Goal: Task Accomplishment & Management: Use online tool/utility

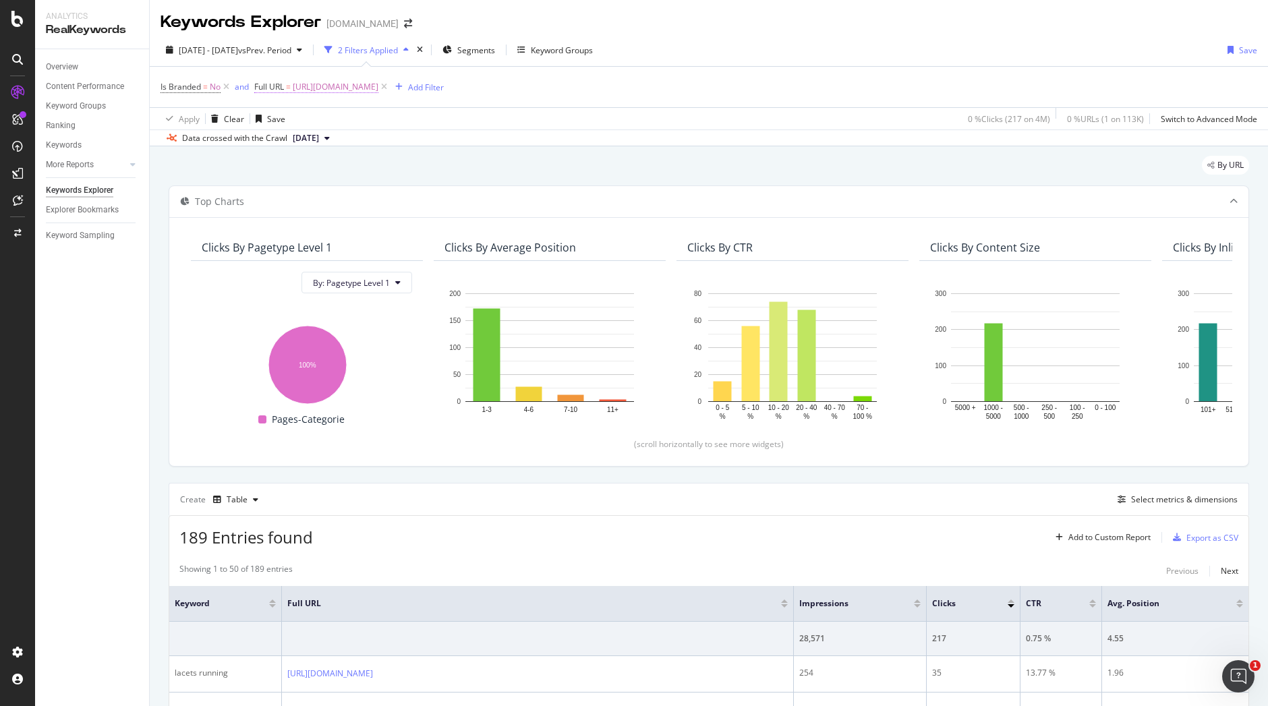
scroll to position [59, 0]
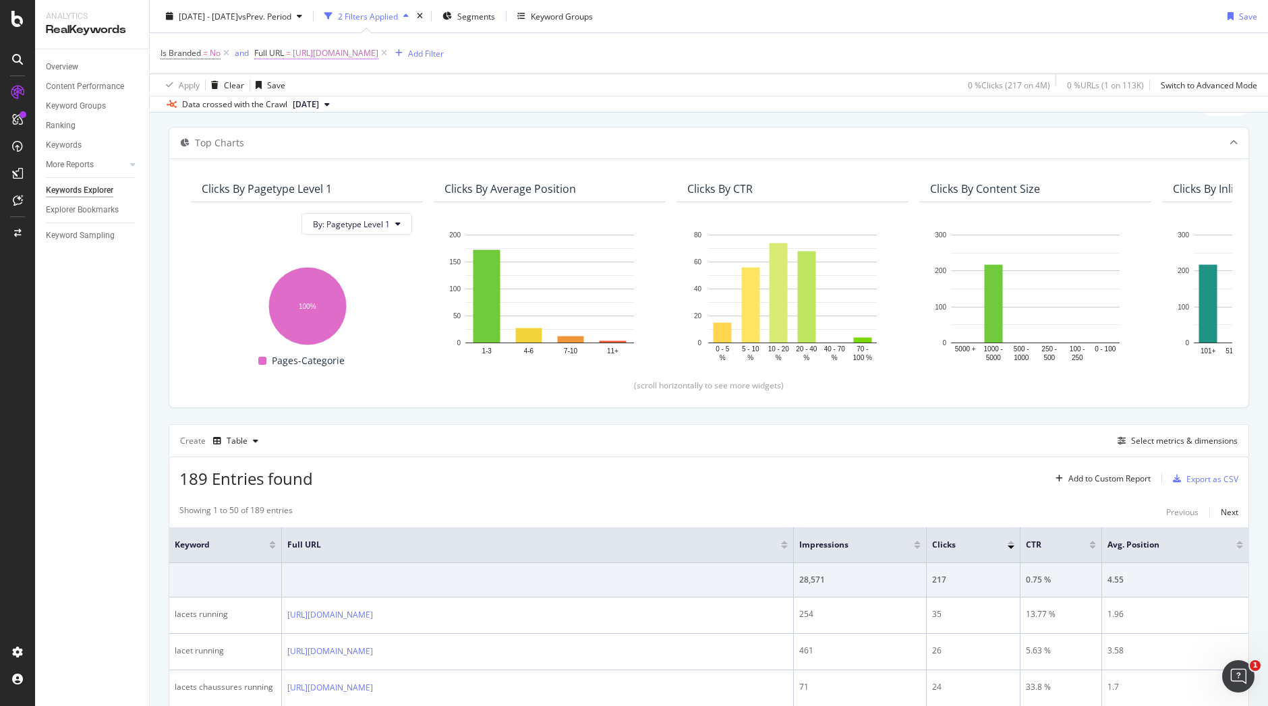
click at [378, 55] on span "https://www.i-run.fr/accessoires/Lacets-guetres-semelles-pointes-athletisme_c10…" at bounding box center [336, 53] width 86 height 19
click at [351, 115] on input "https://www.i-run.fr/accessoires/Lacets-guetres-semelles-pointes-athletisme_c10…" at bounding box center [330, 109] width 127 height 22
paste input "electronique/Cardio-Gps_c59"
type input "https://www.i-run.fr/electronique/Cardio-Gps_c59/"
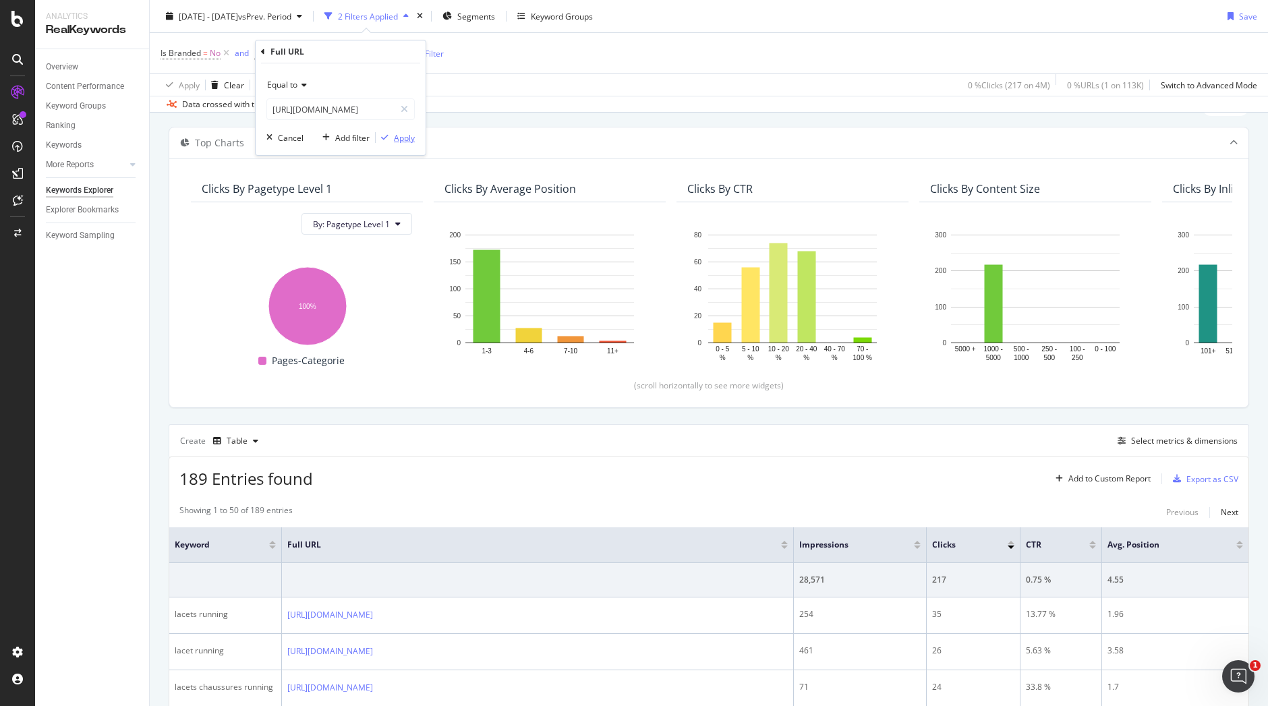
scroll to position [0, 0]
click at [408, 134] on div "Apply" at bounding box center [404, 137] width 21 height 11
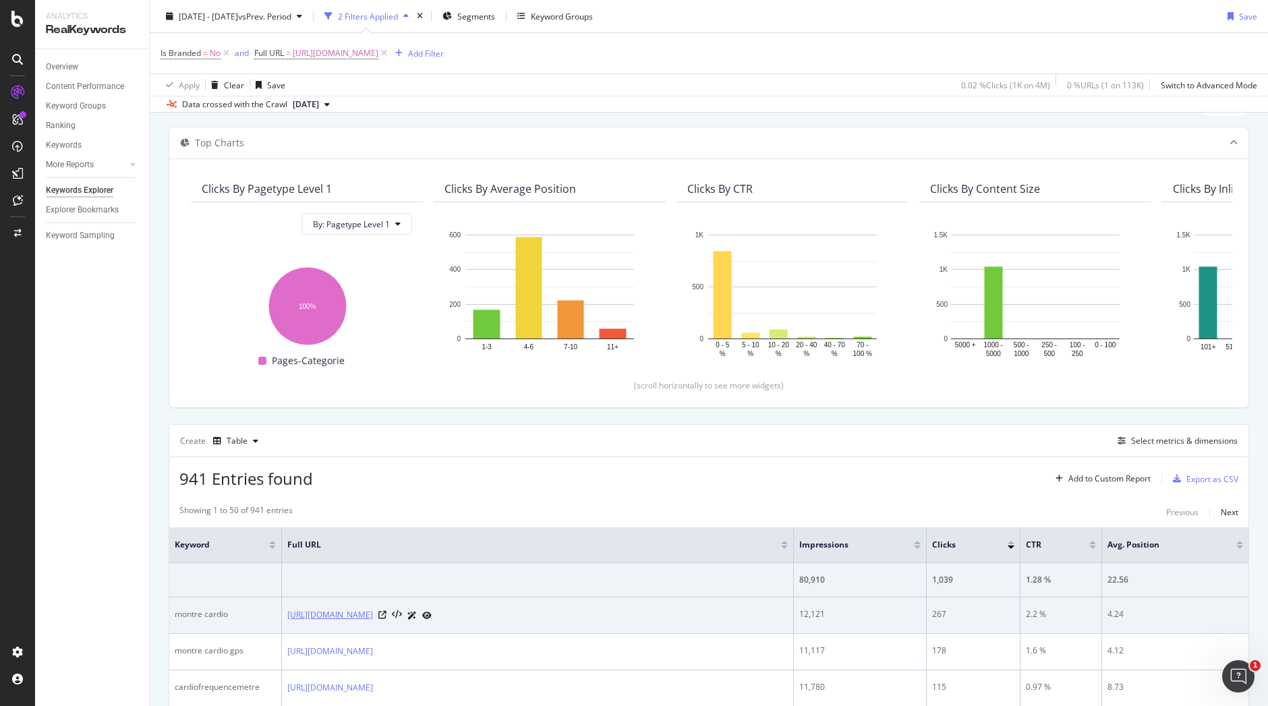
click at [373, 612] on link "https://www.i-run.fr/electronique/Cardio-Gps_c59/" at bounding box center [330, 614] width 86 height 13
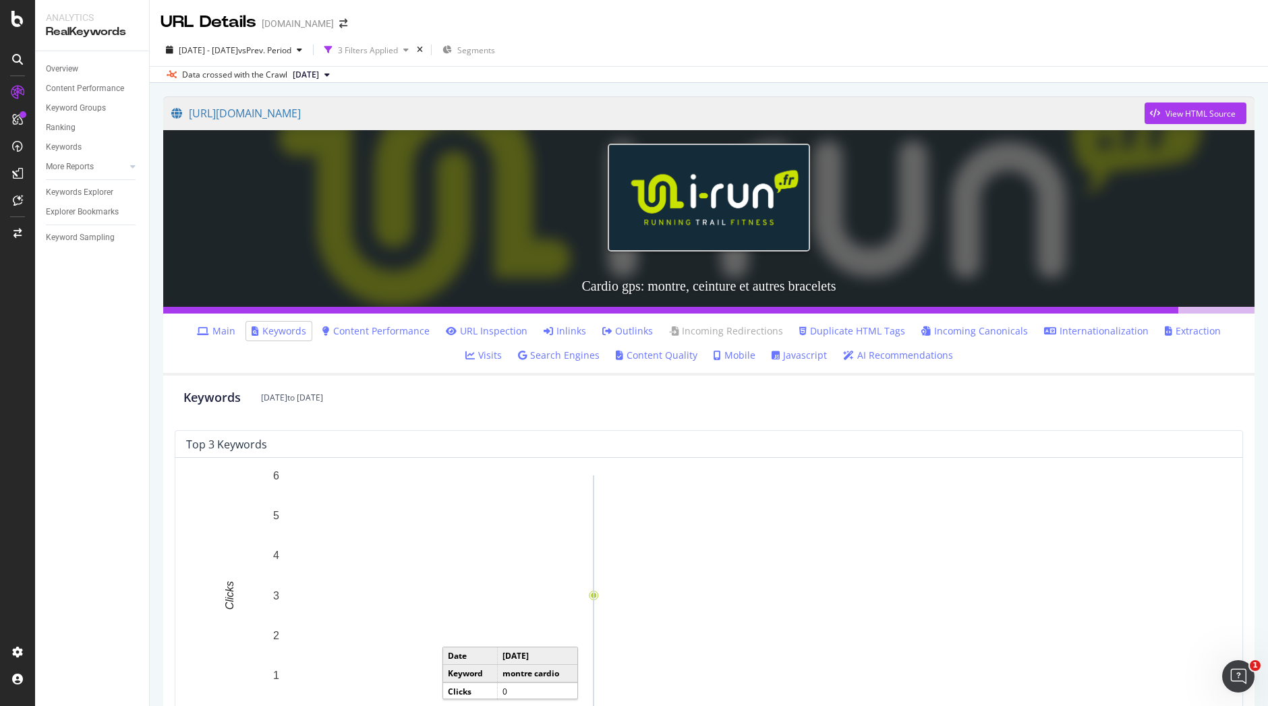
scroll to position [630, 0]
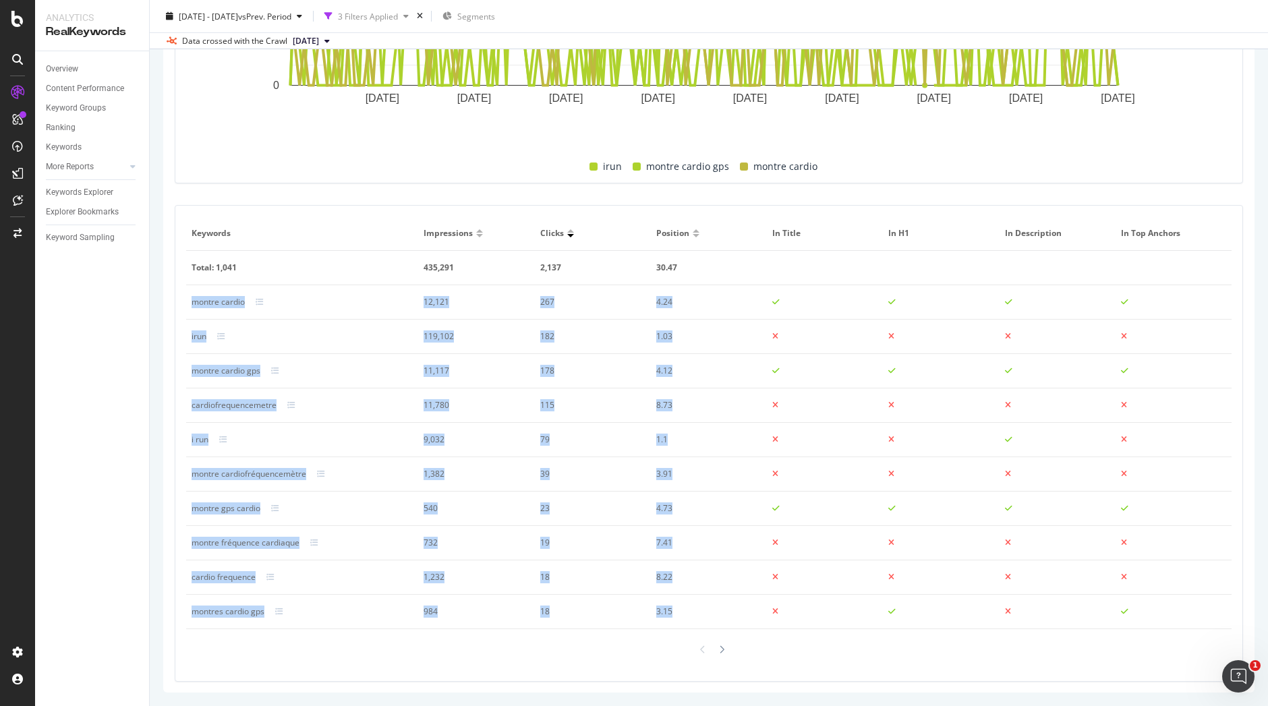
drag, startPoint x: 688, startPoint y: 609, endPoint x: 190, endPoint y: 299, distance: 587.0
click at [190, 299] on tbody "Total: 1,041 435,291 2,137 30.47 montre cardio 12,121 267 4.24 irun 119,102 182…" at bounding box center [708, 440] width 1045 height 378
copy tbody "montre cardio 12,121 267 4.24 irun 119,102 182 1.03 montre cardio gps 11,117 17…"
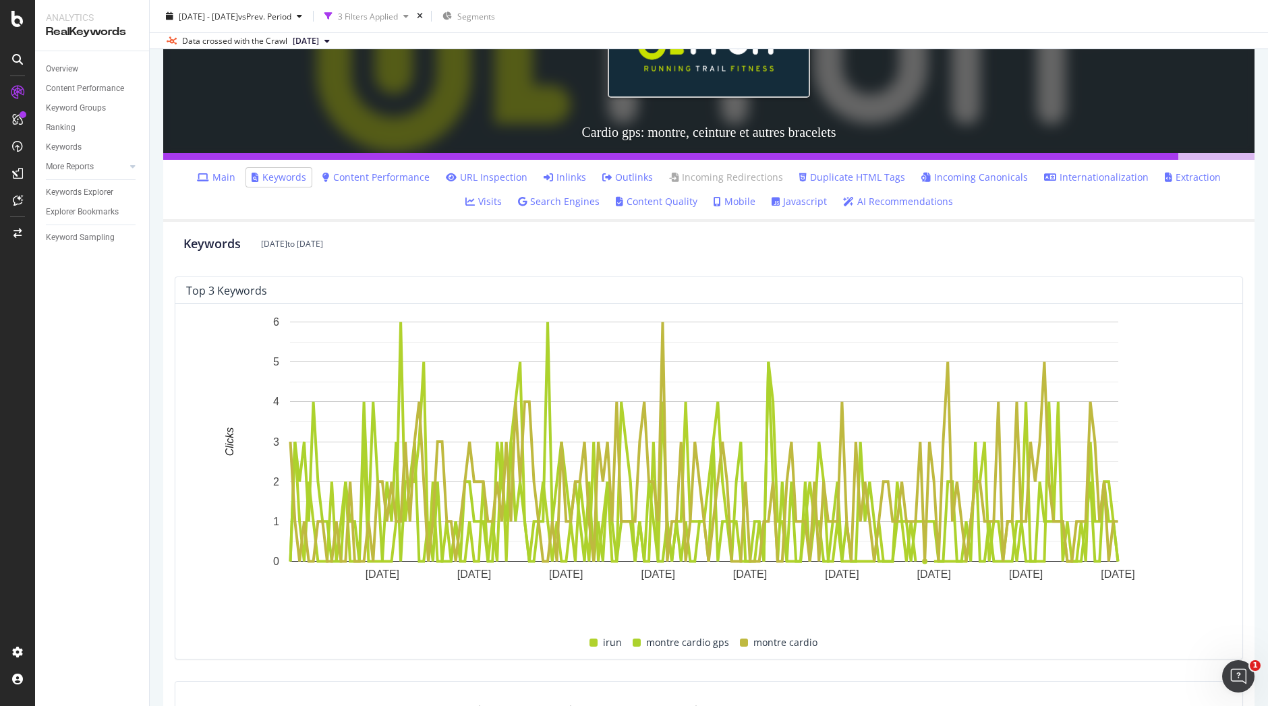
scroll to position [184, 0]
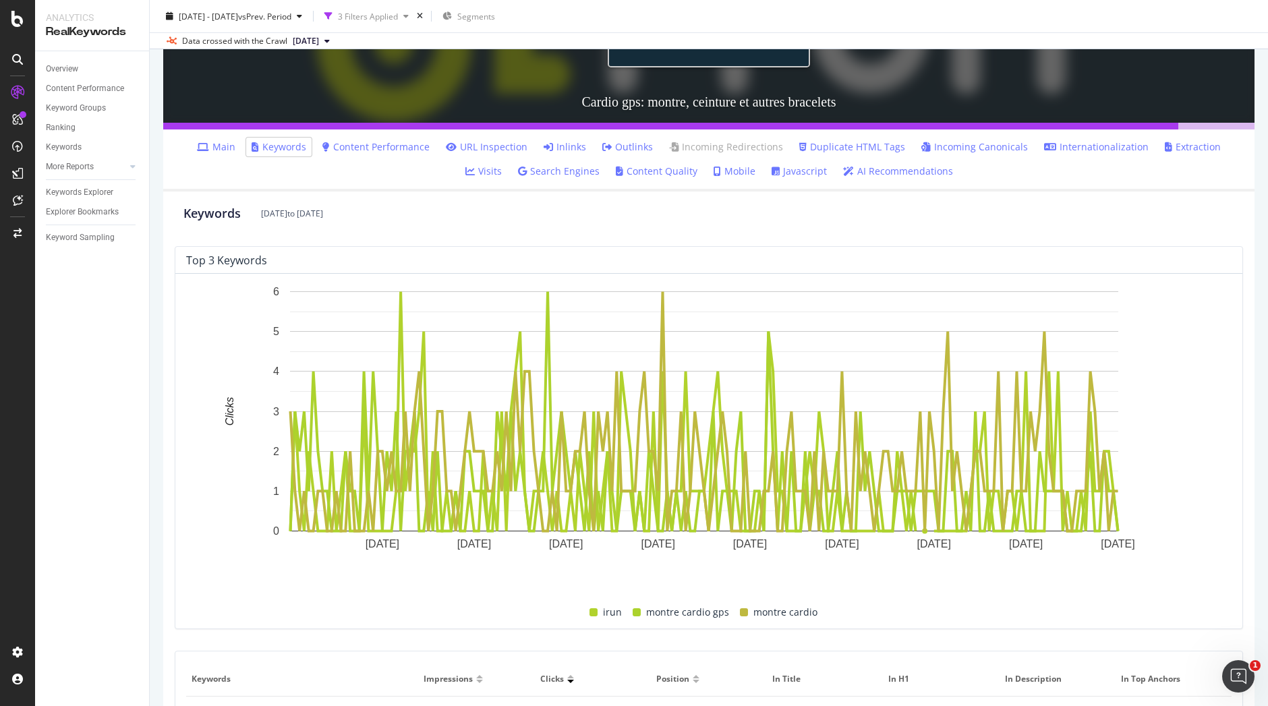
click at [1165, 146] on link "Extraction" at bounding box center [1193, 146] width 56 height 13
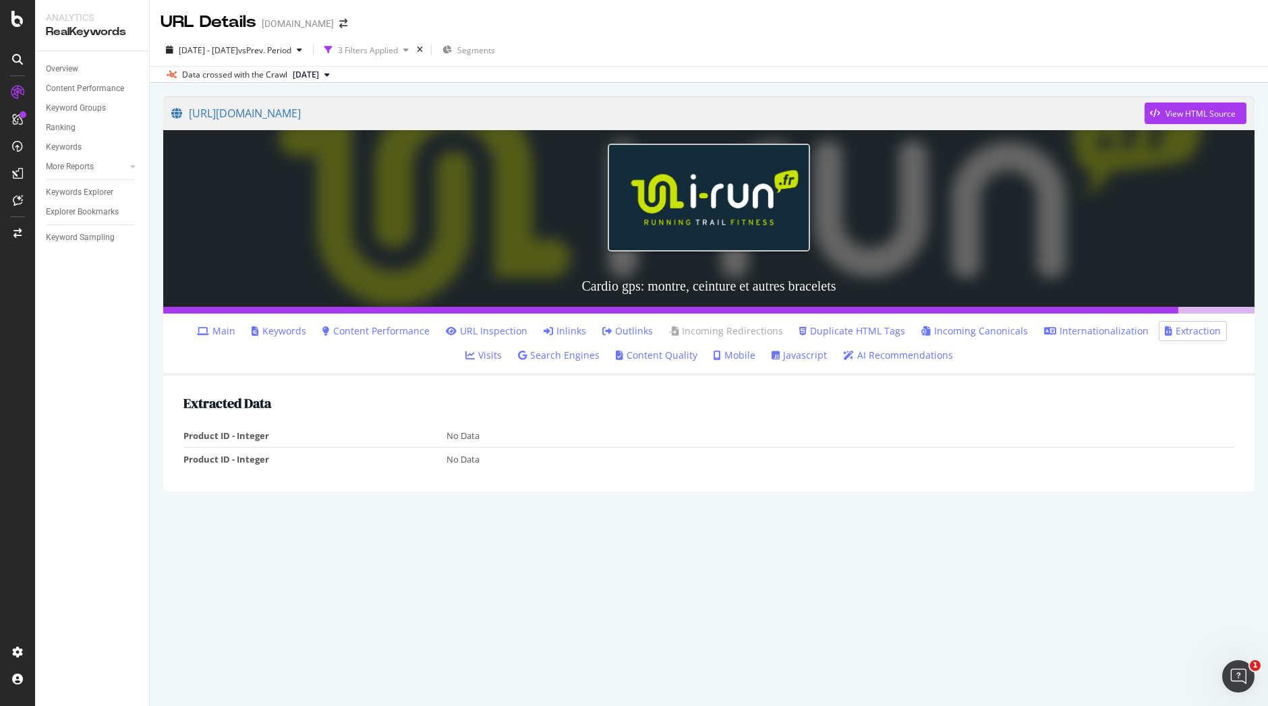
click at [274, 332] on link "Keywords" at bounding box center [279, 330] width 55 height 13
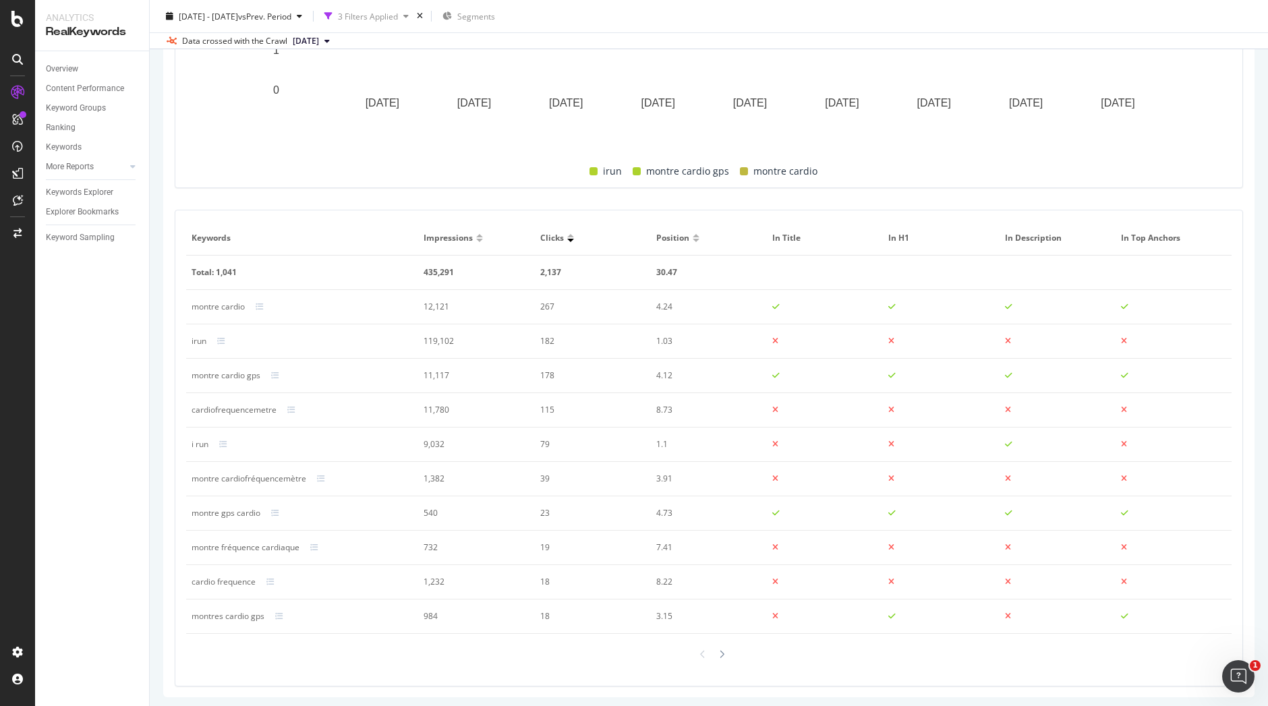
scroll to position [630, 0]
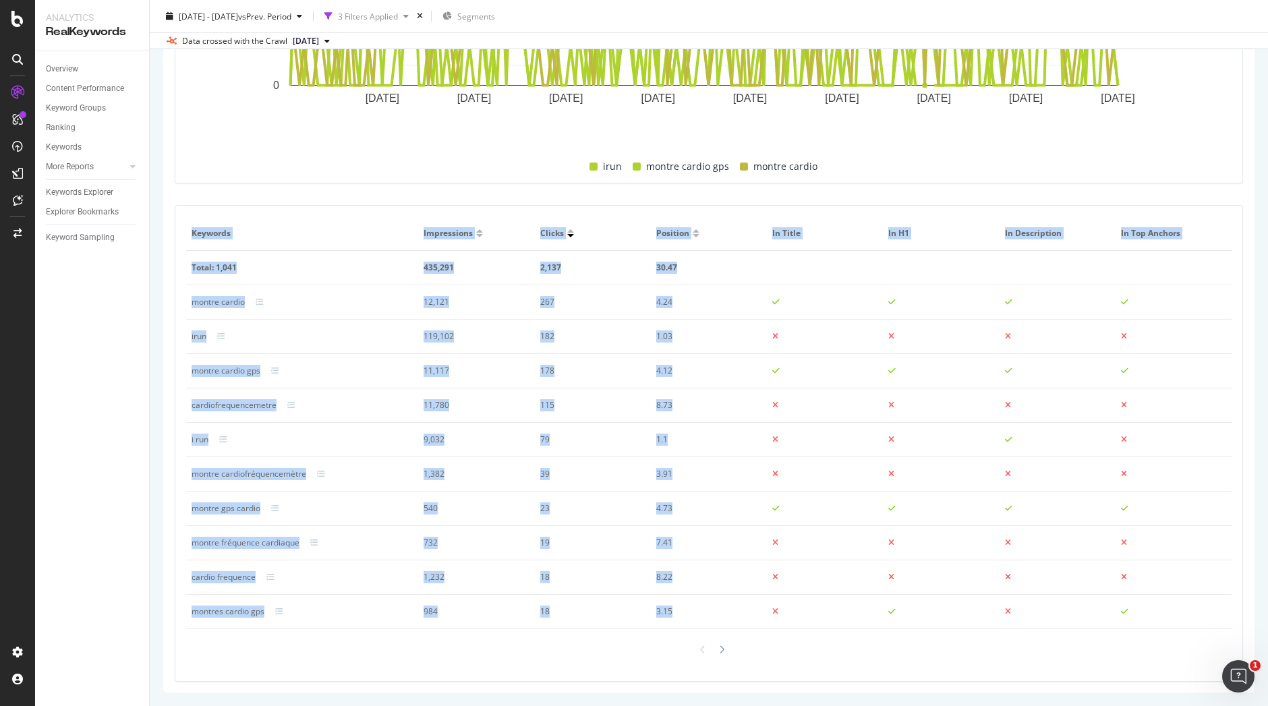
drag, startPoint x: 1151, startPoint y: 617, endPoint x: 173, endPoint y: 247, distance: 1045.3
click at [173, 247] on div "Keywords Impressions Clicks Position In Title In H1 In Description In Top Ancho…" at bounding box center [709, 443] width 1084 height 498
copy table "Keywords Impressions Clicks Position In Title In H1 In Description In Top Ancho…"
click at [291, 16] on span "vs Prev. Period" at bounding box center [264, 15] width 53 height 11
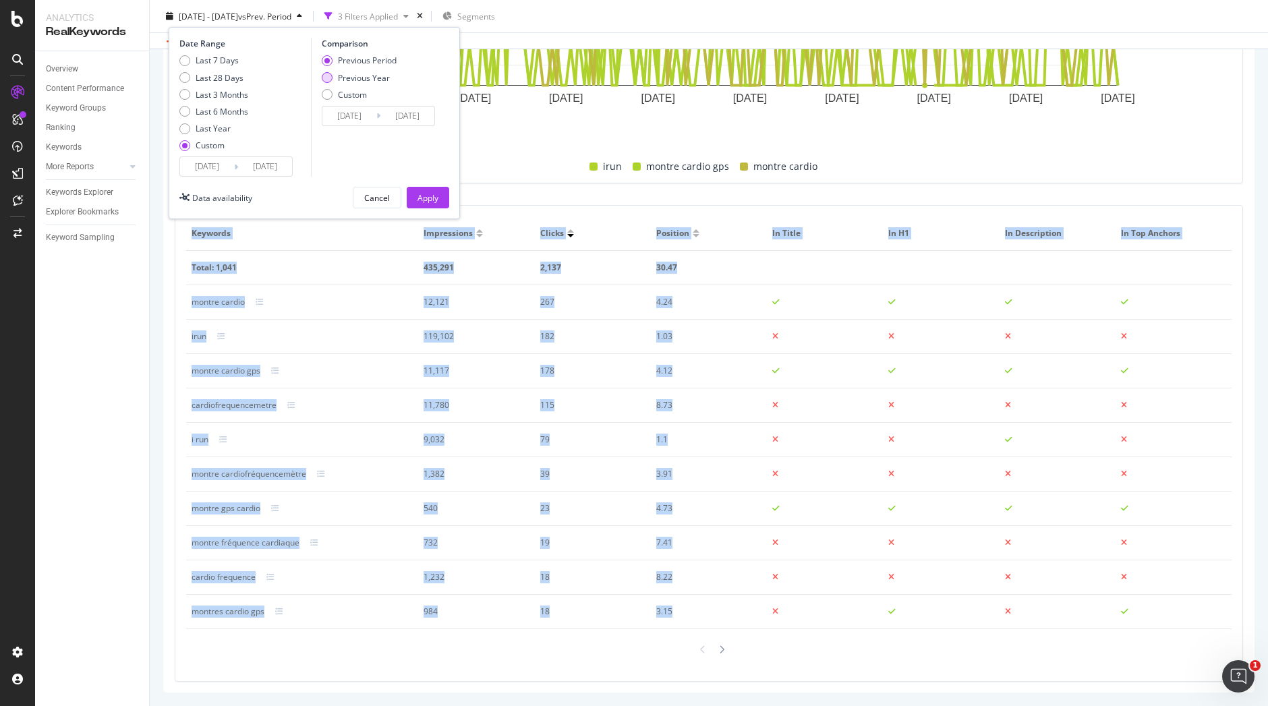
click at [349, 78] on div "Previous Year" at bounding box center [364, 76] width 52 height 11
type input "2024/02/26"
type input "2024/08/24"
click at [425, 196] on div "Apply" at bounding box center [427, 197] width 21 height 11
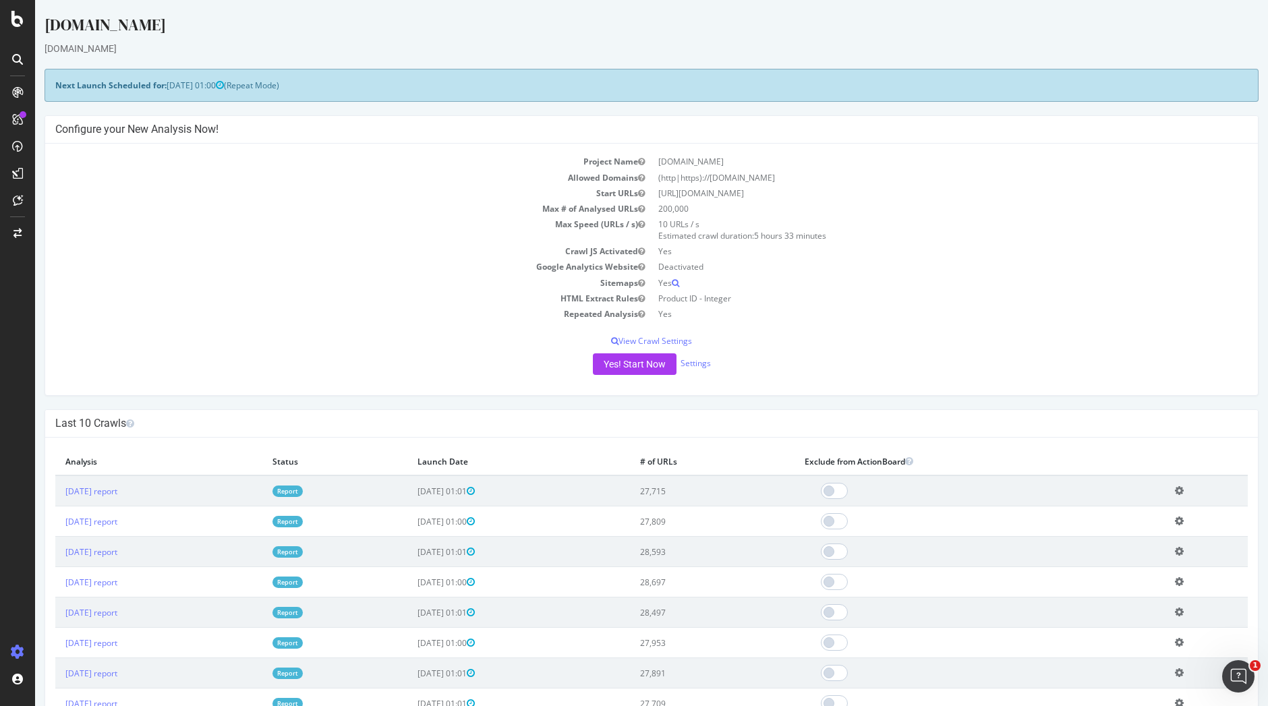
click at [303, 489] on link "Report" at bounding box center [287, 491] width 30 height 11
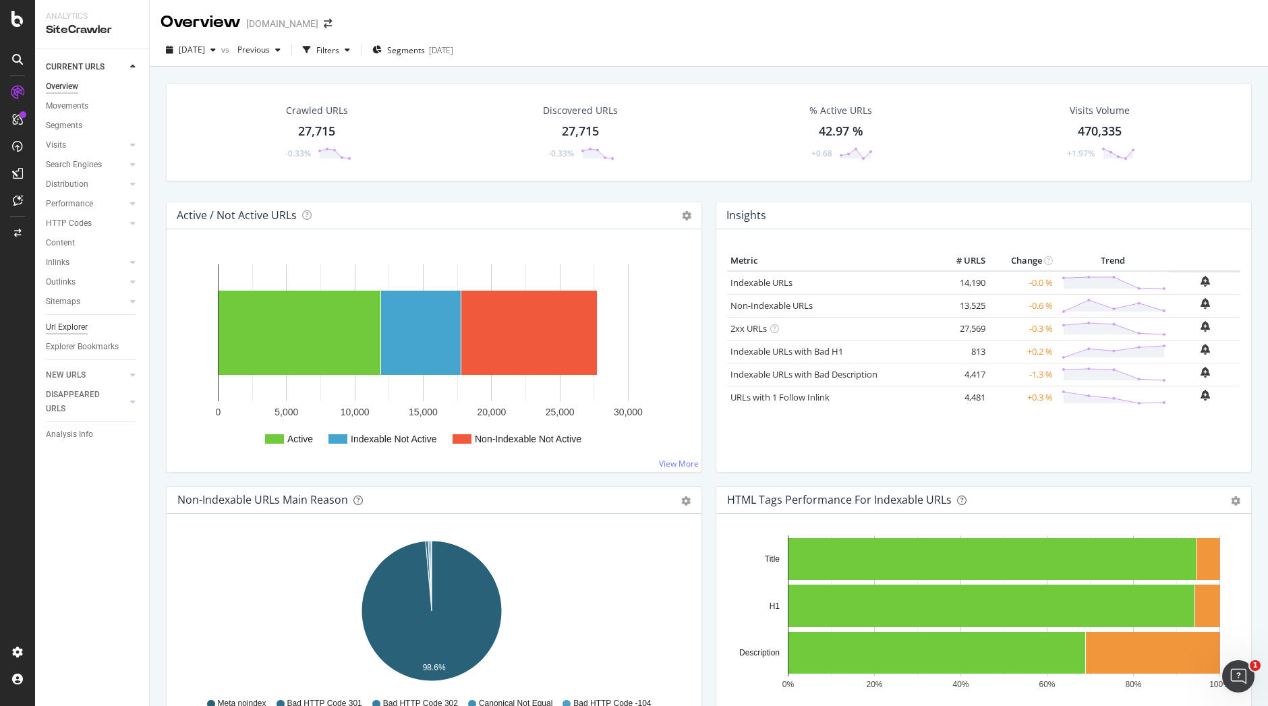
click at [69, 324] on div "Url Explorer" at bounding box center [67, 327] width 42 height 14
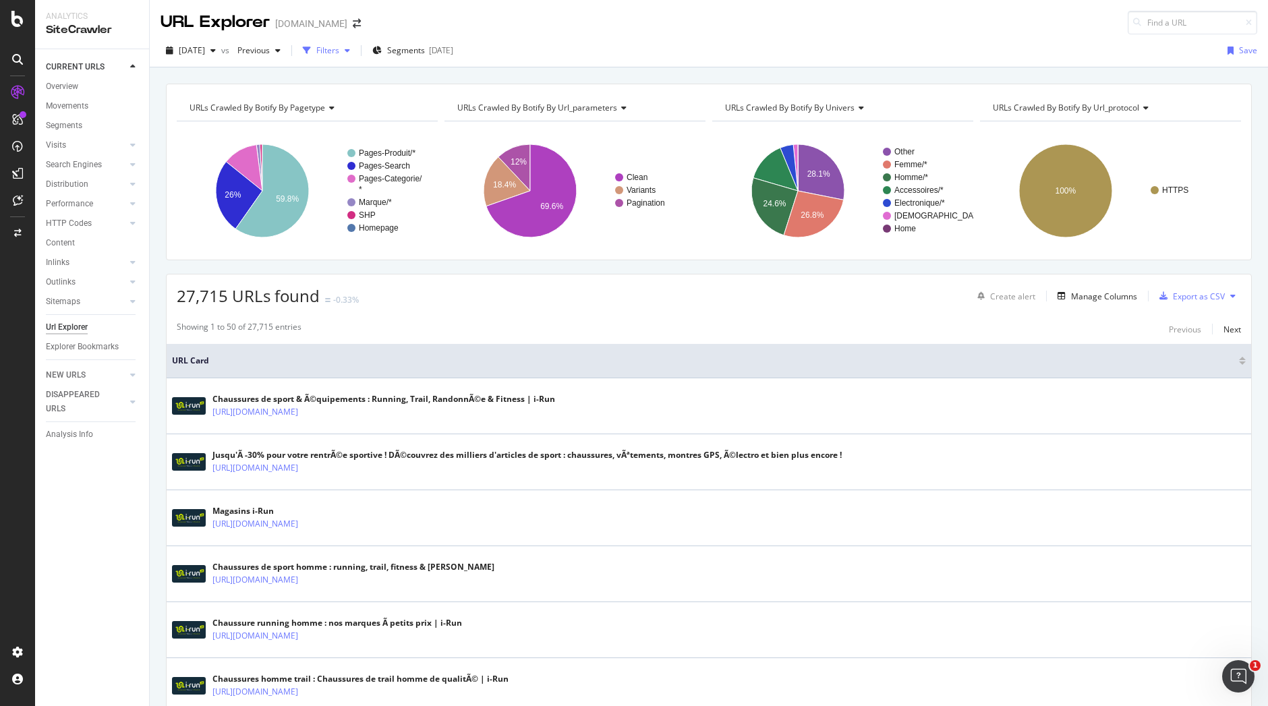
click at [339, 45] on div "Filters" at bounding box center [327, 50] width 23 height 11
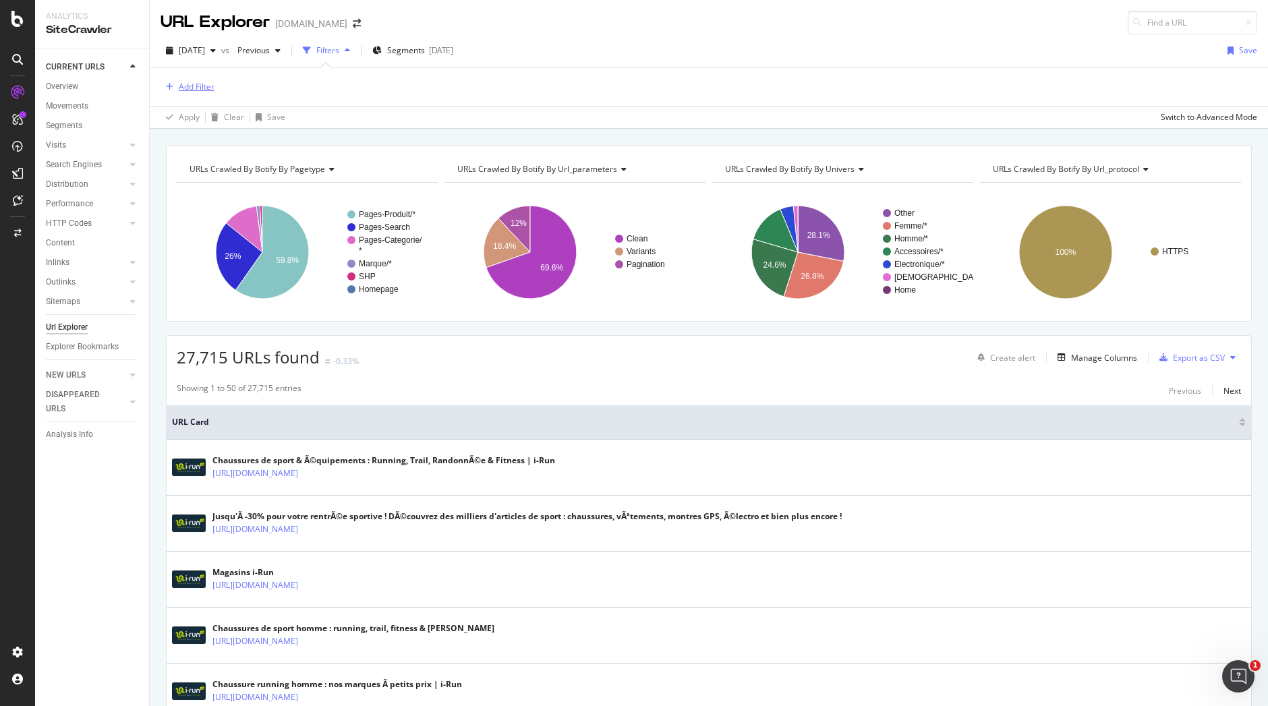
click at [189, 85] on div "Add Filter" at bounding box center [197, 86] width 36 height 11
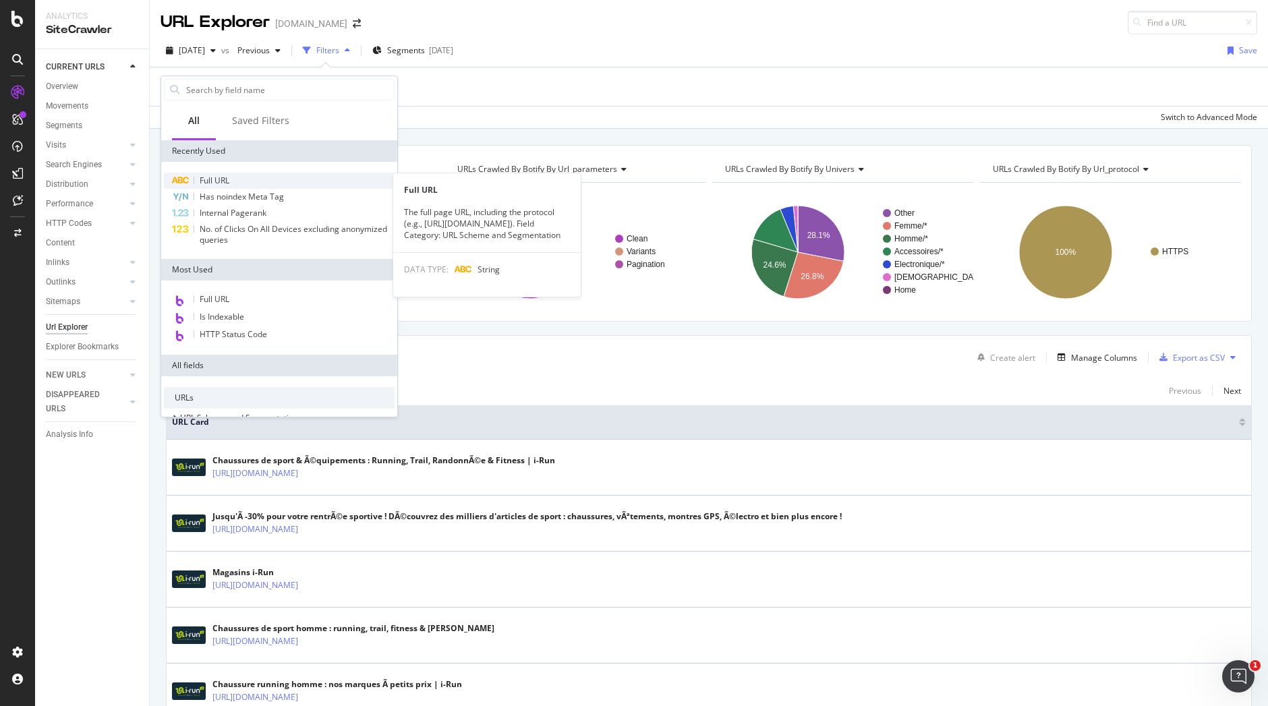
click at [223, 183] on span "Full URL" at bounding box center [215, 180] width 30 height 11
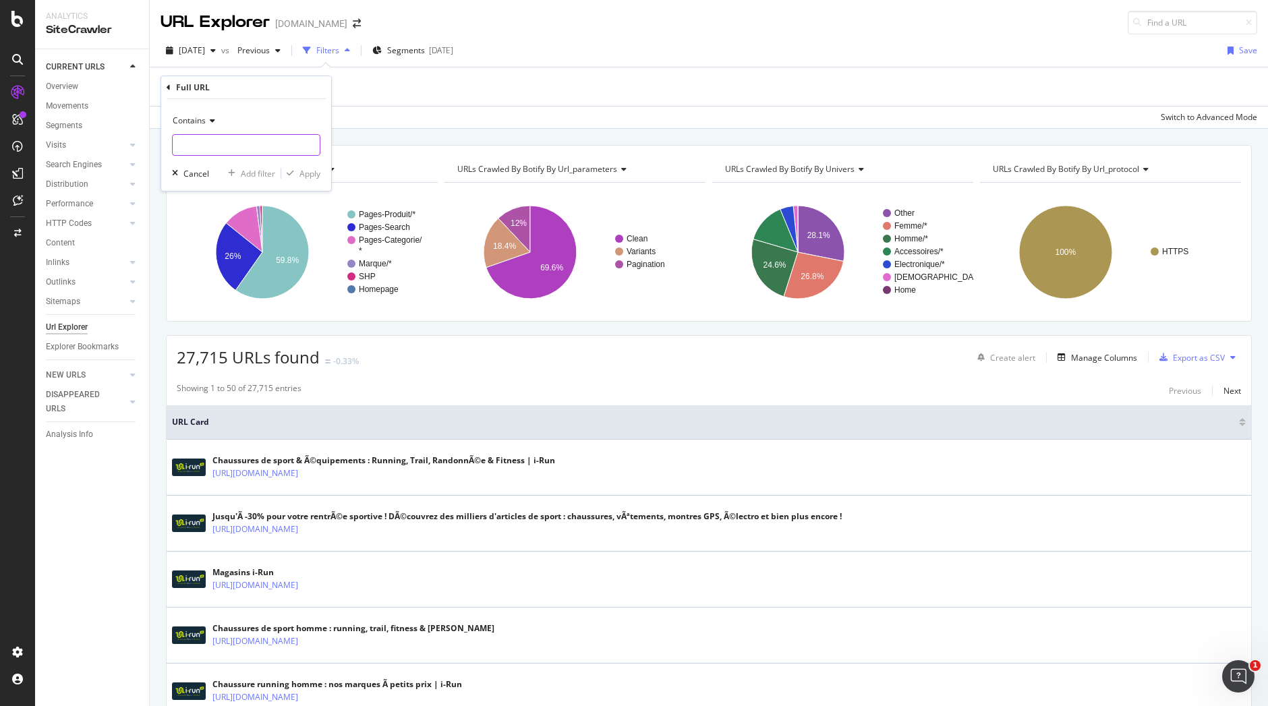
click at [244, 143] on input "text" at bounding box center [246, 145] width 147 height 22
paste input "Keywords Impressions Clicks Position In Title In H1 In Description In Top Ancho…"
type input "Keywords Impressions Clicks Position In Title In H1 In Description In Top Ancho…"
click at [298, 150] on input "text" at bounding box center [246, 145] width 147 height 22
paste input "https://www.i-run.fr/infos/avis-irun.html"
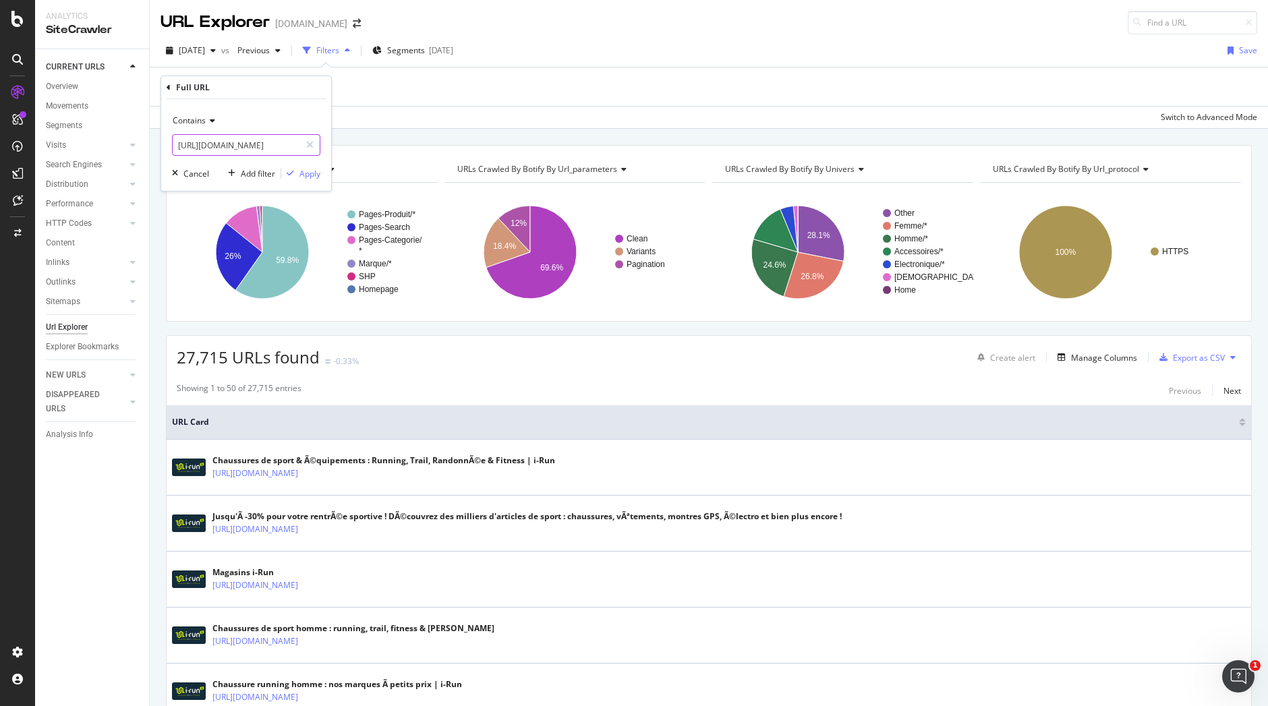
paste input "accessoires/Protection-musculaire-articulaire_c1046/Akileine_m275/Akileine-Crem…"
type input "[URL][DOMAIN_NAME]"
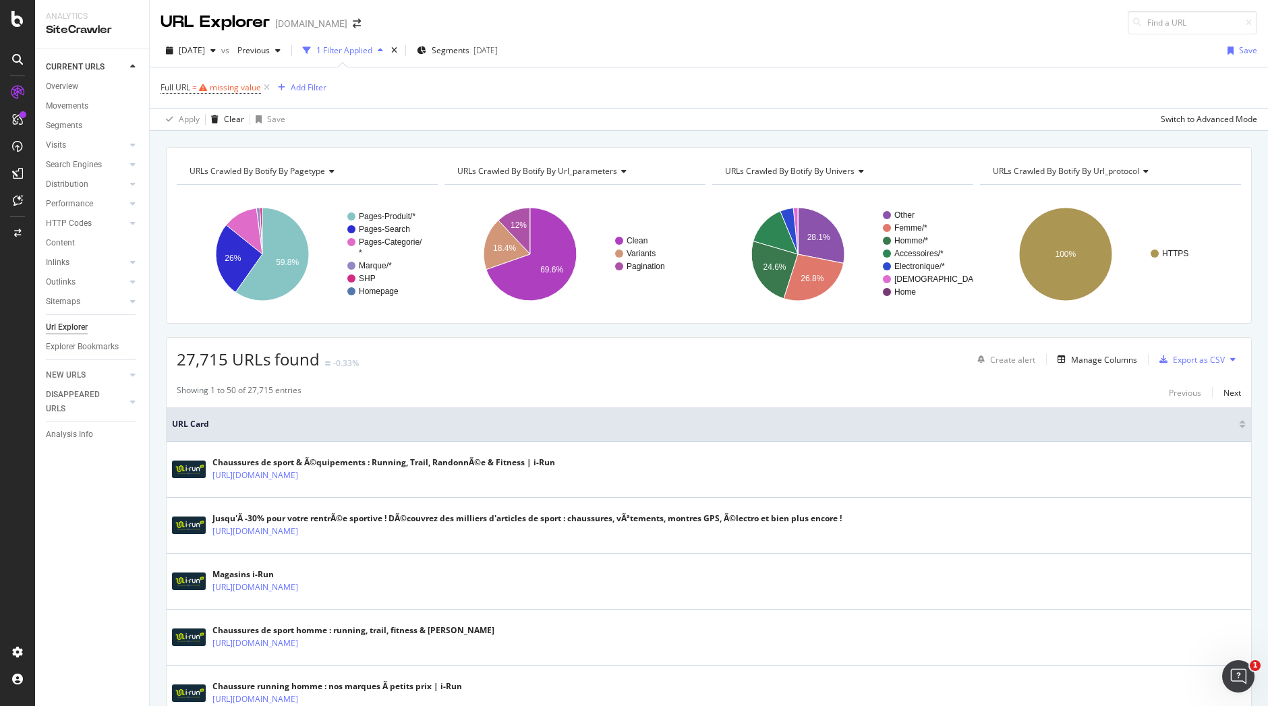
click at [74, 196] on div "RealKeywords" at bounding box center [80, 200] width 60 height 13
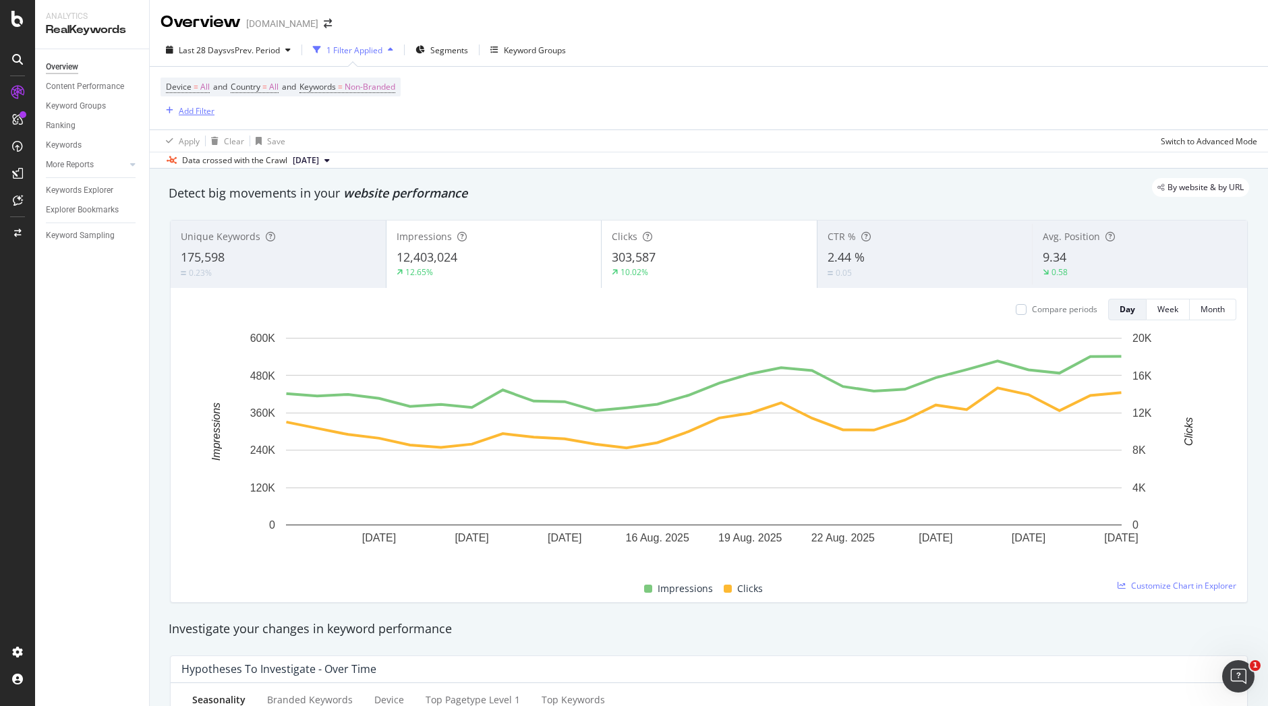
click at [196, 108] on div "Add Filter" at bounding box center [197, 110] width 36 height 11
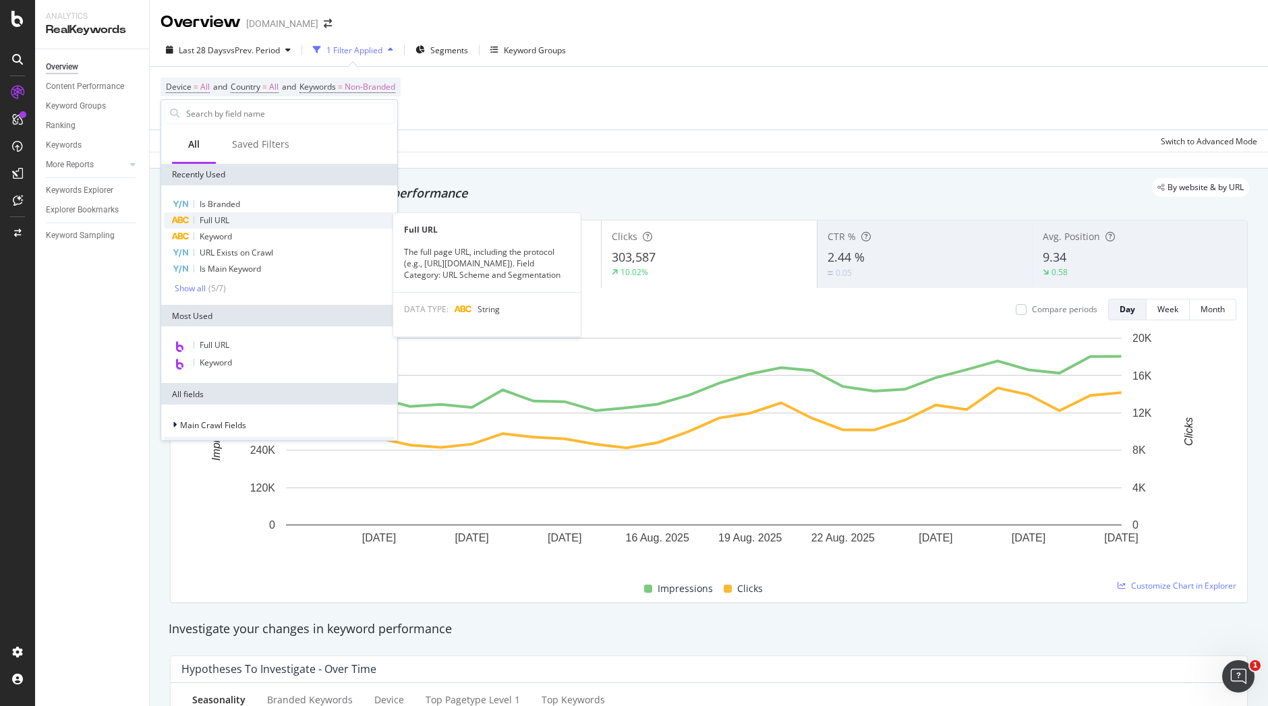
click at [219, 217] on span "Full URL" at bounding box center [215, 219] width 30 height 11
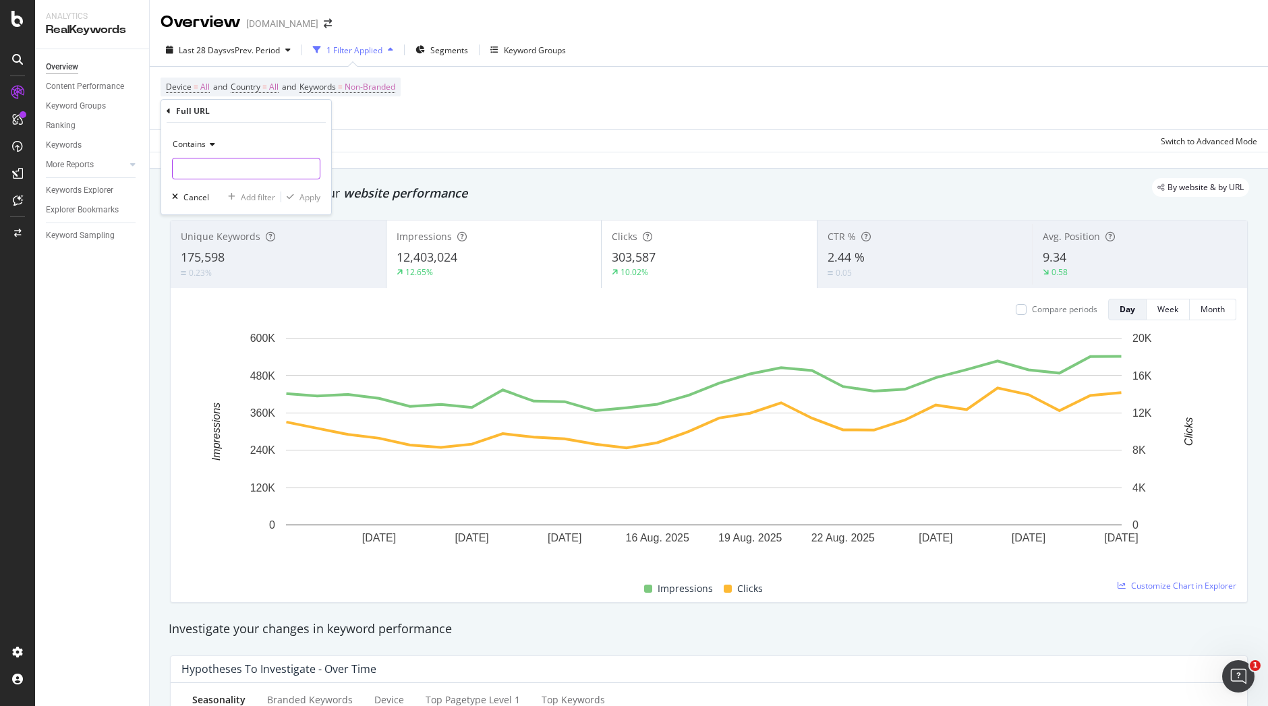
click at [221, 167] on input "text" at bounding box center [246, 169] width 147 height 22
paste input "[URL][DOMAIN_NAME]"
drag, startPoint x: 181, startPoint y: 167, endPoint x: 328, endPoint y: 175, distance: 147.2
click at [328, 175] on div "Contains [URL][DOMAIN_NAME] Cancel Add filter Apply" at bounding box center [246, 169] width 170 height 92
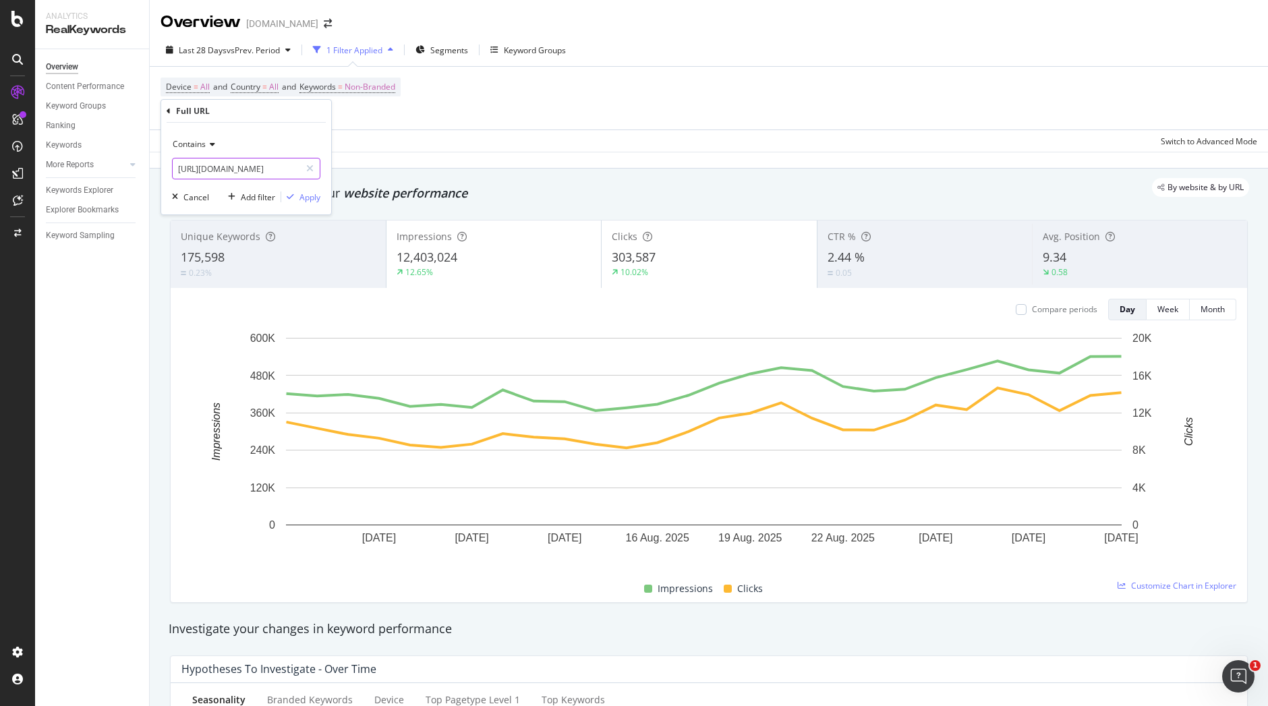
scroll to position [0, 64]
type input "https://www.i-run.fr/accessoires/Protection-mus"
click at [318, 198] on div "Apply" at bounding box center [309, 197] width 21 height 11
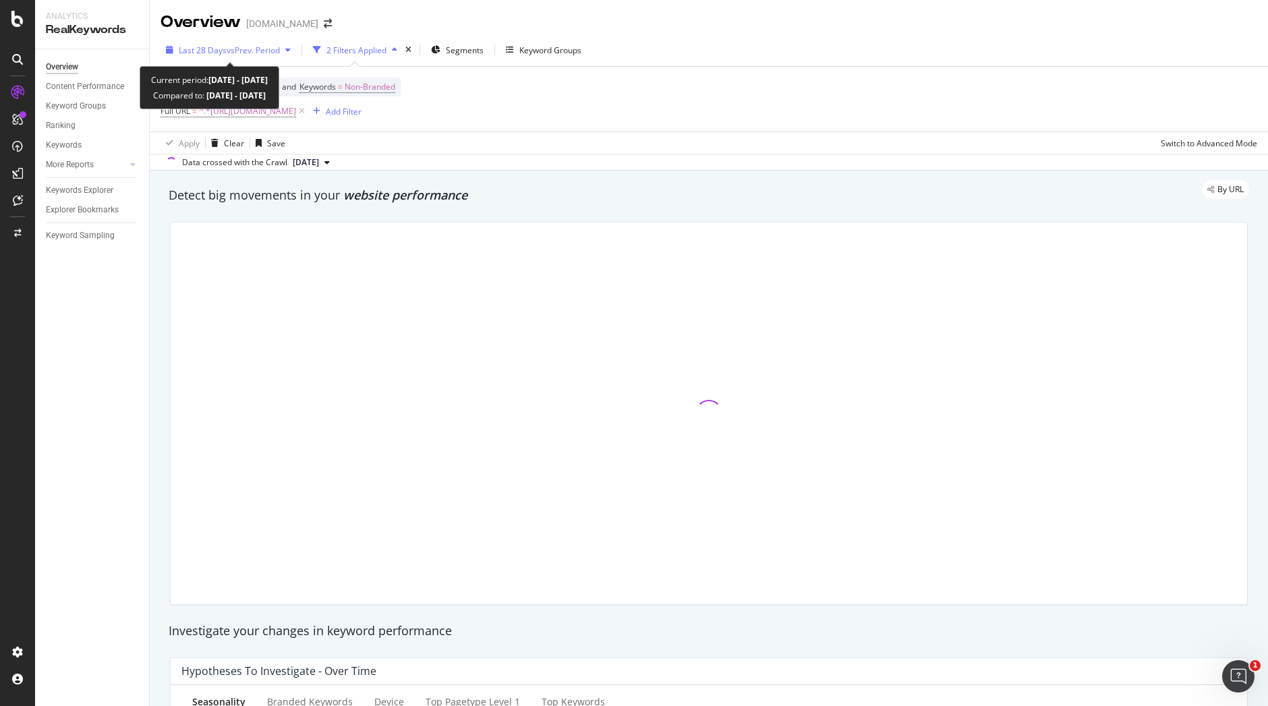
click at [272, 49] on span "vs Prev. Period" at bounding box center [253, 50] width 53 height 11
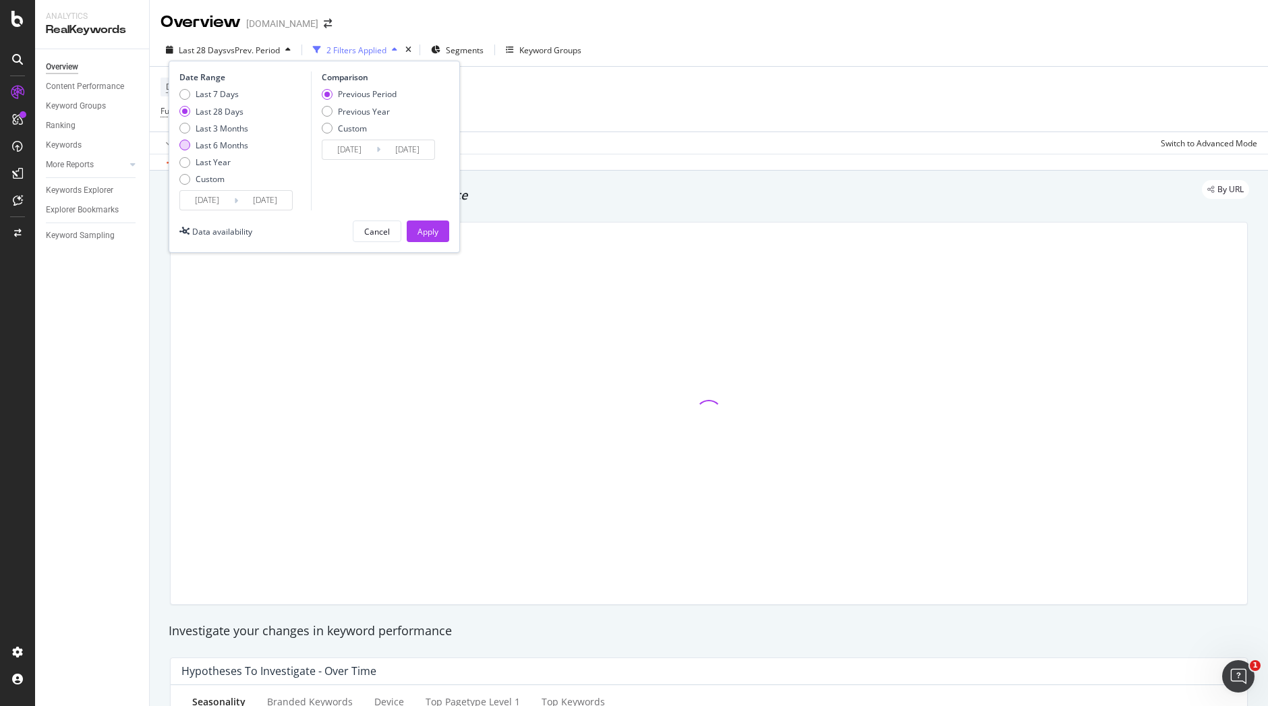
click at [223, 145] on div "Last 6 Months" at bounding box center [222, 145] width 53 height 11
type input "[DATE]"
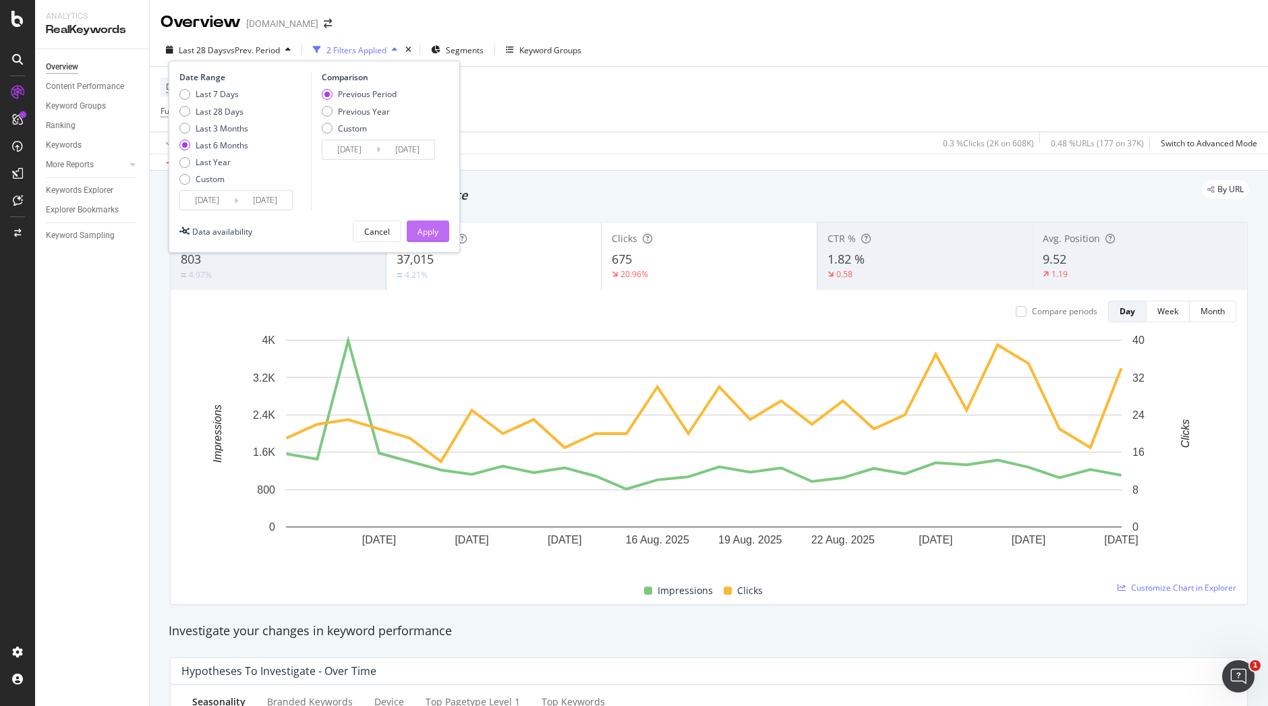
click at [430, 231] on div "Apply" at bounding box center [427, 231] width 21 height 11
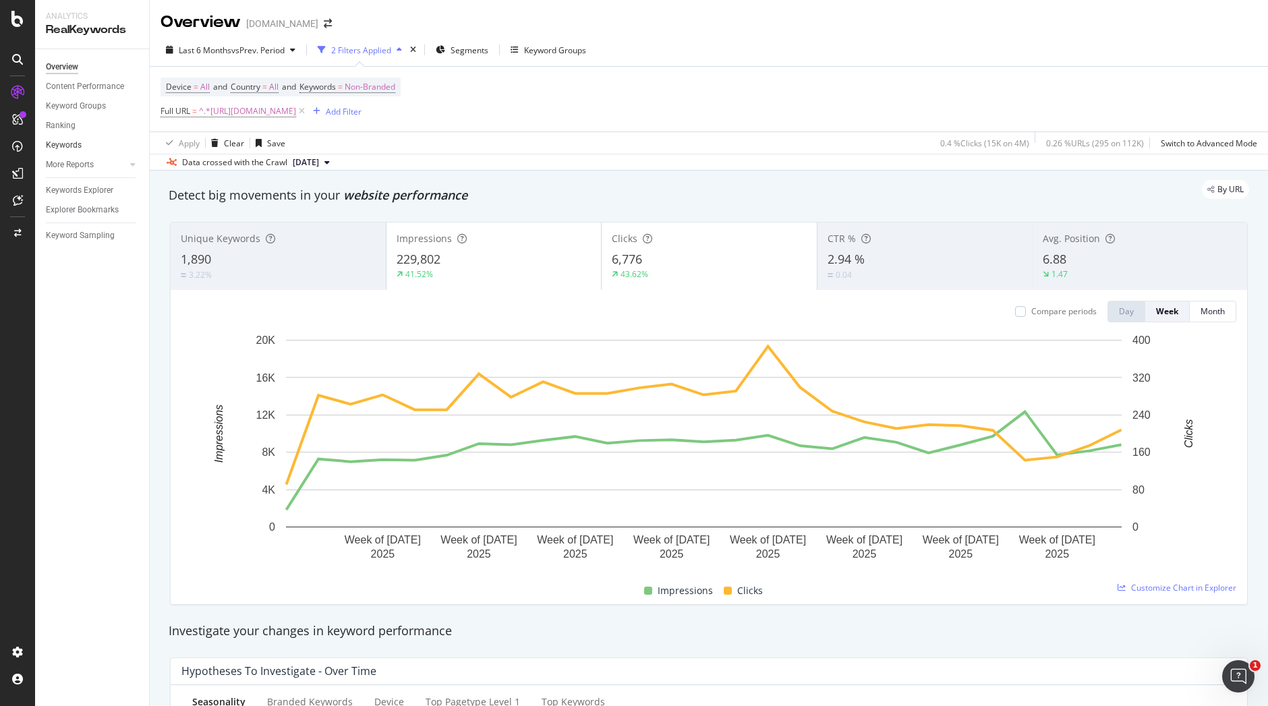
click at [100, 148] on link "Keywords" at bounding box center [93, 145] width 94 height 14
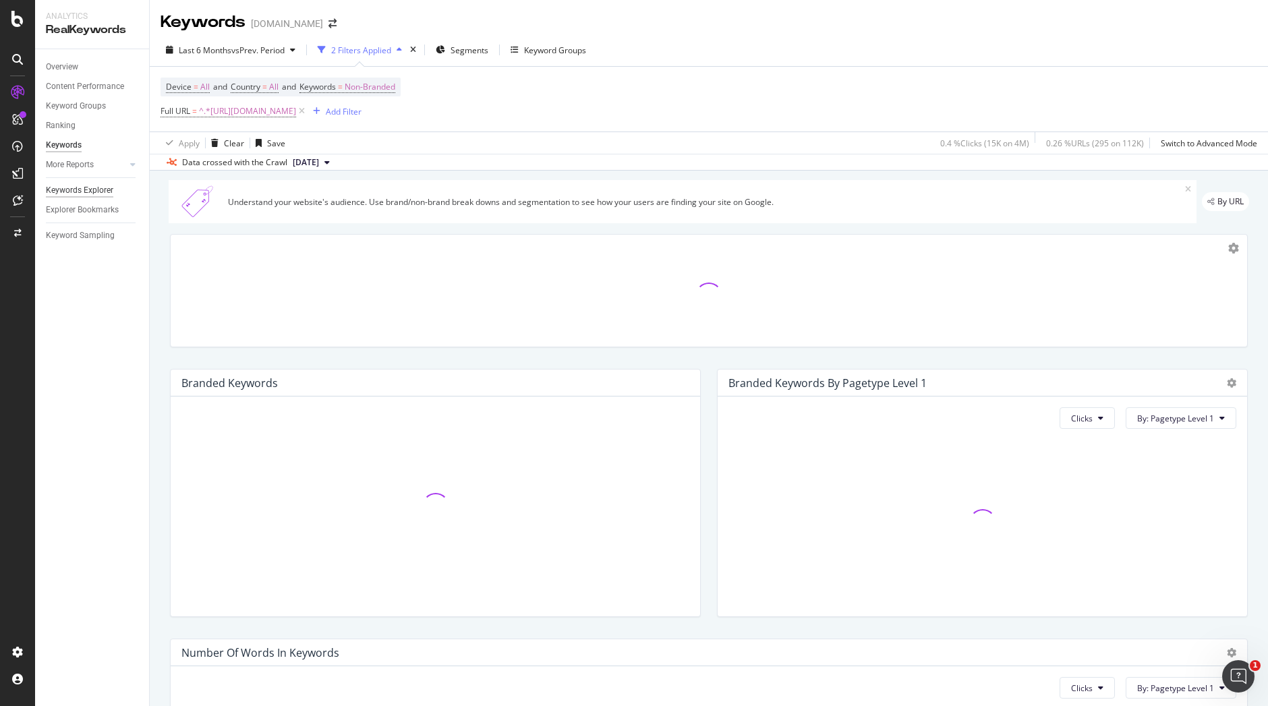
click at [90, 193] on div "Keywords Explorer" at bounding box center [79, 190] width 67 height 14
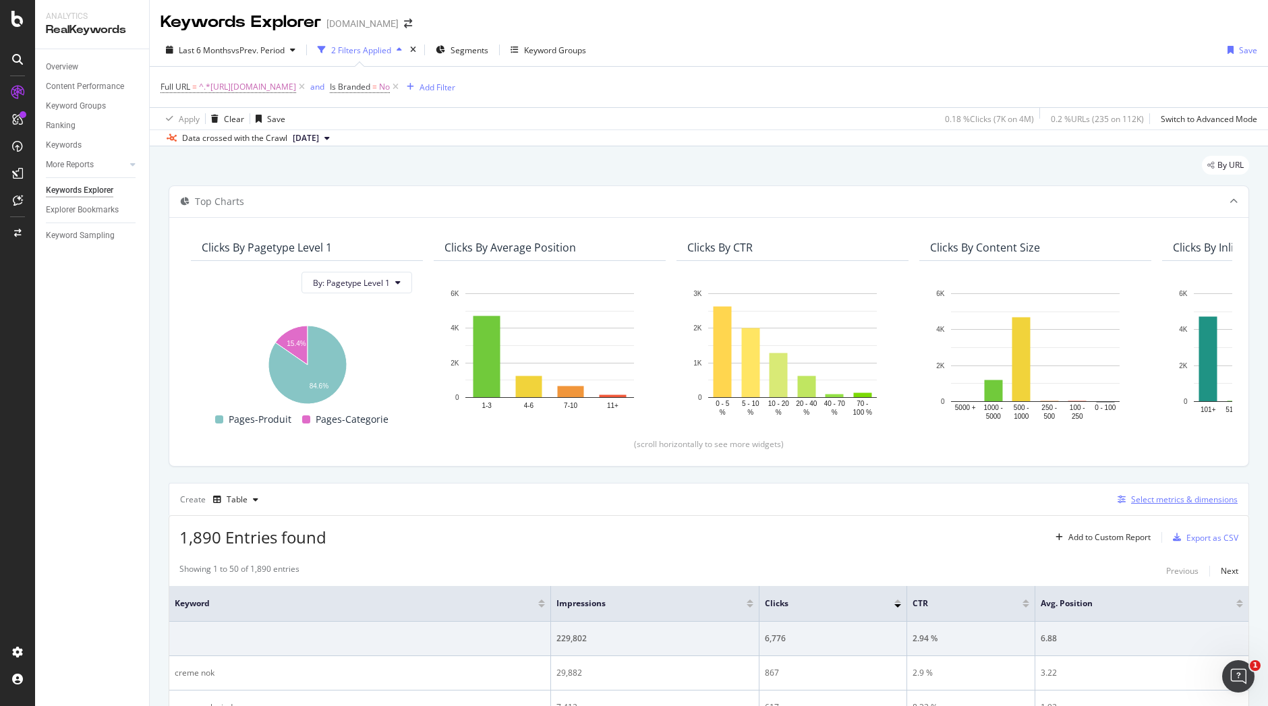
click at [1154, 500] on div "Select metrics & dimensions" at bounding box center [1184, 499] width 107 height 11
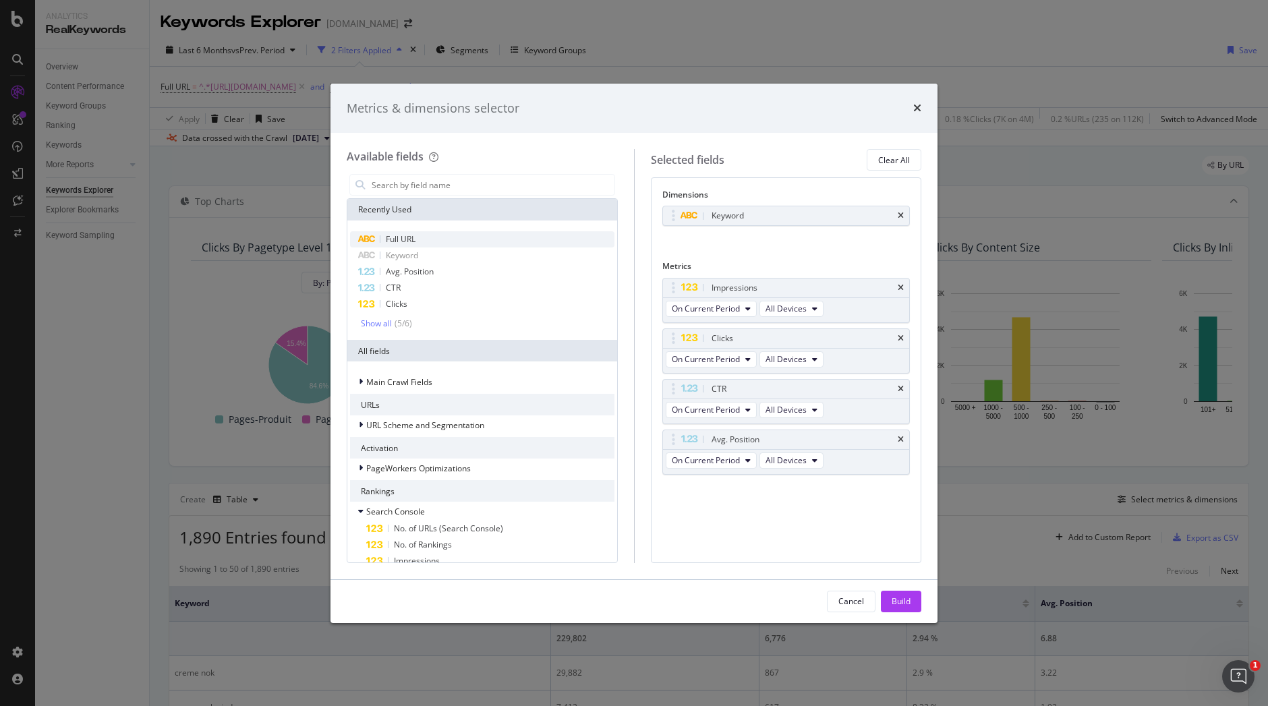
click at [480, 239] on div "Full URL" at bounding box center [482, 239] width 264 height 16
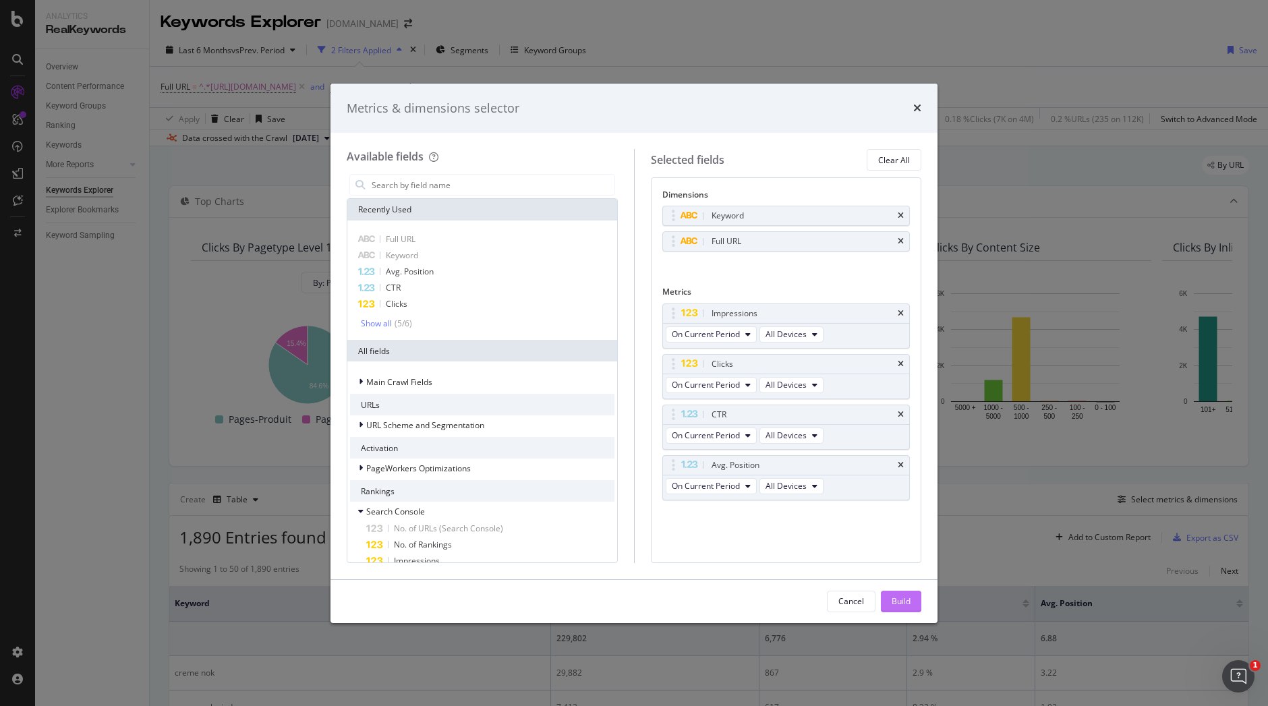
click at [906, 603] on div "Build" at bounding box center [900, 600] width 19 height 11
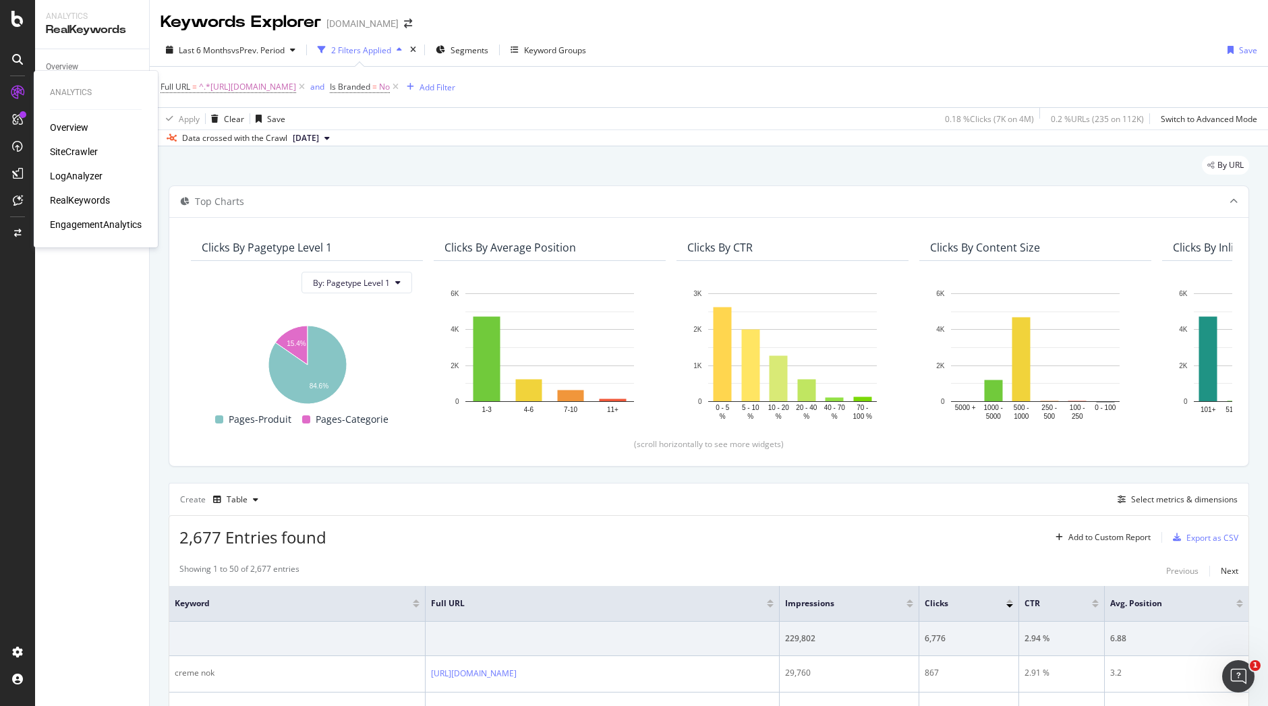
click at [85, 125] on div "Overview" at bounding box center [69, 127] width 38 height 13
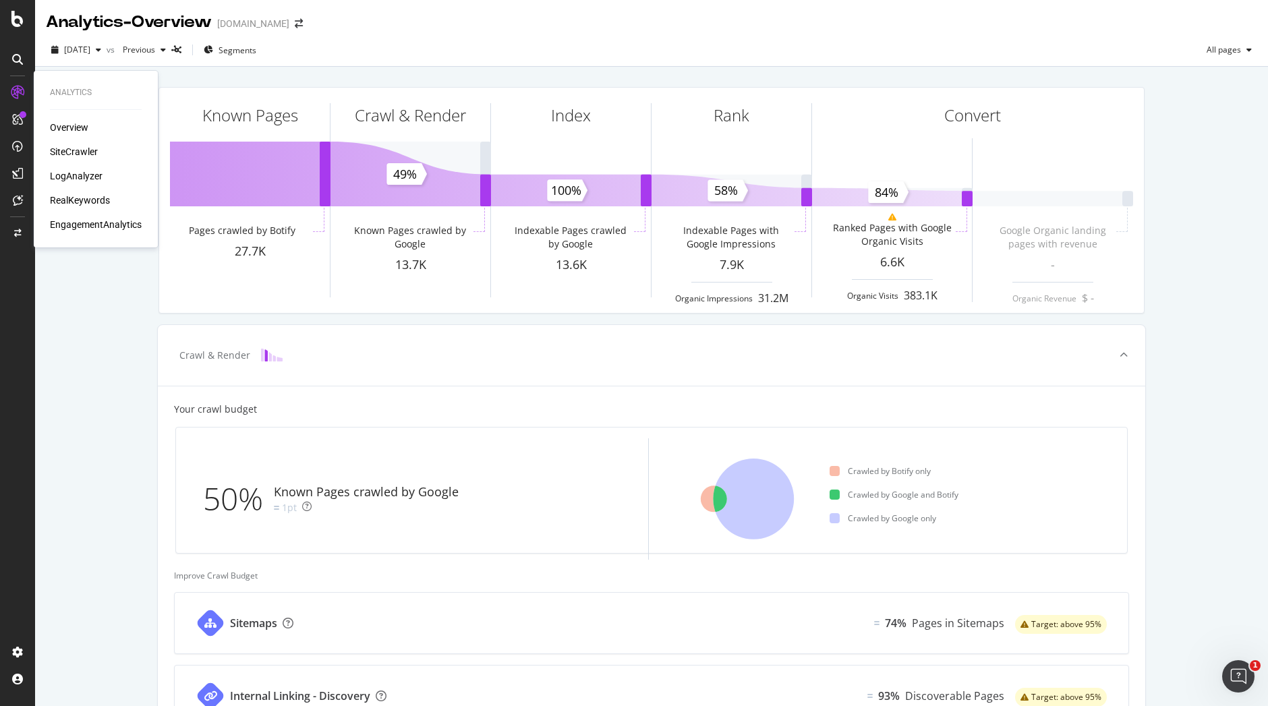
click at [59, 154] on div "SiteCrawler" at bounding box center [74, 151] width 48 height 13
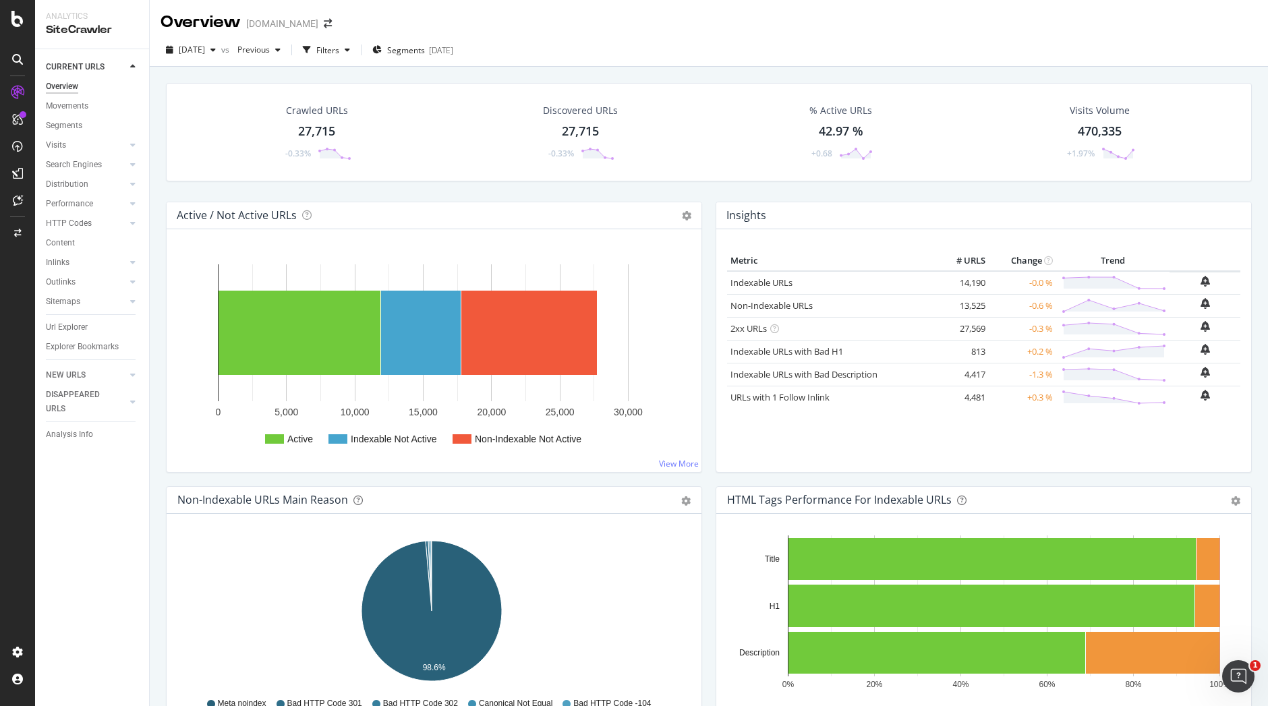
click at [65, 477] on div "CURRENT URLS Overview Movements Segments Visits Analysis Orphan URLs Search Eng…" at bounding box center [92, 377] width 114 height 657
click at [73, 327] on div "Url Explorer" at bounding box center [67, 327] width 42 height 14
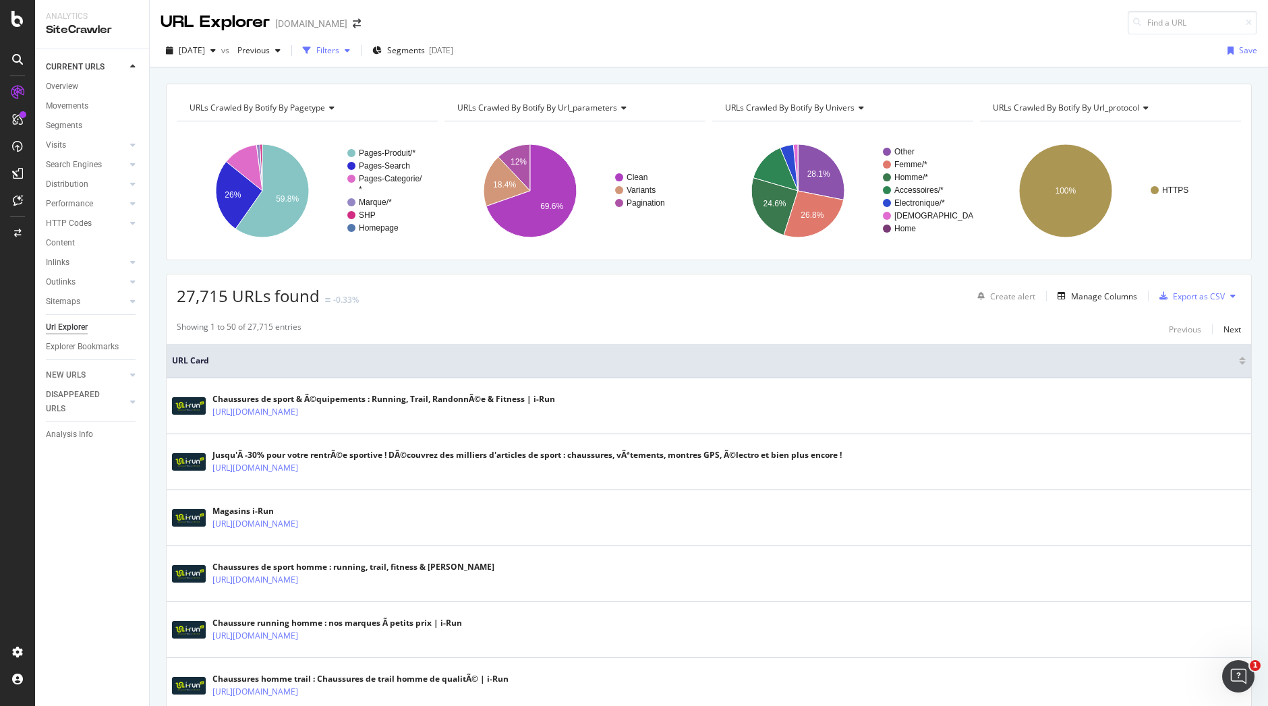
click at [339, 51] on div "Filters" at bounding box center [327, 50] width 23 height 11
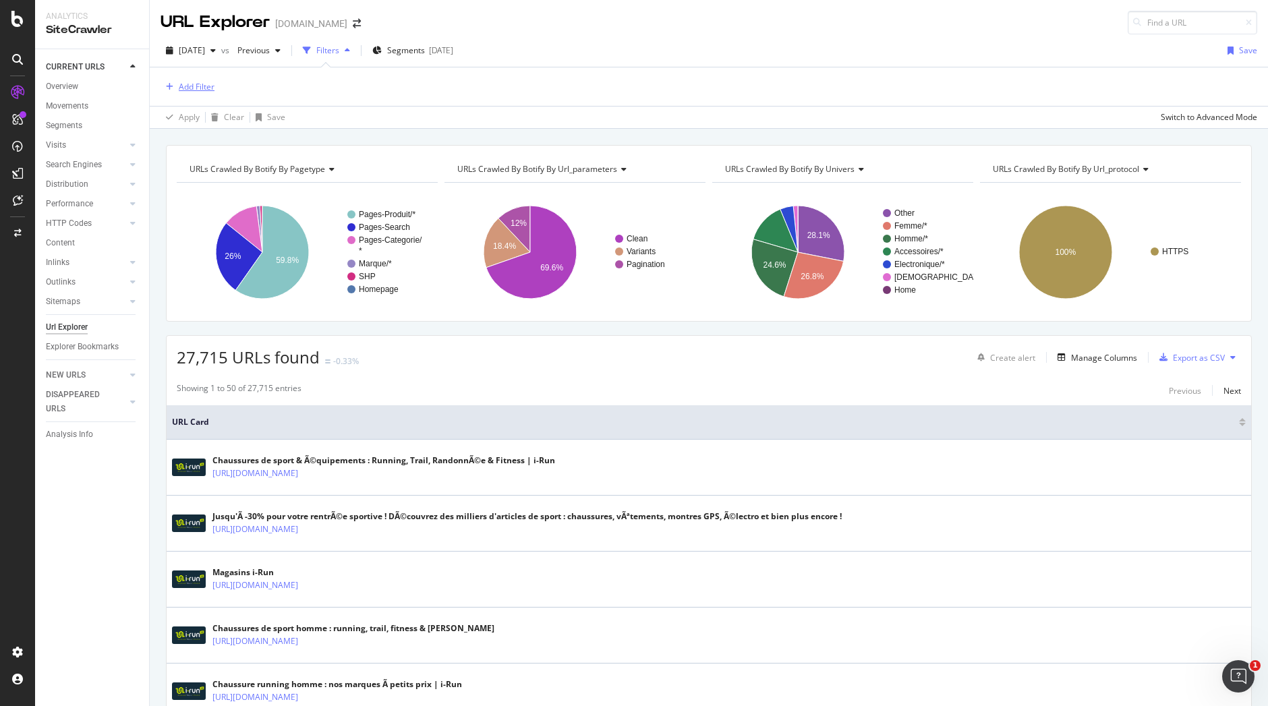
click at [192, 87] on div "Add Filter" at bounding box center [197, 86] width 36 height 11
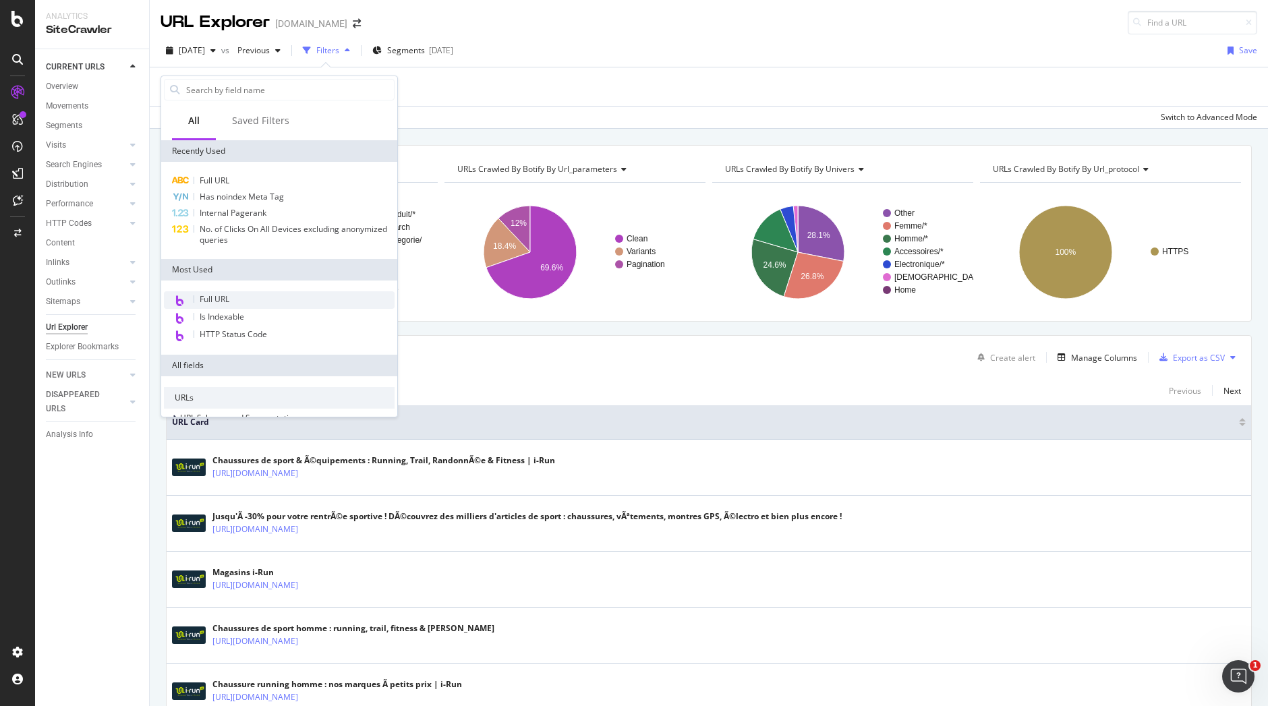
click at [221, 297] on span "Full URL" at bounding box center [215, 298] width 30 height 11
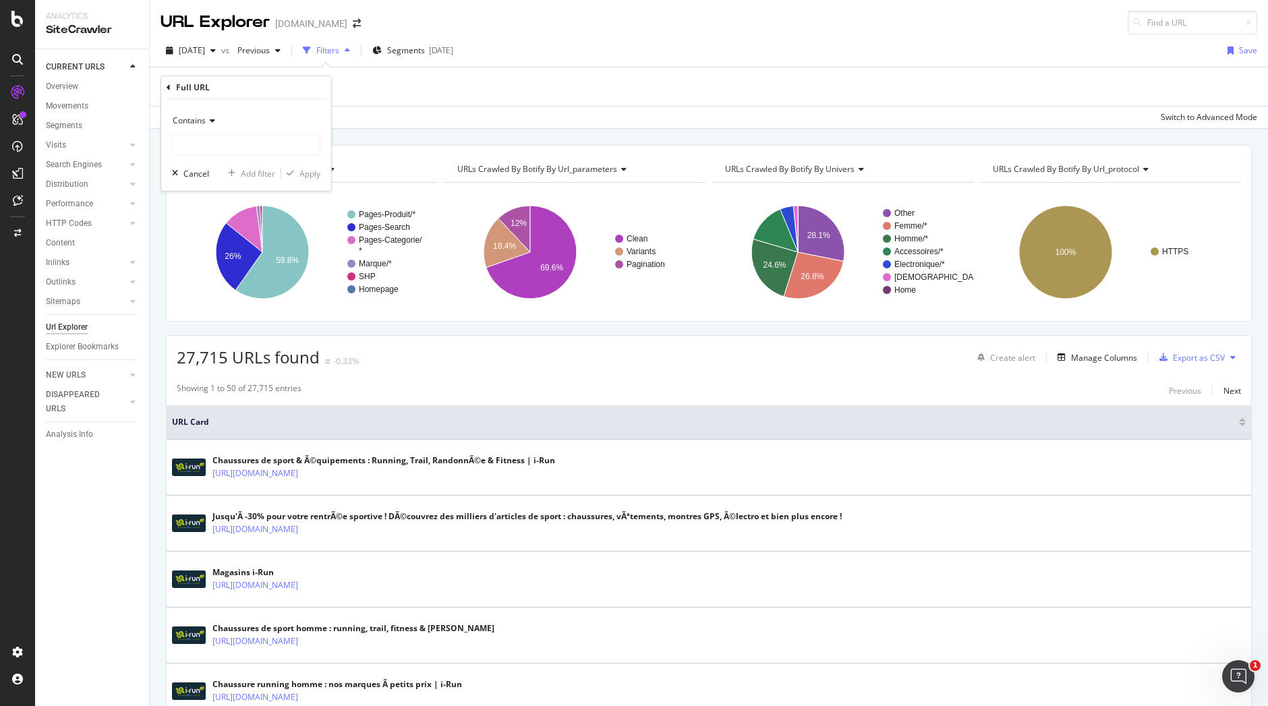
click at [237, 158] on div "Contains Cancel Add filter Apply" at bounding box center [246, 145] width 170 height 92
click at [234, 150] on input "text" at bounding box center [246, 145] width 147 height 22
paste input "[URL][DOMAIN_NAME]"
drag, startPoint x: 188, startPoint y: 146, endPoint x: 314, endPoint y: 150, distance: 126.2
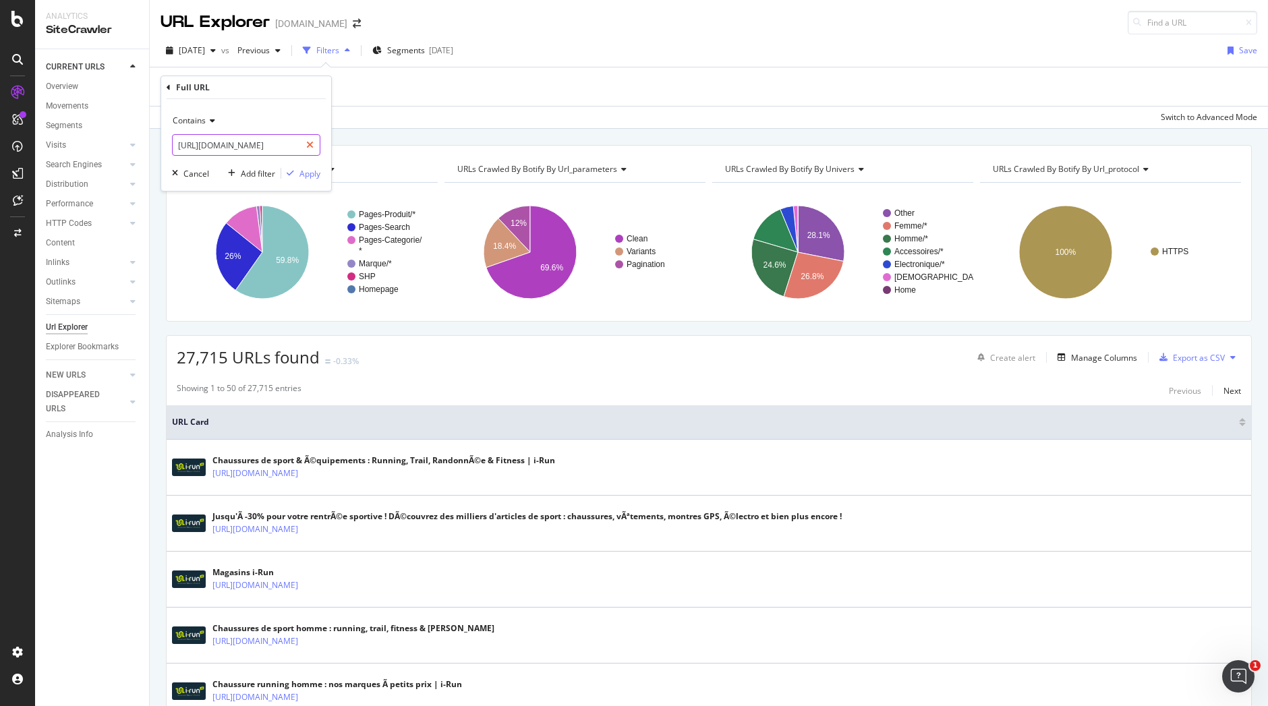
click at [314, 150] on div "[URL][DOMAIN_NAME]" at bounding box center [246, 145] width 148 height 22
type input "https://www.i-run.fr/accessoires/Prote"
click at [319, 171] on div "Apply" at bounding box center [309, 173] width 21 height 11
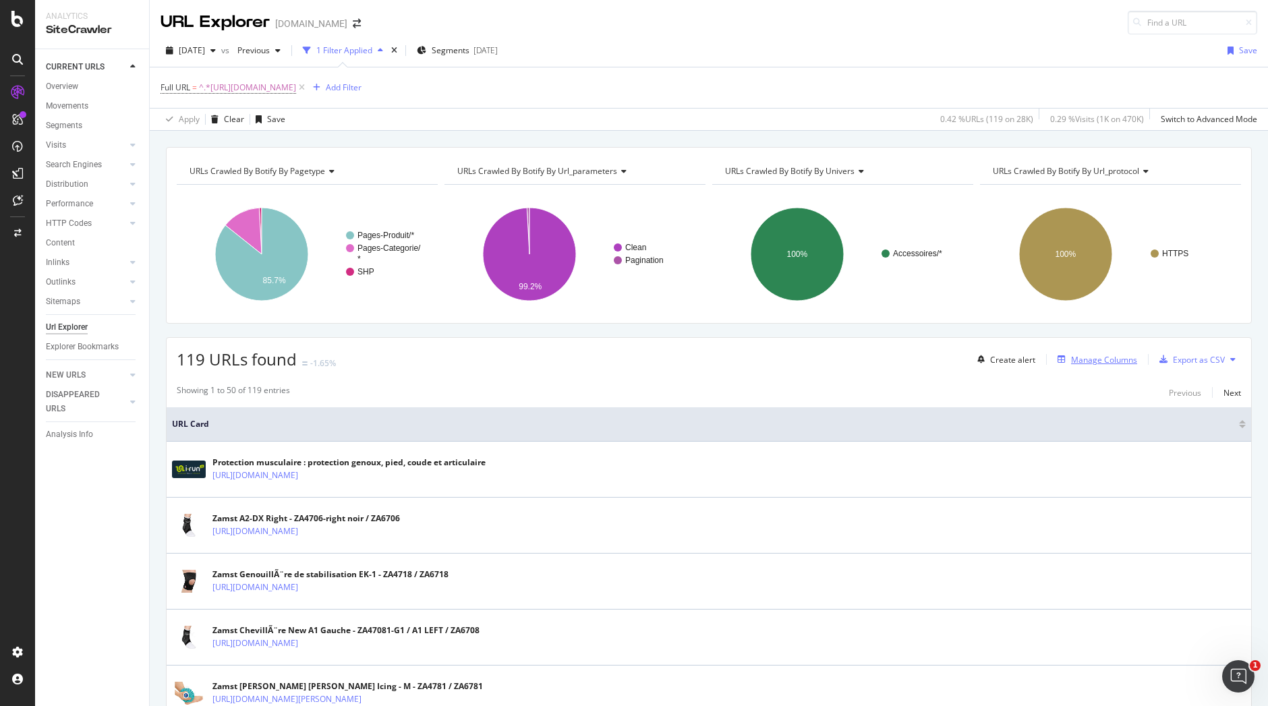
click at [1096, 357] on div "Manage Columns" at bounding box center [1104, 359] width 66 height 11
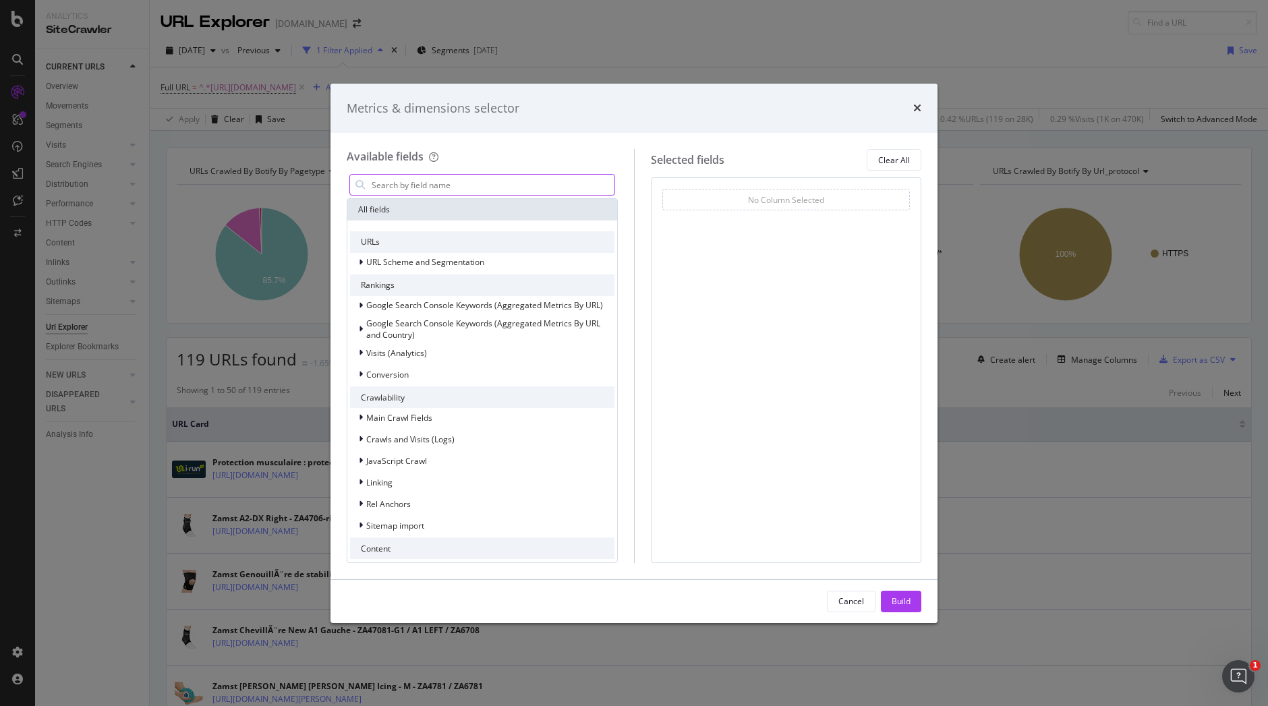
click at [432, 187] on input "modal" at bounding box center [492, 185] width 244 height 20
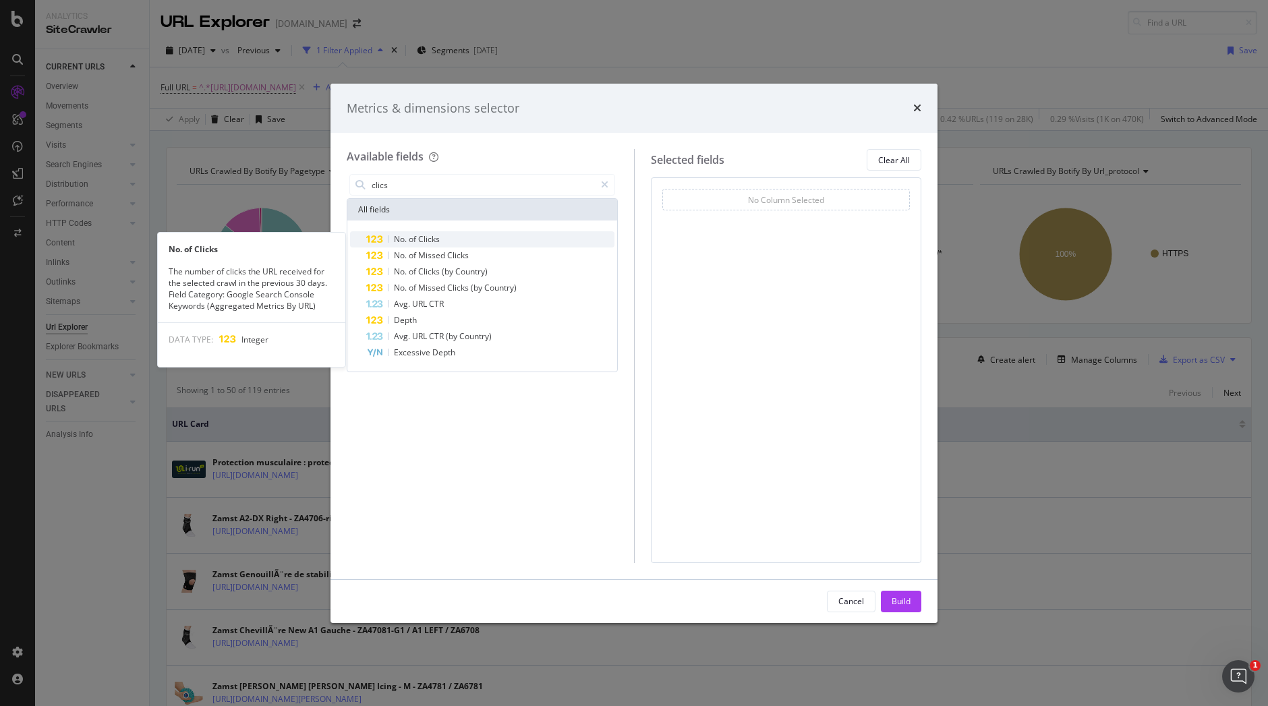
type input "clics"
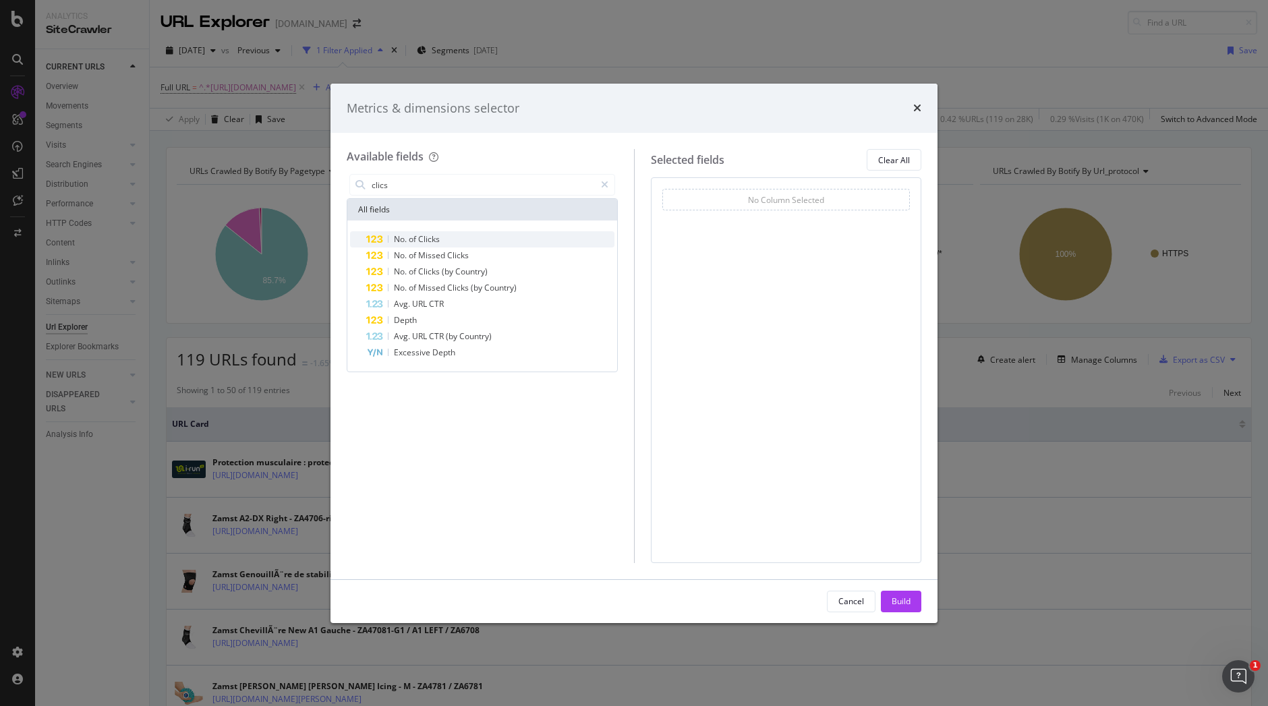
click at [433, 235] on span "Clicks" at bounding box center [429, 238] width 22 height 11
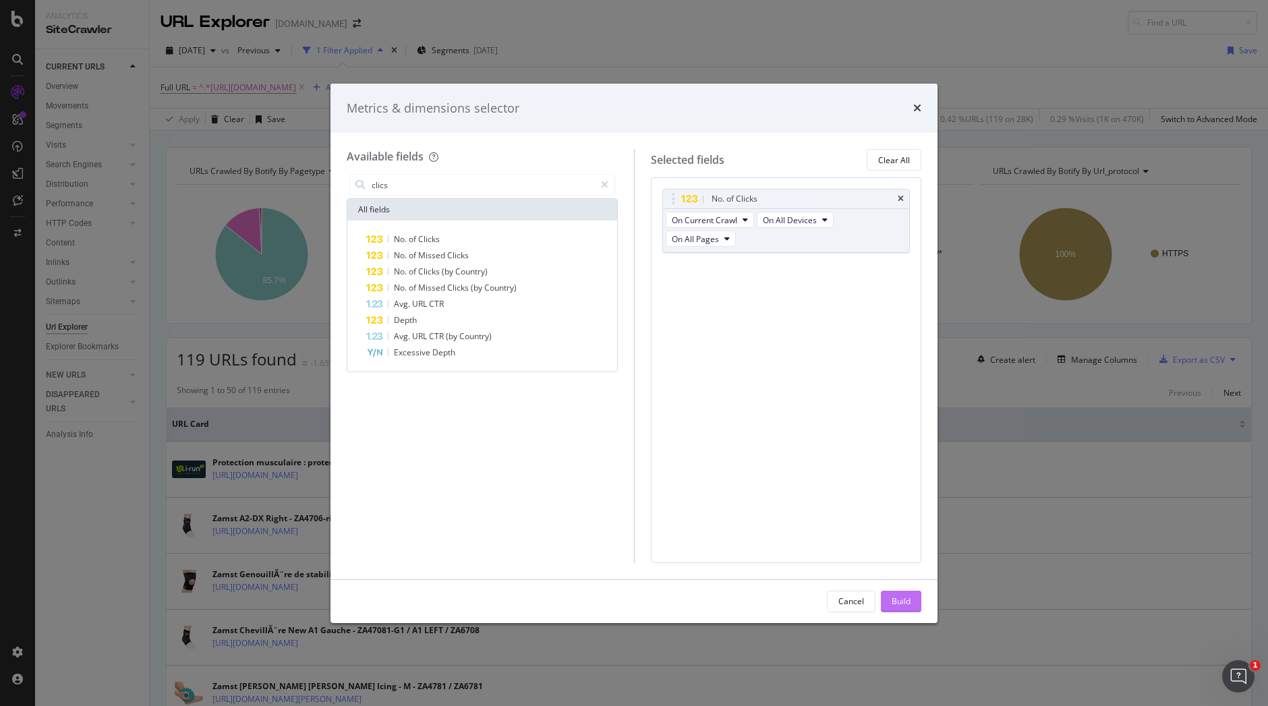
click at [910, 606] on button "Build" at bounding box center [901, 602] width 40 height 22
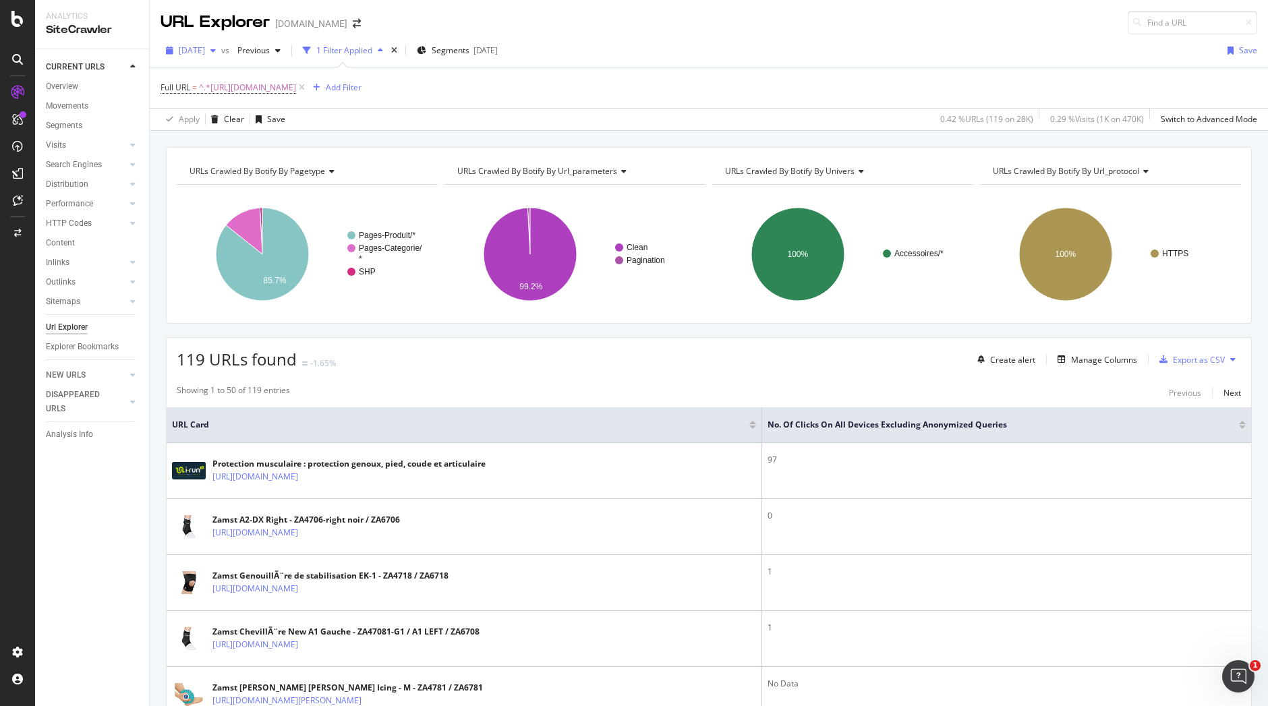
click at [205, 50] on span "[DATE]" at bounding box center [192, 50] width 26 height 11
click at [374, 116] on div "Apply Clear Save 0.42 % URLs ( 119 on 28K ) 0.29 % Visits ( 1K on 470K ) Switch…" at bounding box center [709, 119] width 1118 height 22
click at [221, 47] on div "button" at bounding box center [213, 51] width 16 height 8
click at [247, 105] on div "2025 Aug. 31st 27.7K URLs" at bounding box center [240, 99] width 120 height 12
click at [361, 82] on div "Add Filter" at bounding box center [344, 87] width 36 height 11
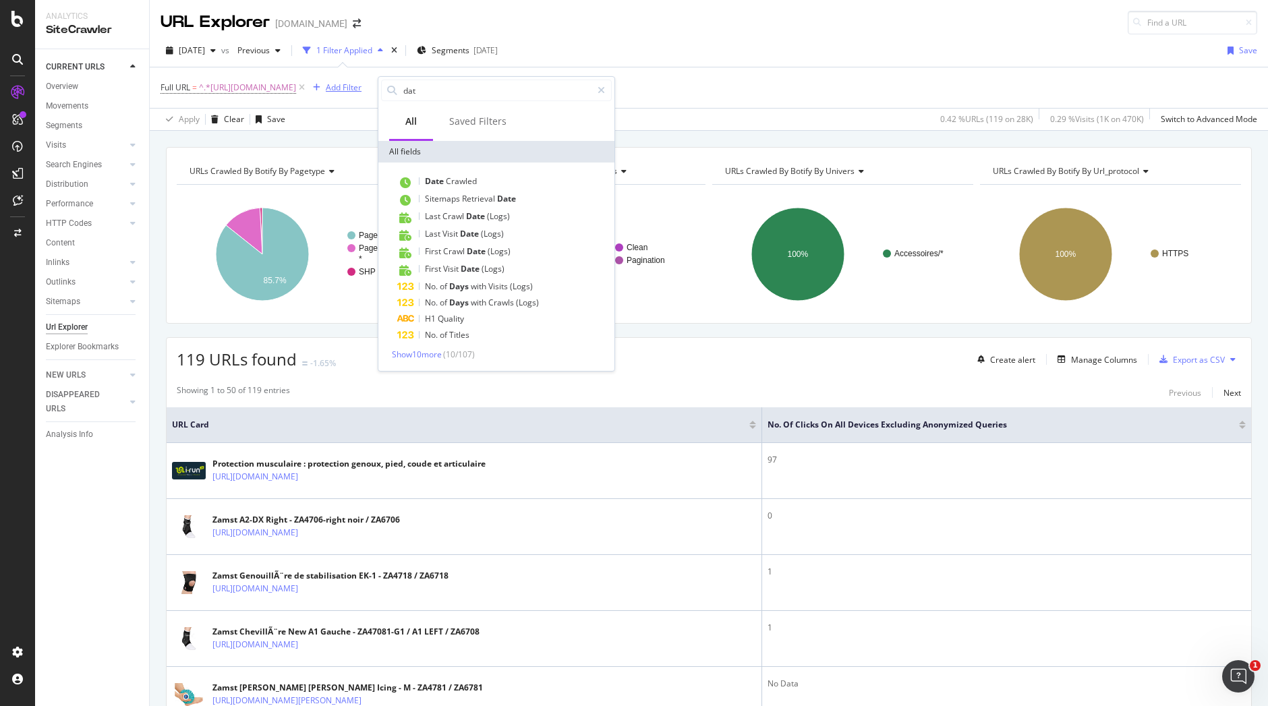
type input "date"
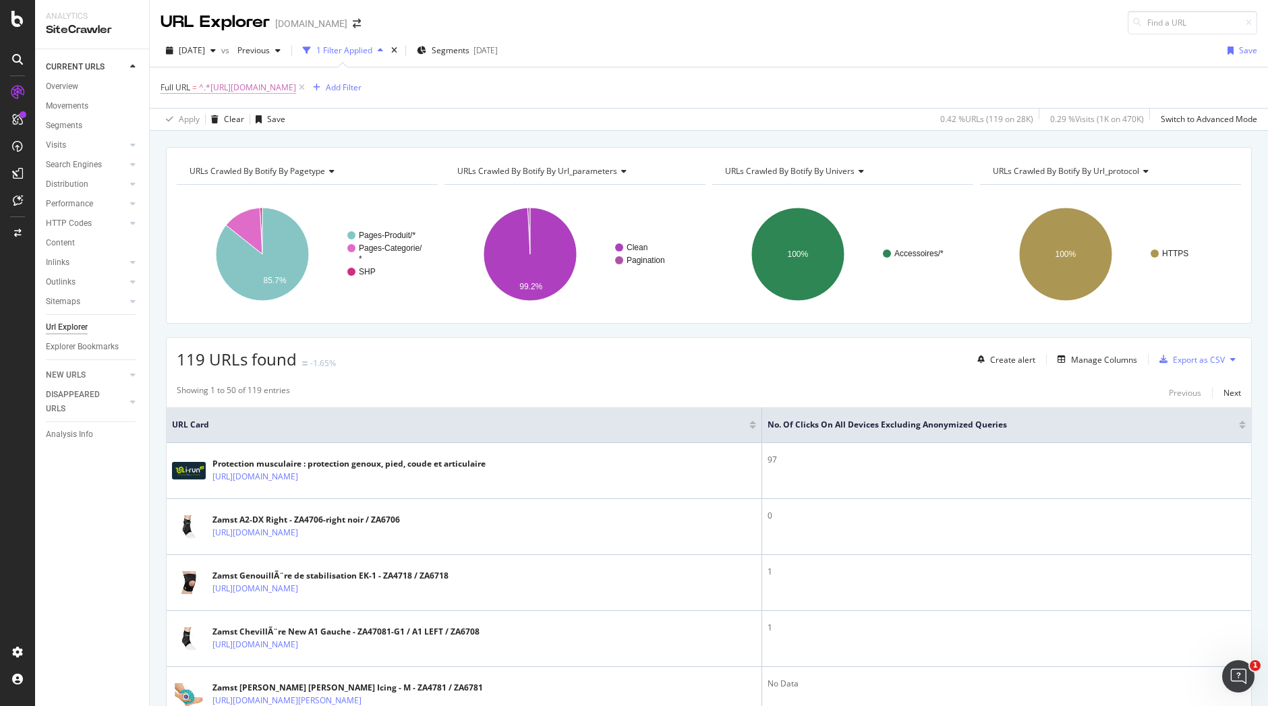
click at [296, 84] on span "^.*https://www.i-run.fr/accessoires/Prote.*$" at bounding box center [247, 87] width 97 height 19
click at [372, 52] on div "1 Filter Applied" at bounding box center [344, 50] width 56 height 11
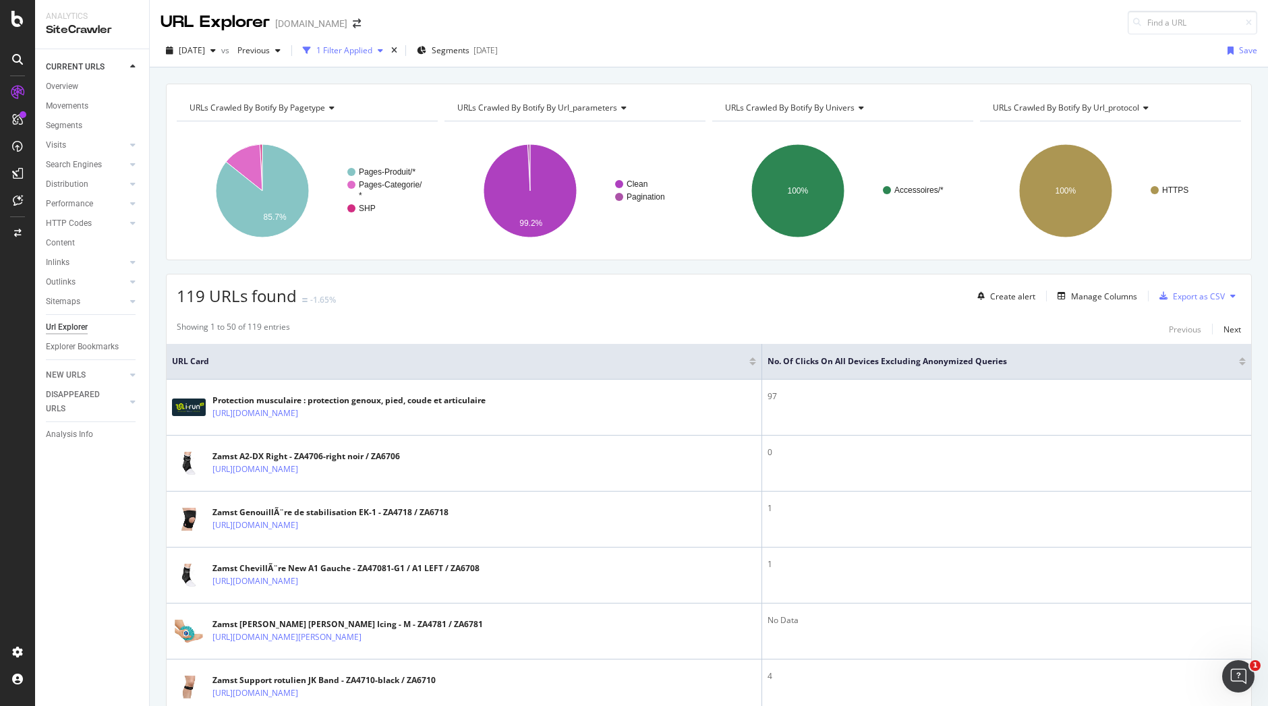
click at [372, 52] on div "1 Filter Applied" at bounding box center [344, 50] width 56 height 11
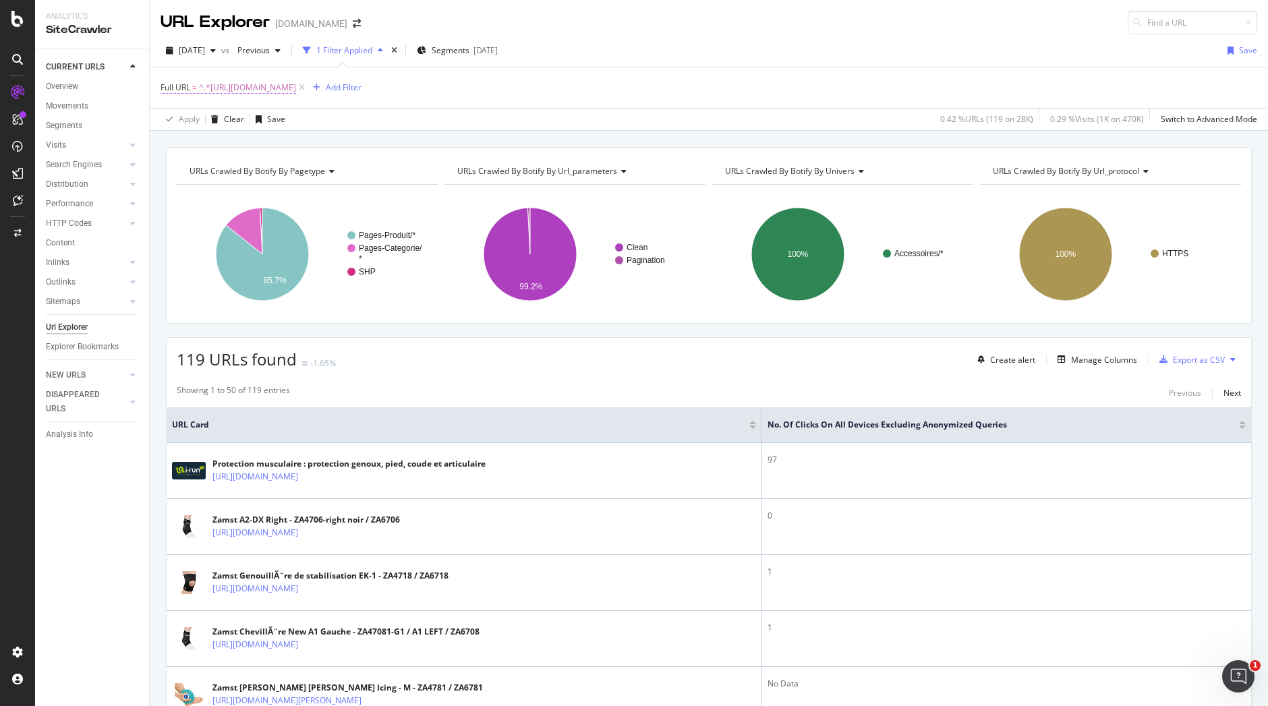
click at [296, 84] on span "^.*https://www.i-run.fr/accessoires/Prote.*$" at bounding box center [247, 87] width 97 height 19
click at [77, 210] on div "CustomReports" at bounding box center [83, 208] width 66 height 13
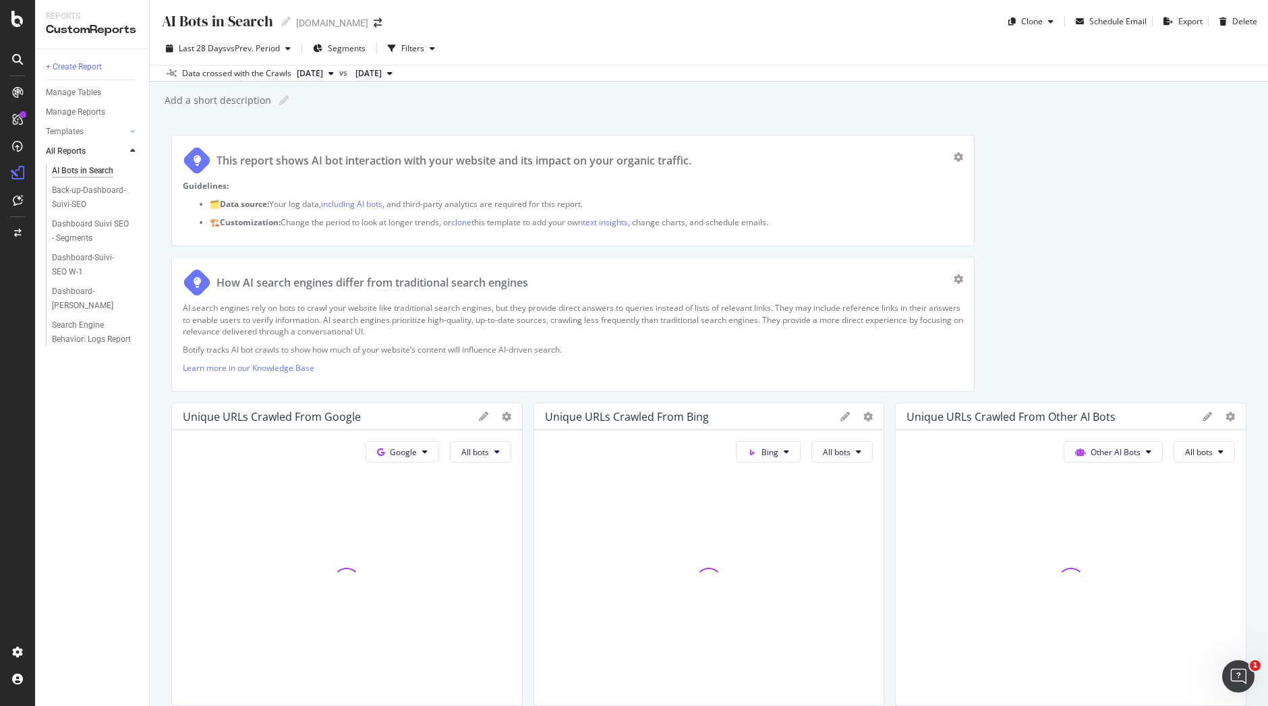
click at [541, 109] on div "Add a short description Add a short description" at bounding box center [715, 100] width 1105 height 20
click at [88, 287] on div "Dashboard-Suivi-SEO YoY" at bounding box center [91, 299] width 78 height 28
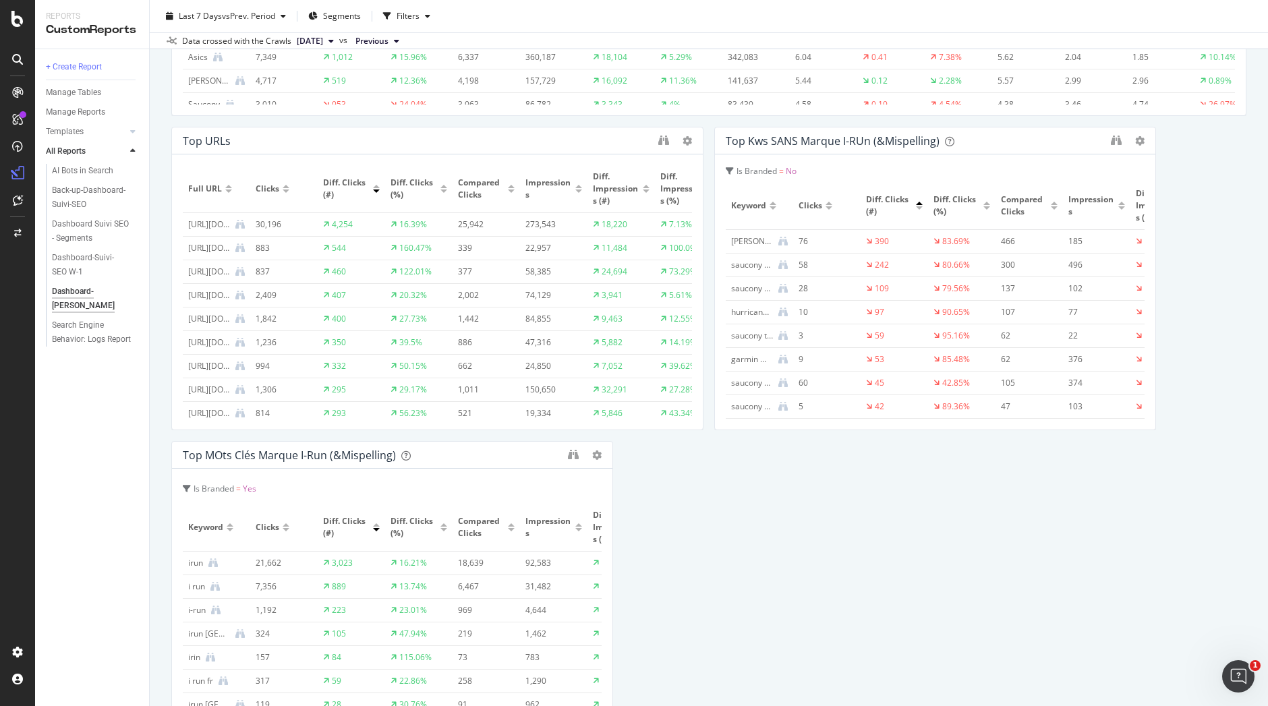
scroll to position [9, 0]
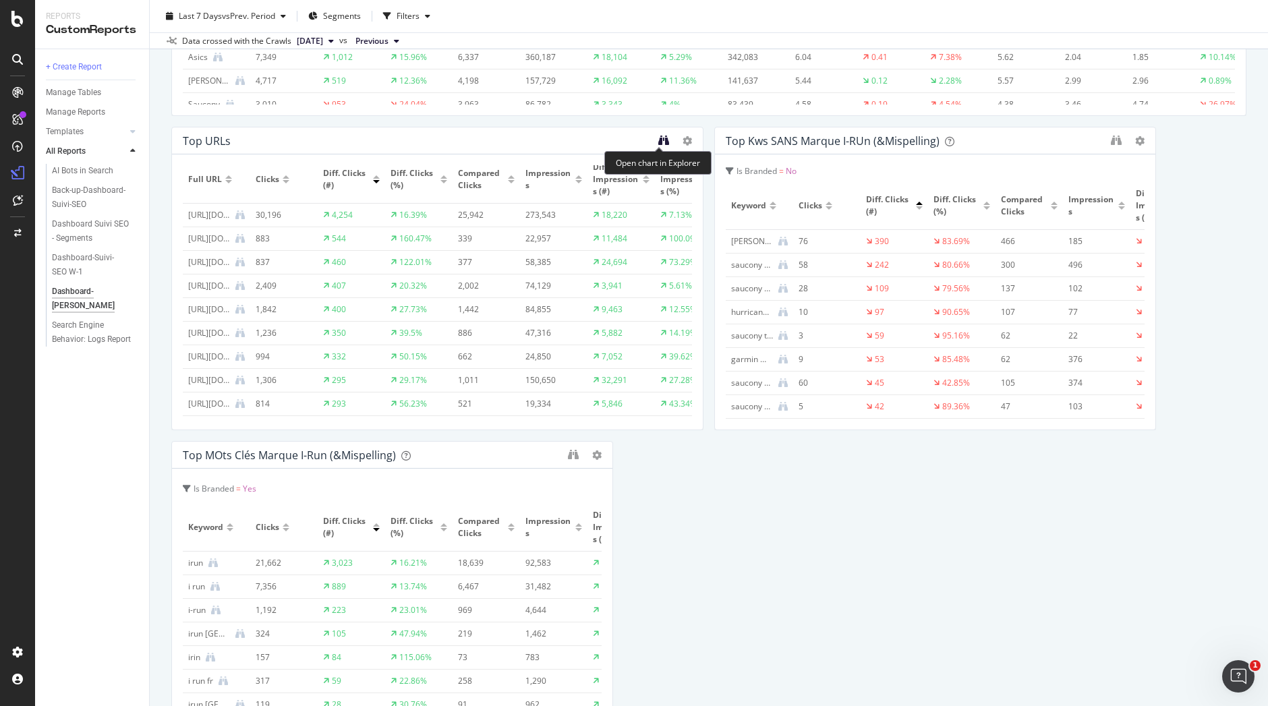
click at [660, 140] on icon "binoculars" at bounding box center [663, 140] width 11 height 11
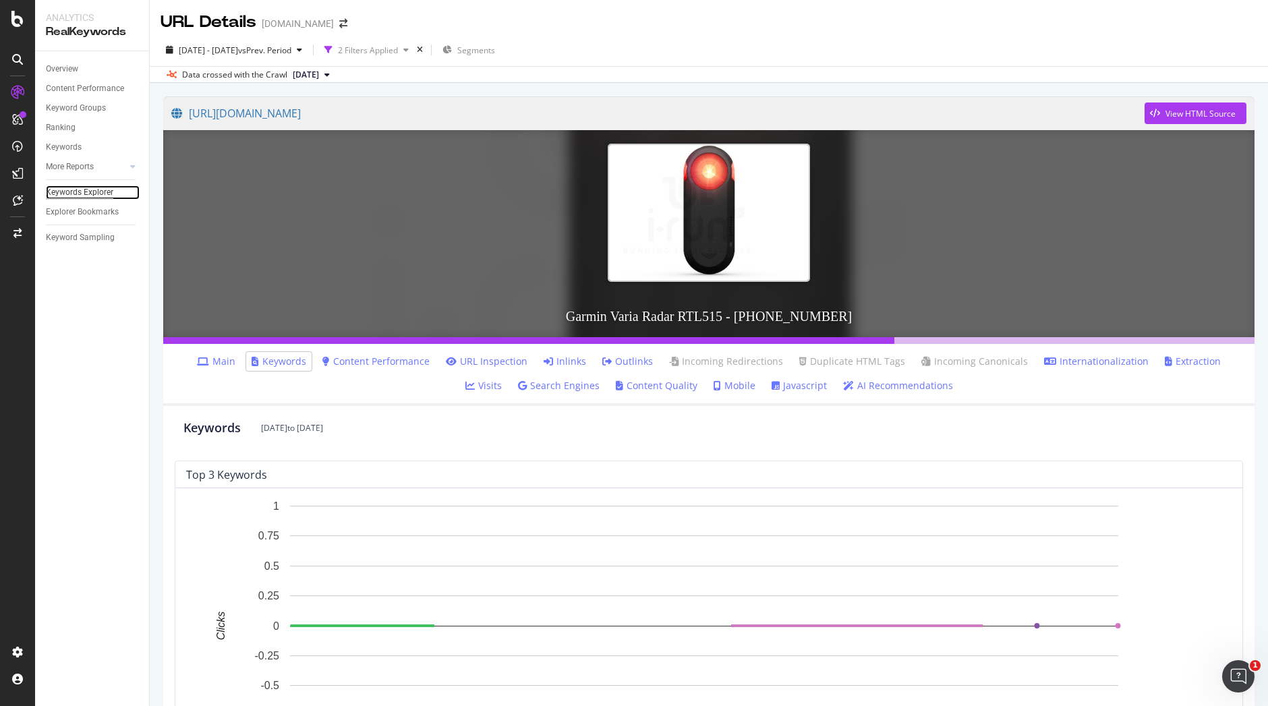
click at [80, 194] on div "Keywords Explorer" at bounding box center [79, 192] width 67 height 14
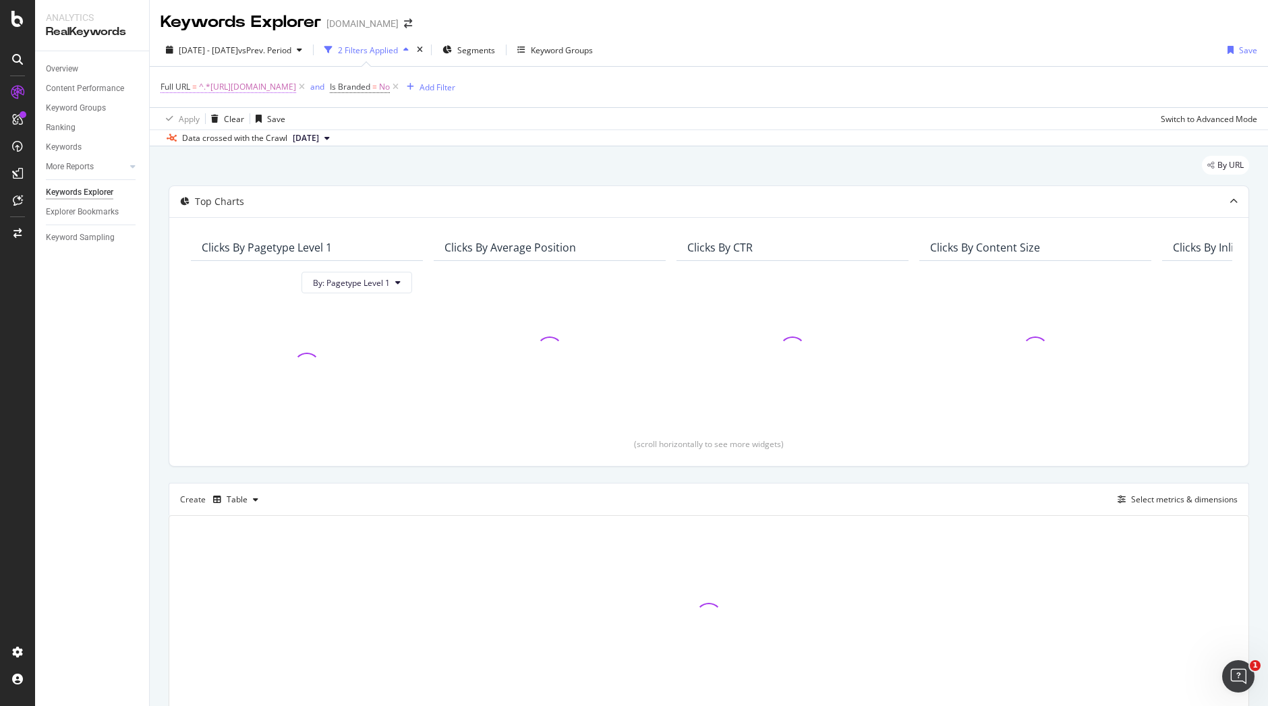
click at [296, 80] on span "^.*https://www.i-run.fr/electronique/Radars-eclairage-velo_c1162/.*$" at bounding box center [247, 87] width 97 height 19
click at [273, 138] on input "https://www.i-run.fr/electronique/Radars-eclairage-velo_c1162/" at bounding box center [236, 143] width 127 height 22
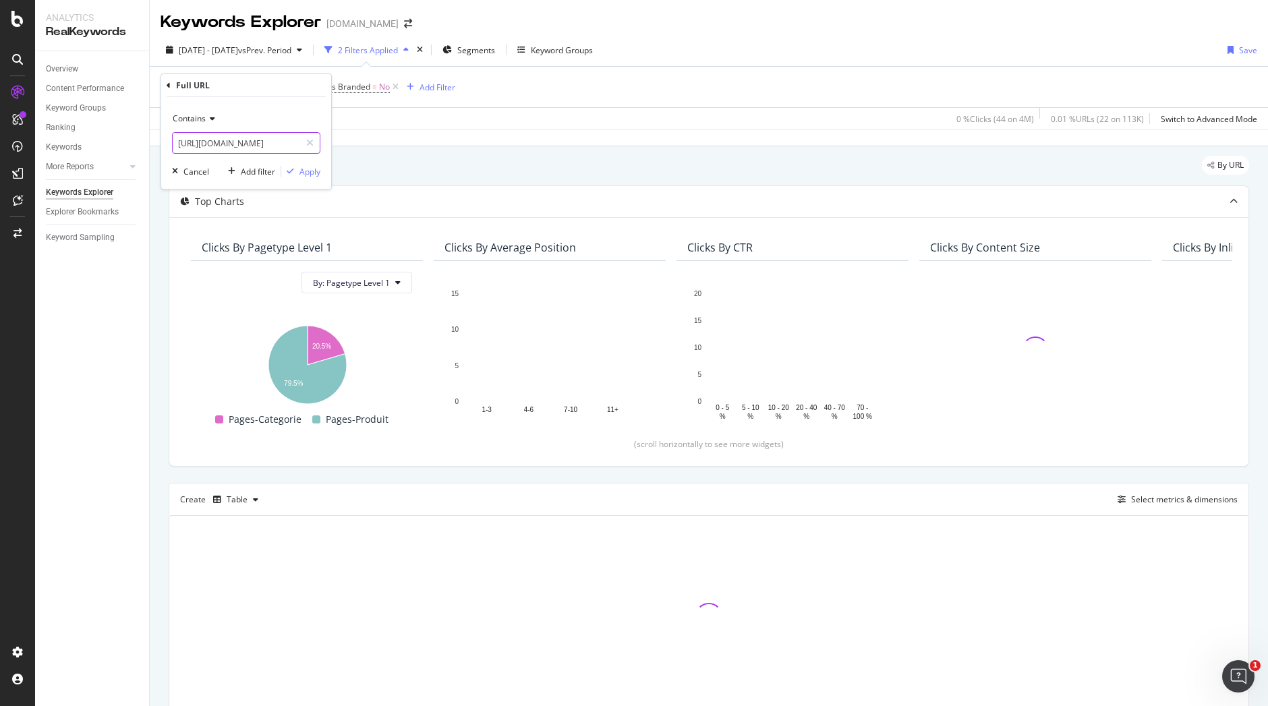
paste input "accessoires/Protection-musculaire-articulaire_c1046/Akileine_m275/Akileine-Crem…"
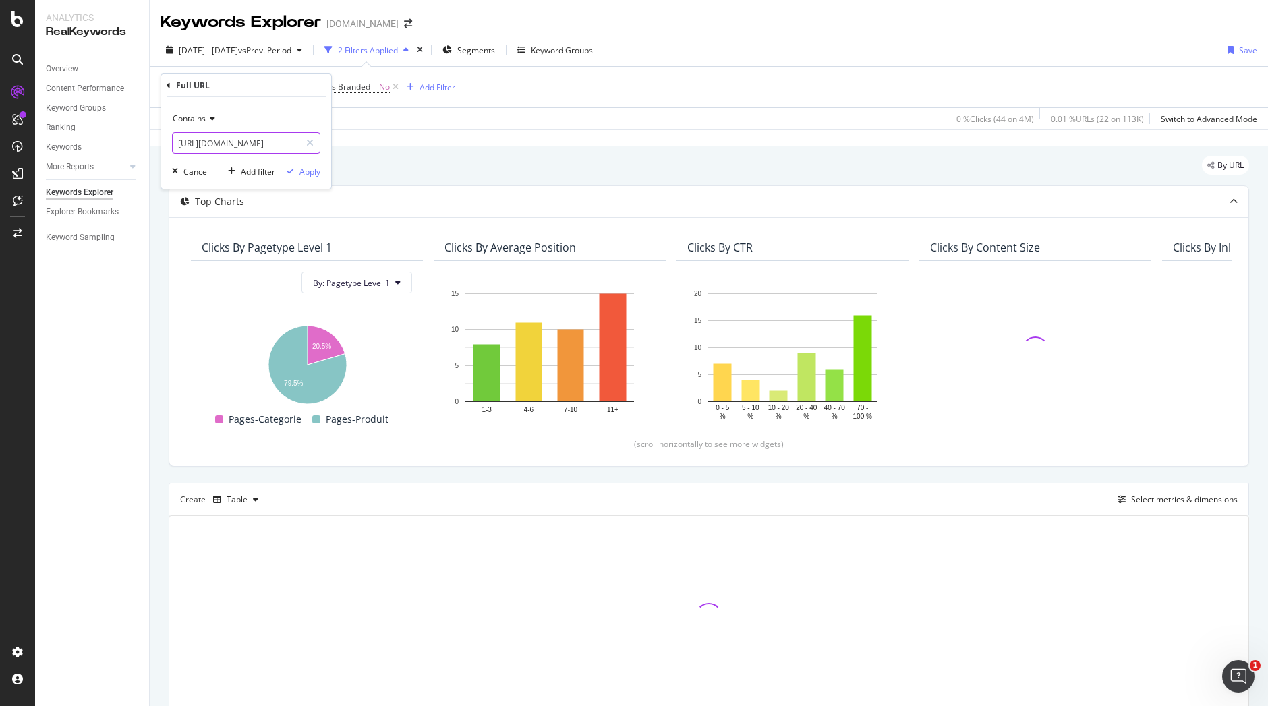
scroll to position [0, 392]
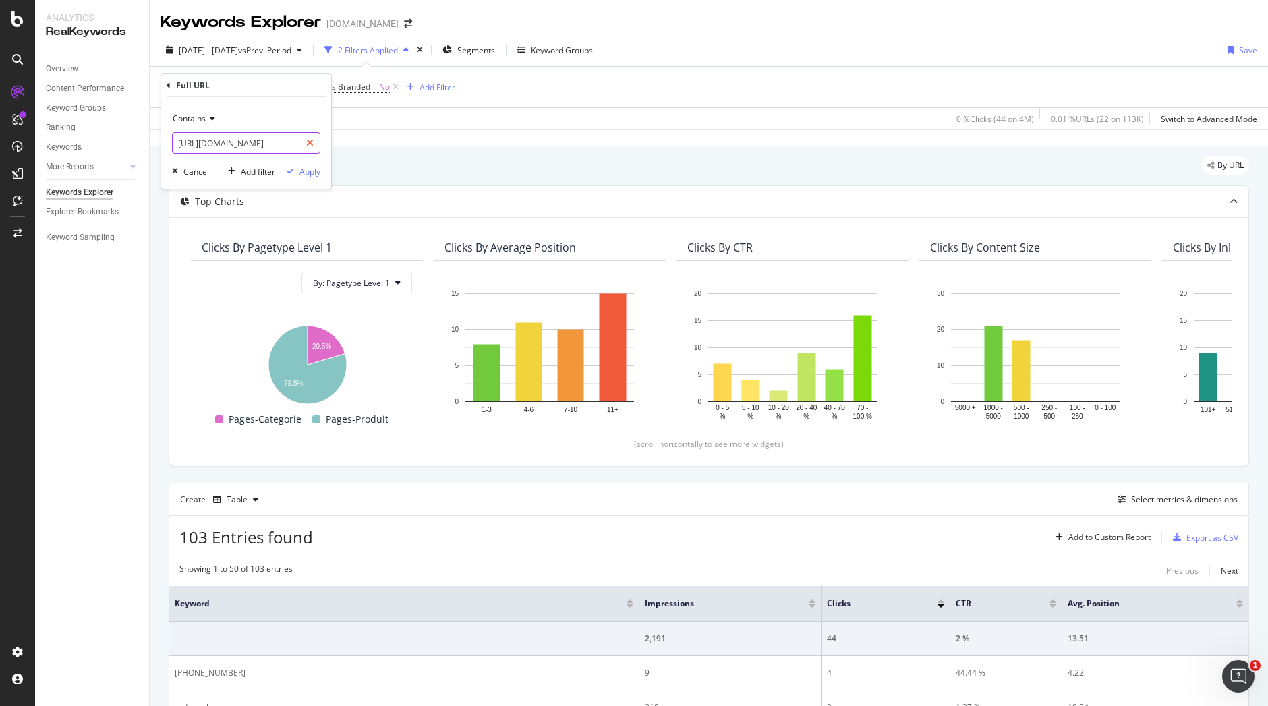
drag, startPoint x: 187, startPoint y: 145, endPoint x: 307, endPoint y: 154, distance: 121.0
click at [307, 154] on div "[URL][DOMAIN_NAME]" at bounding box center [246, 143] width 148 height 22
type input "[URL][DOMAIN_NAME]"
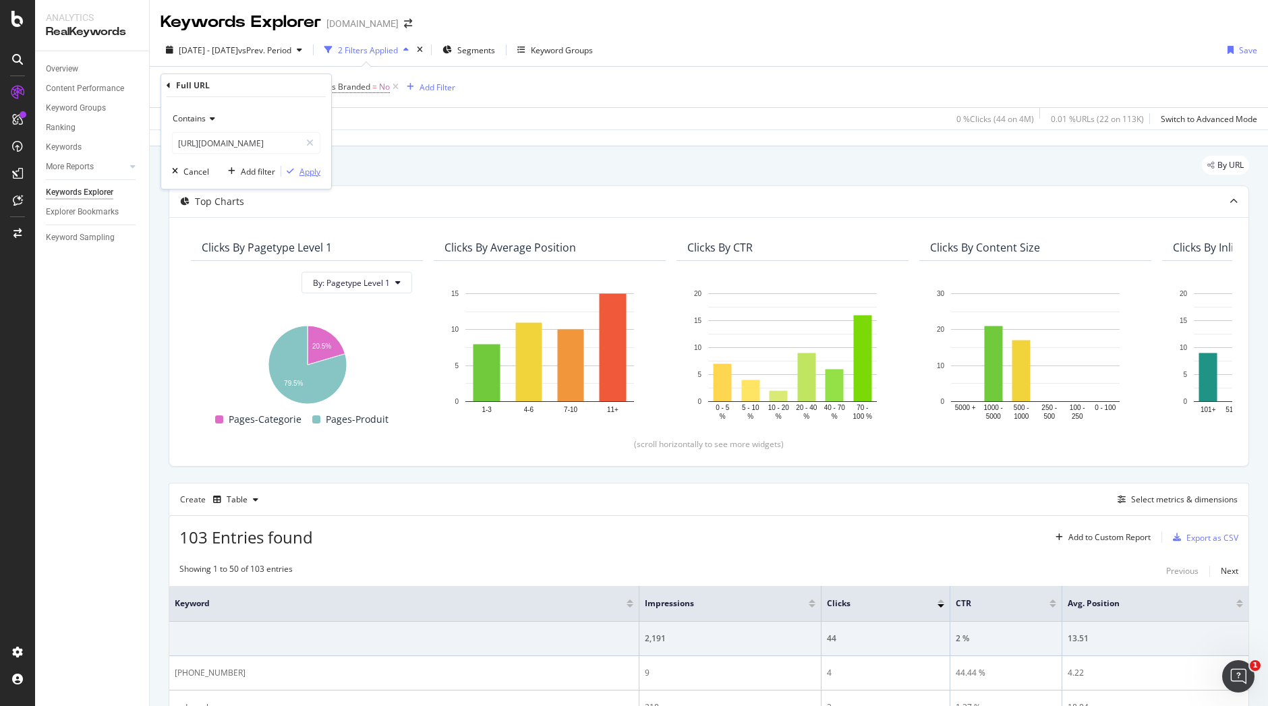
click at [317, 177] on div "Apply" at bounding box center [309, 171] width 21 height 11
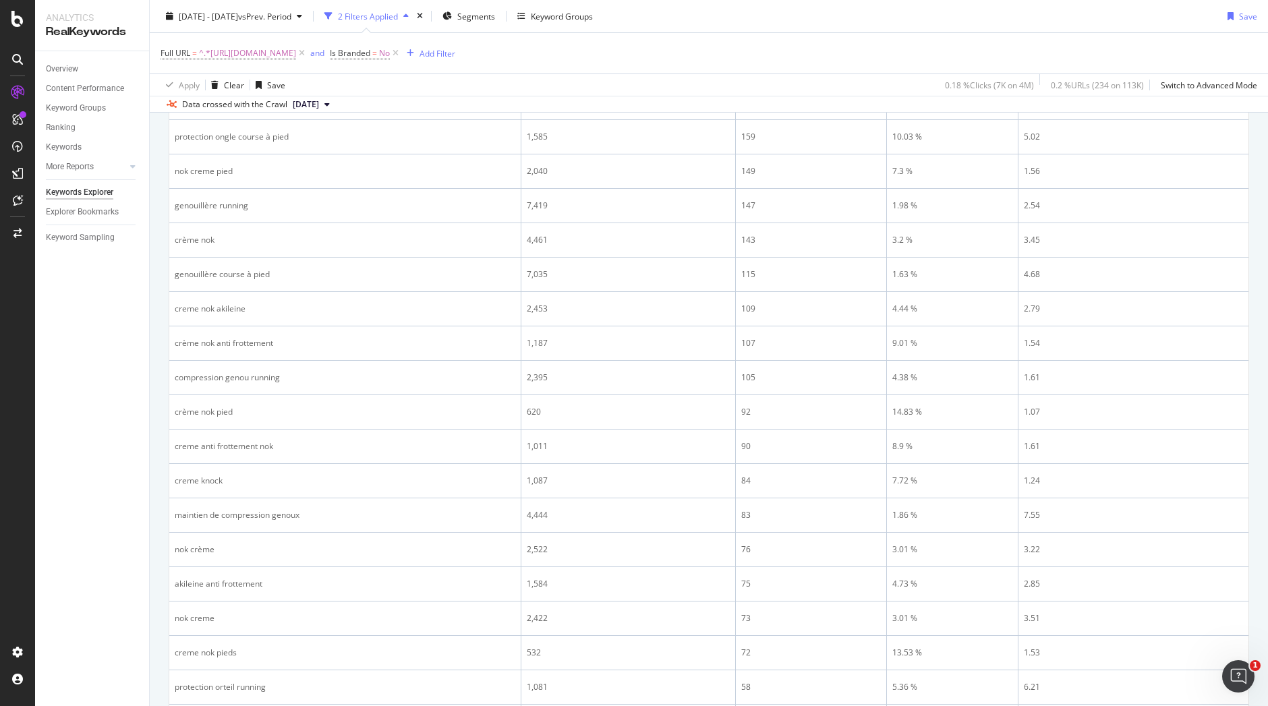
scroll to position [8, 0]
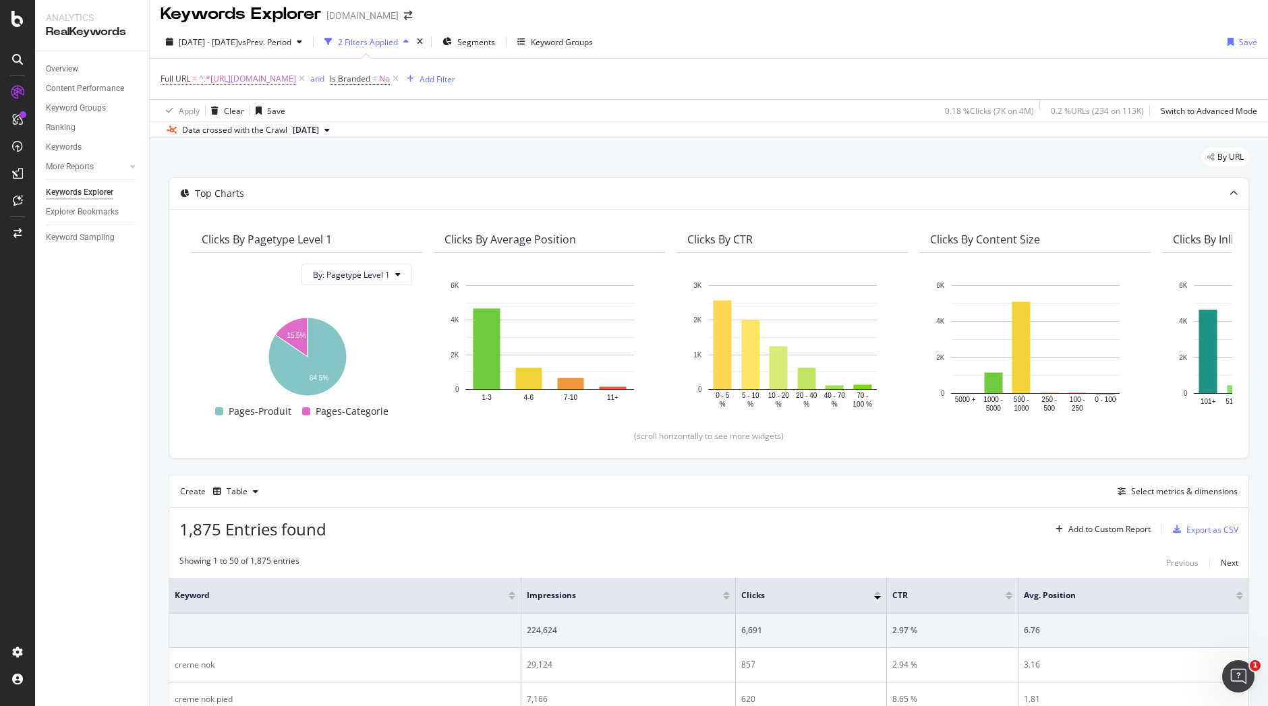
click at [296, 76] on span "^.*https://www.i-run.fr/accessoires/Protection-musculaire-articulaire_c104.*$" at bounding box center [247, 78] width 97 height 19
click at [214, 107] on icon at bounding box center [210, 111] width 9 height 8
click at [238, 91] on div "Contains https://www.i-run.fr/accessoires/Protection-musculaire-articulaire_c10…" at bounding box center [246, 135] width 170 height 92
click at [440, 172] on div "By URL" at bounding box center [709, 163] width 1080 height 30
click at [1195, 491] on div "Select metrics & dimensions" at bounding box center [1184, 491] width 107 height 11
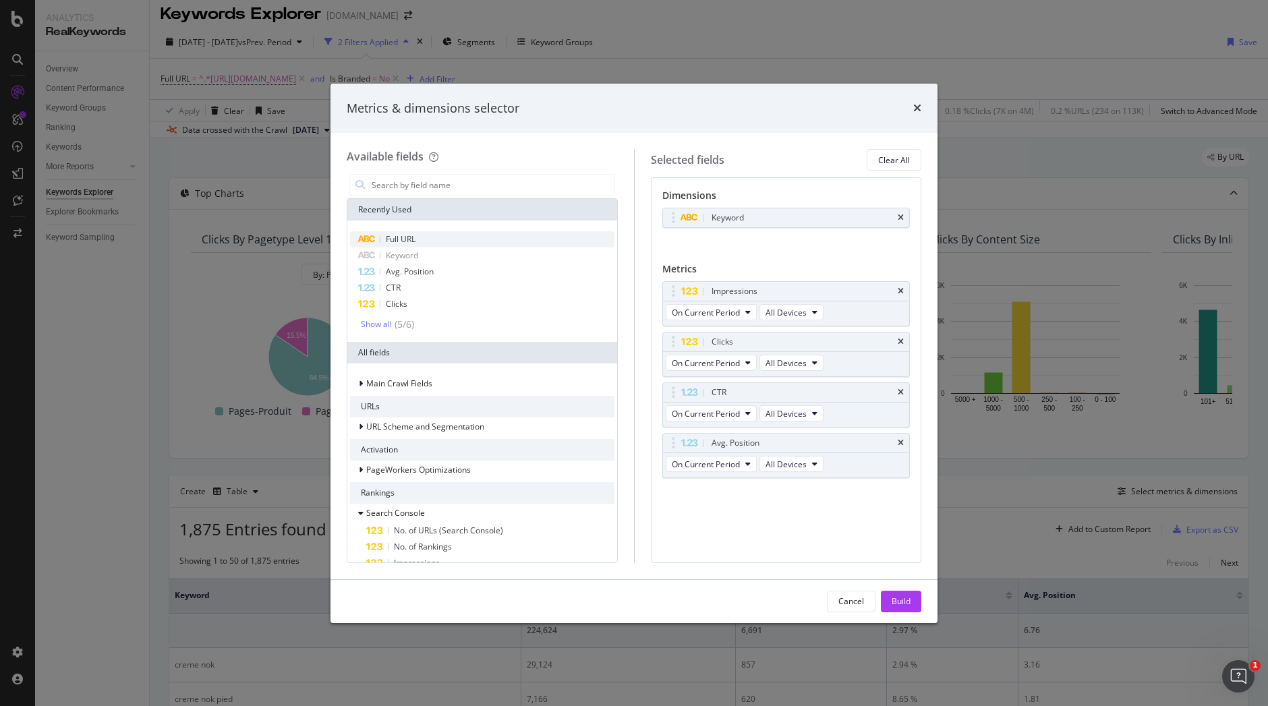
click at [443, 232] on div "Full URL" at bounding box center [482, 239] width 264 height 16
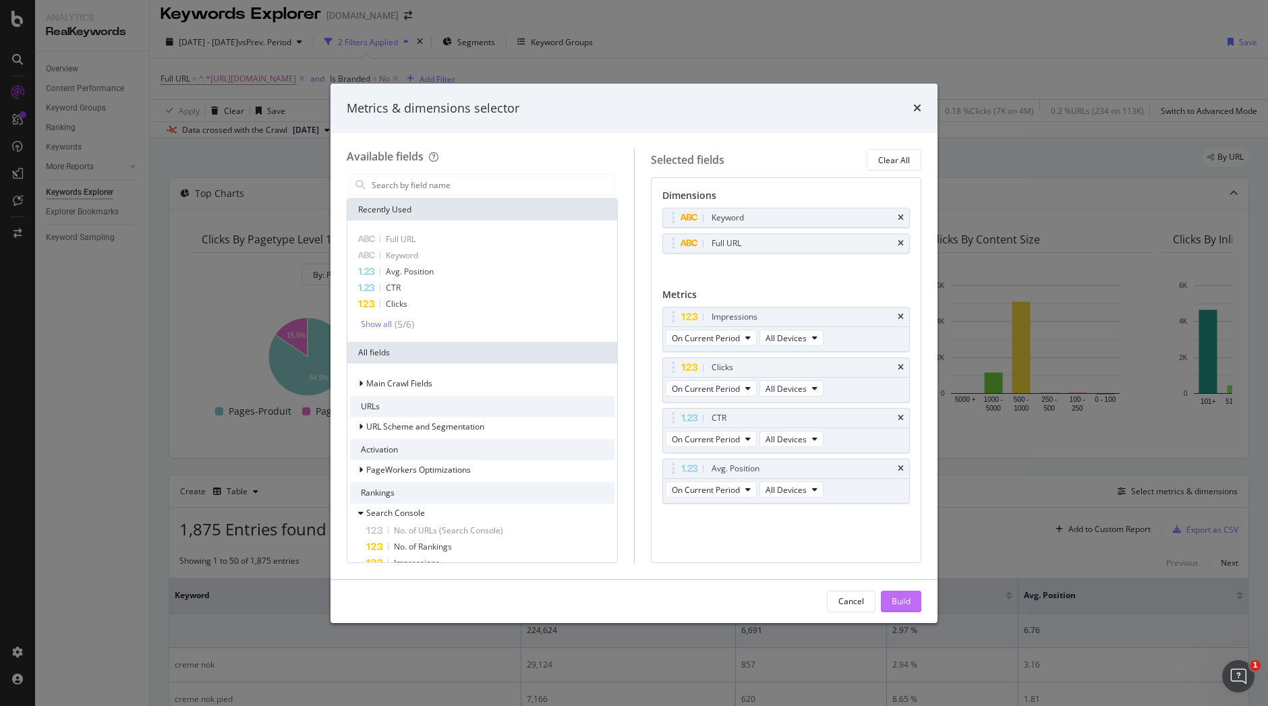
click at [908, 608] on div "Build" at bounding box center [900, 601] width 19 height 20
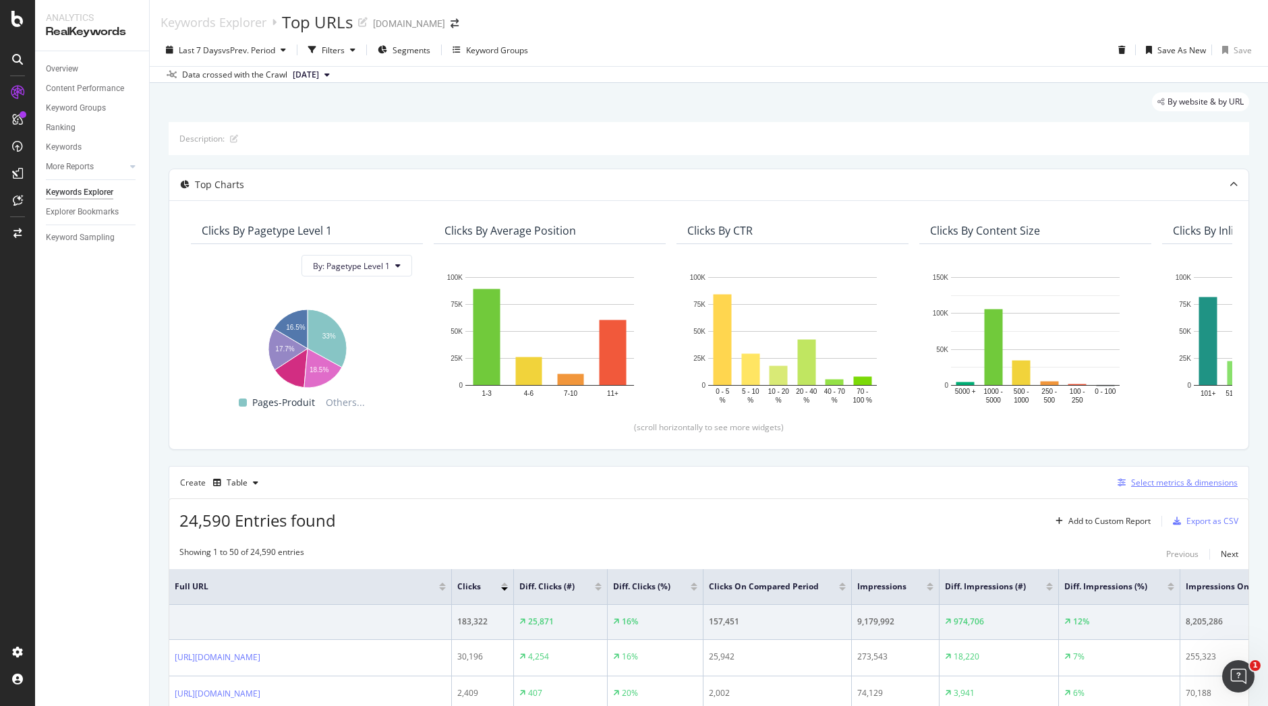
click at [1133, 484] on div "Select metrics & dimensions" at bounding box center [1184, 482] width 107 height 11
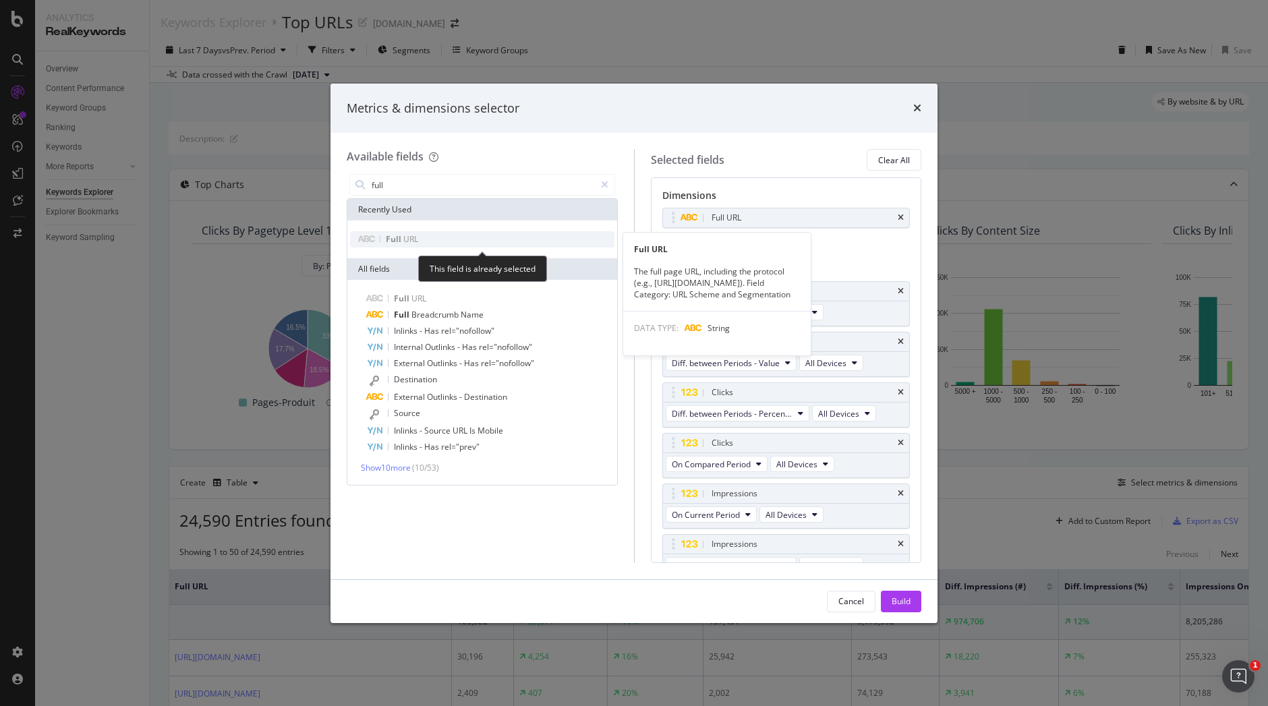
type input "full"
click at [430, 245] on div "Full URL" at bounding box center [482, 239] width 264 height 16
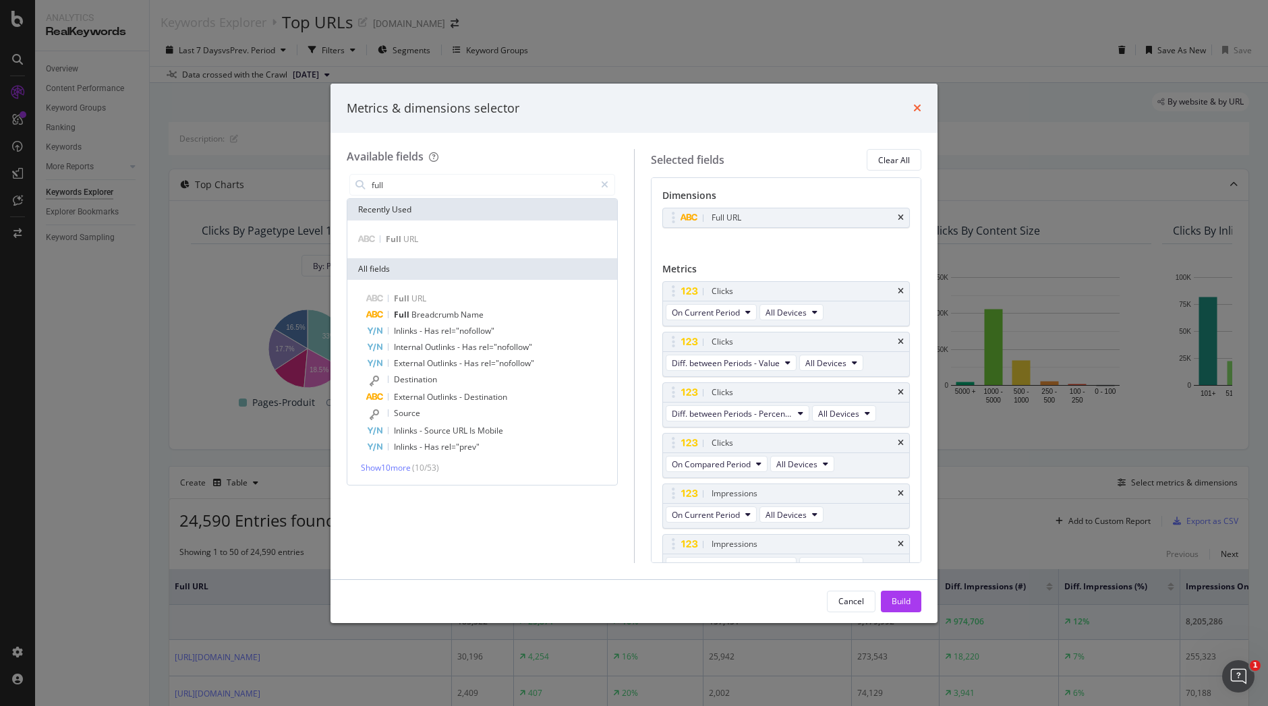
click at [918, 103] on icon "times" at bounding box center [917, 107] width 8 height 11
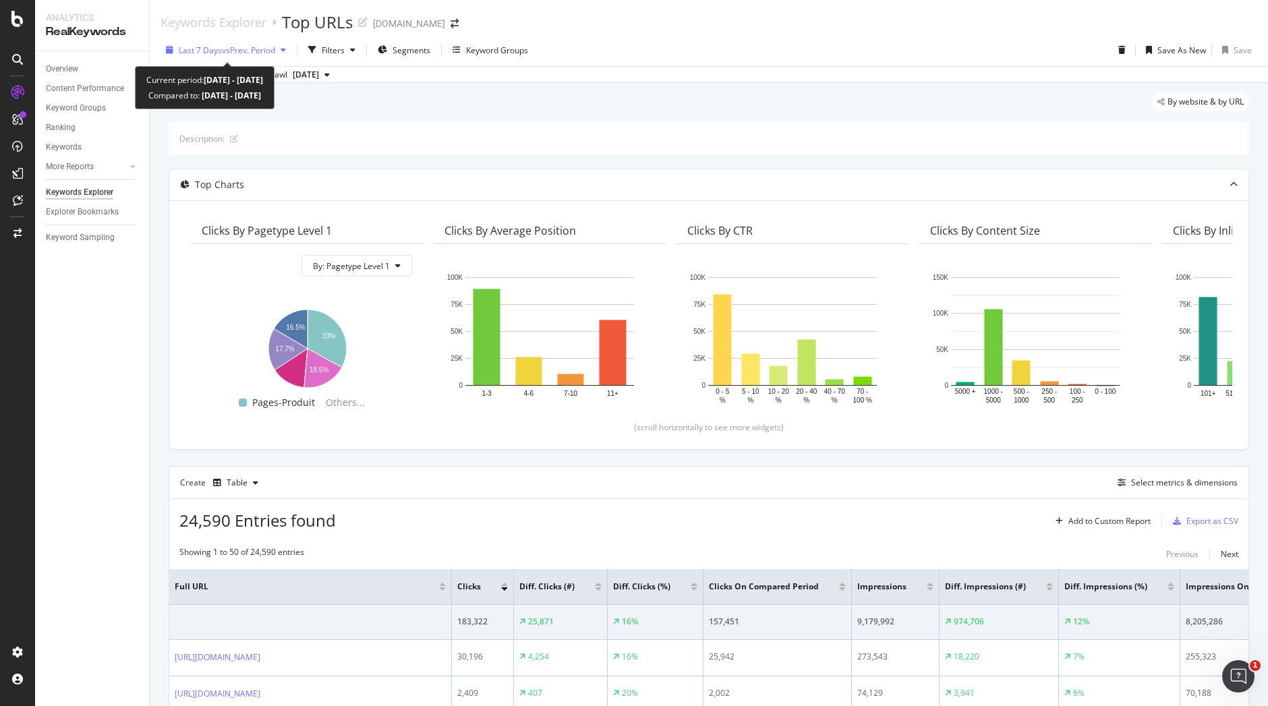
click at [249, 51] on span "vs Prev. Period" at bounding box center [248, 50] width 53 height 11
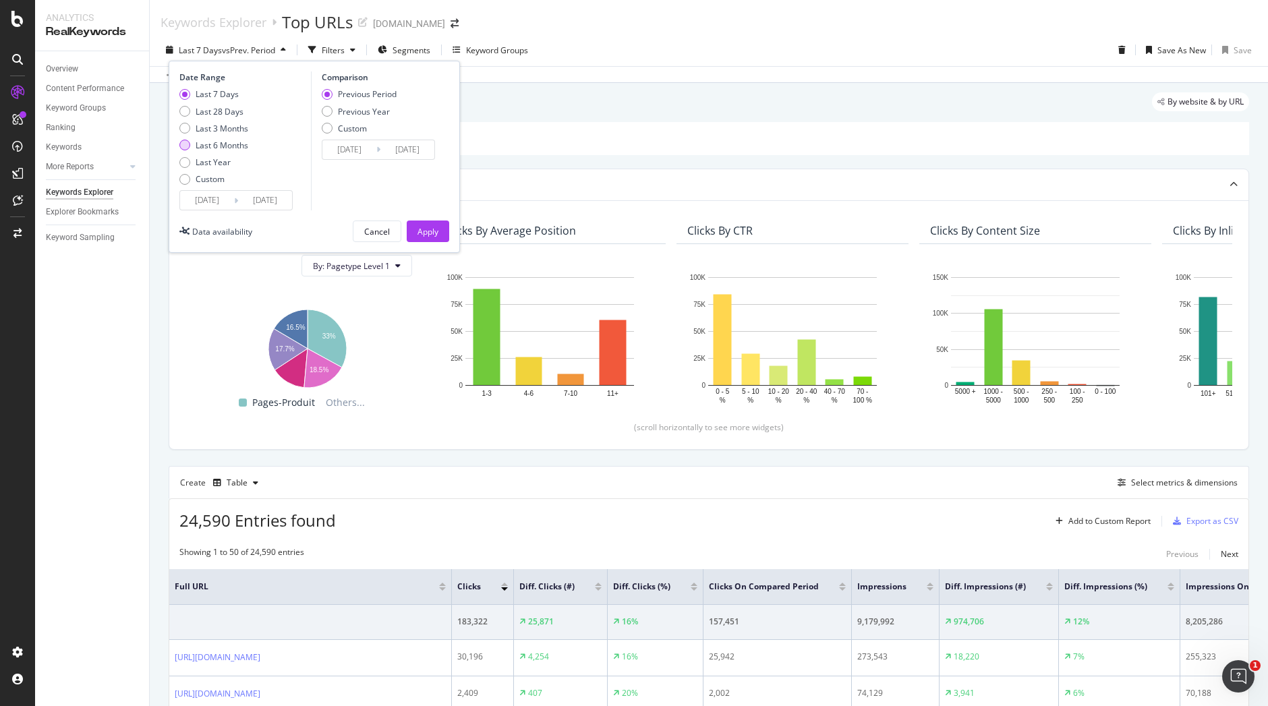
click at [231, 146] on div "Last 6 Months" at bounding box center [222, 145] width 53 height 11
type input "[DATE]"
click at [432, 236] on div "Apply" at bounding box center [427, 231] width 21 height 11
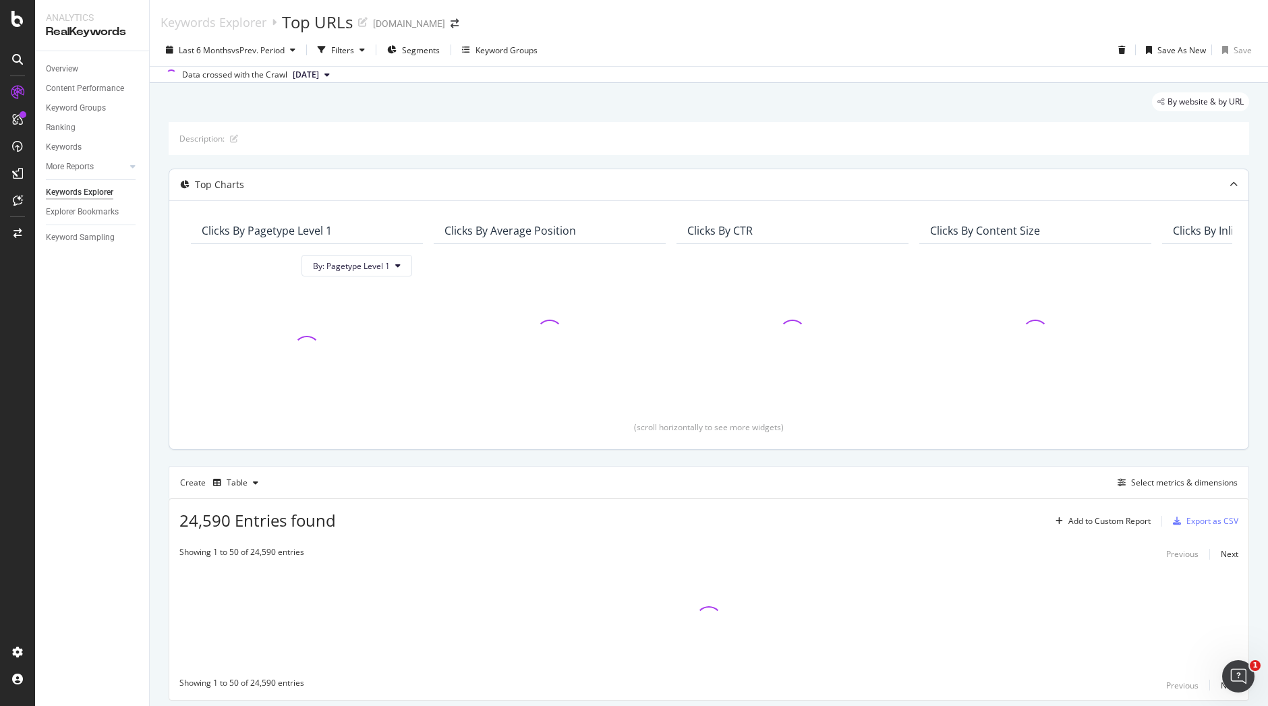
click at [434, 235] on div "Clicks By Average Position" at bounding box center [550, 230] width 232 height 27
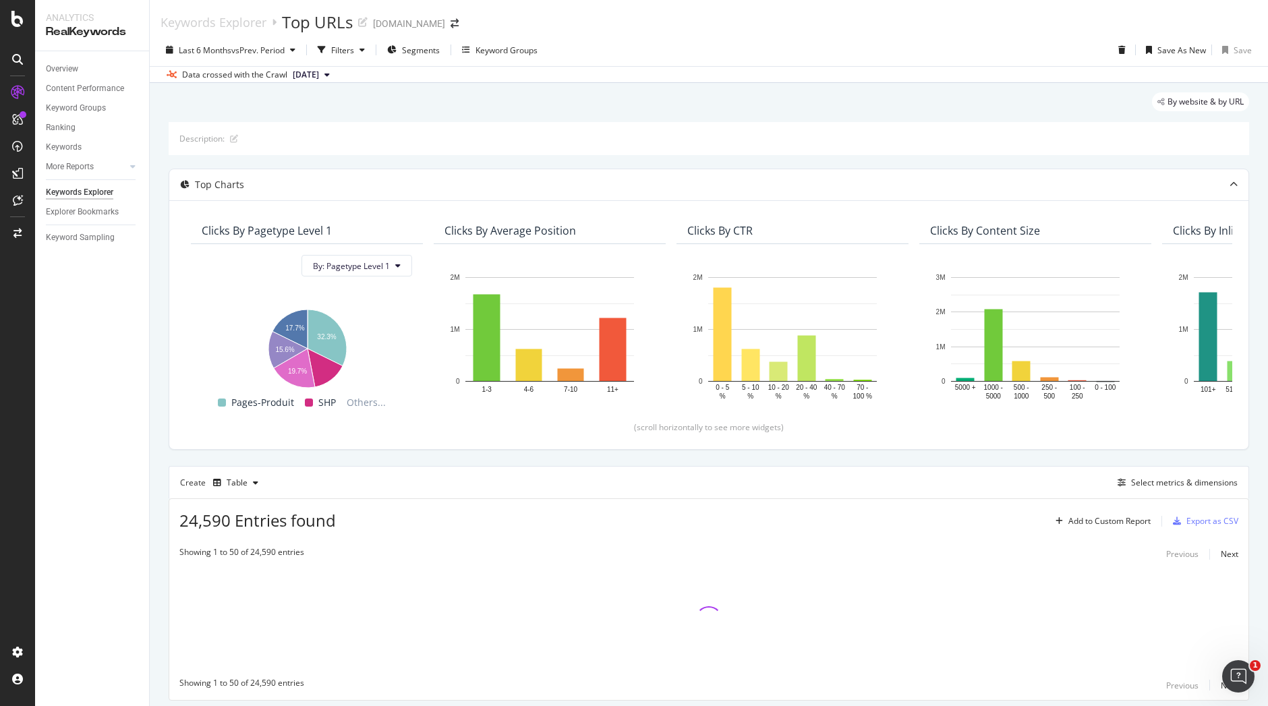
click at [232, 467] on div "Create Table Select metrics & dimensions" at bounding box center [709, 482] width 1080 height 32
click at [1173, 482] on div "Select metrics & dimensions" at bounding box center [1184, 482] width 107 height 11
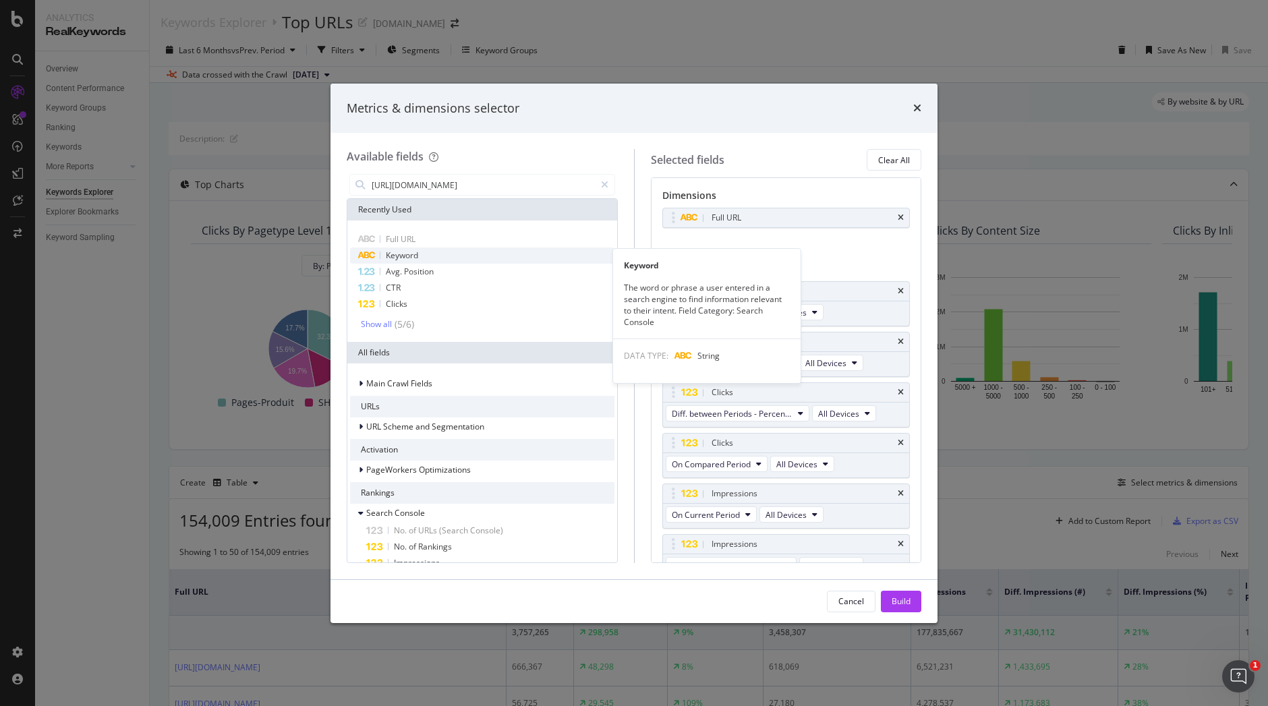
scroll to position [0, 287]
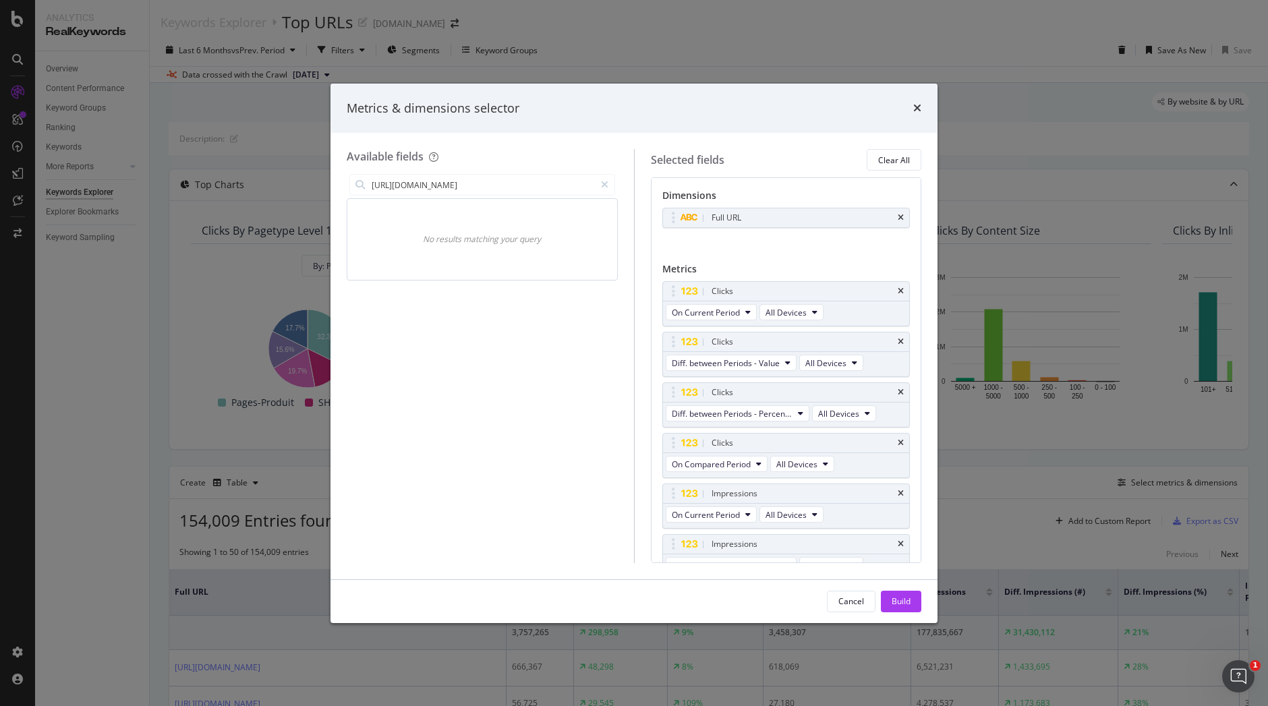
type input "[URL][DOMAIN_NAME]"
click at [608, 182] on div "modal" at bounding box center [605, 185] width 20 height 22
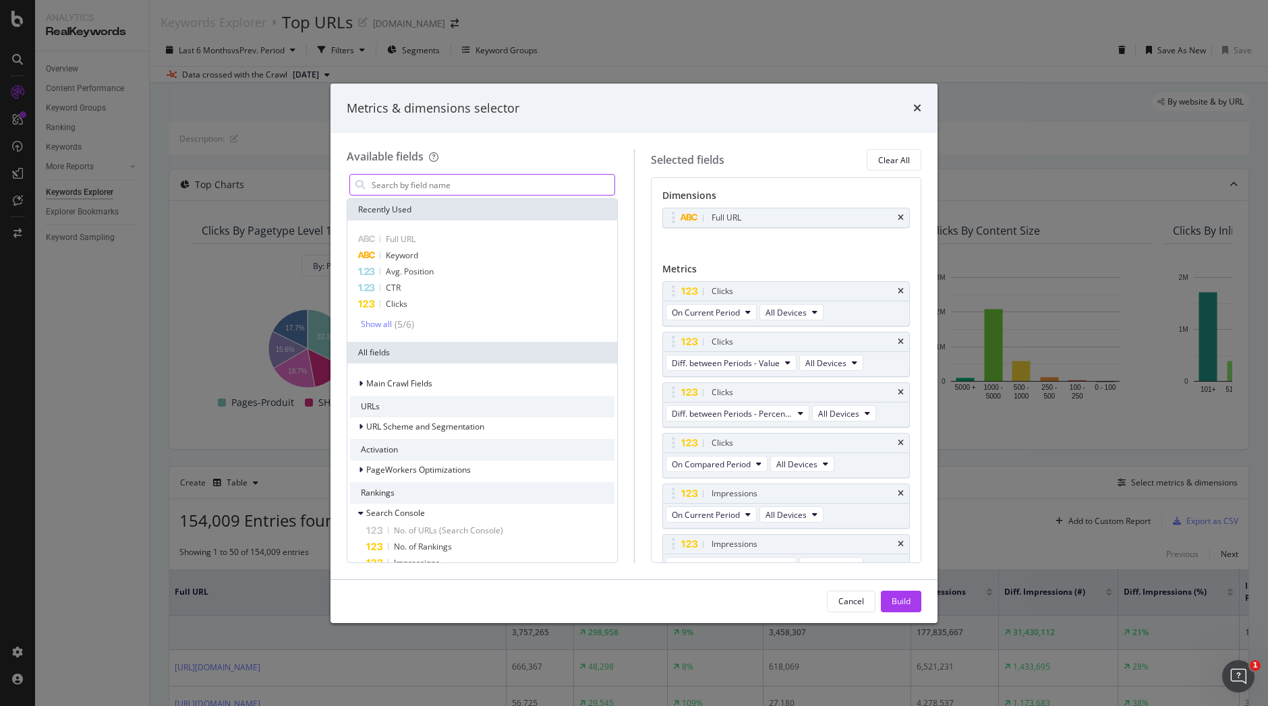
click at [608, 182] on input "modal" at bounding box center [492, 185] width 244 height 20
click at [923, 109] on div "Metrics & dimensions selector" at bounding box center [633, 109] width 607 height 50
click at [918, 102] on div "times" at bounding box center [917, 109] width 8 height 18
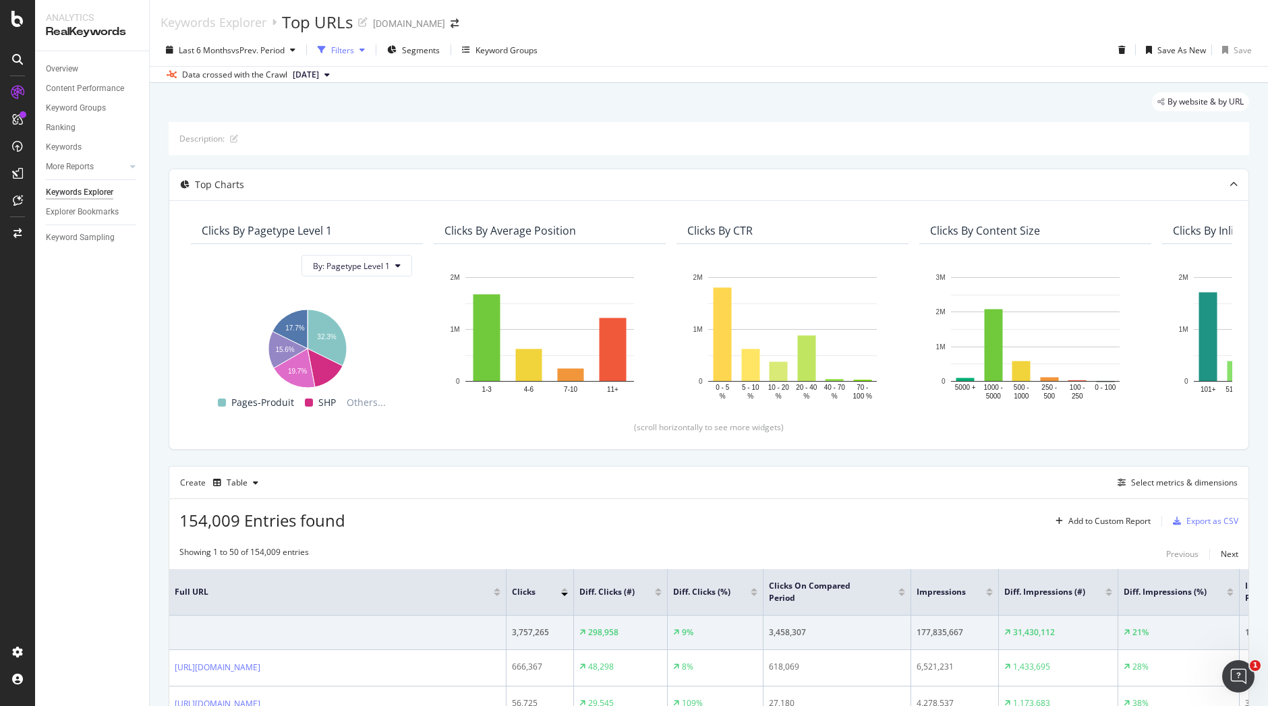
click at [349, 49] on div "Filters" at bounding box center [342, 50] width 23 height 11
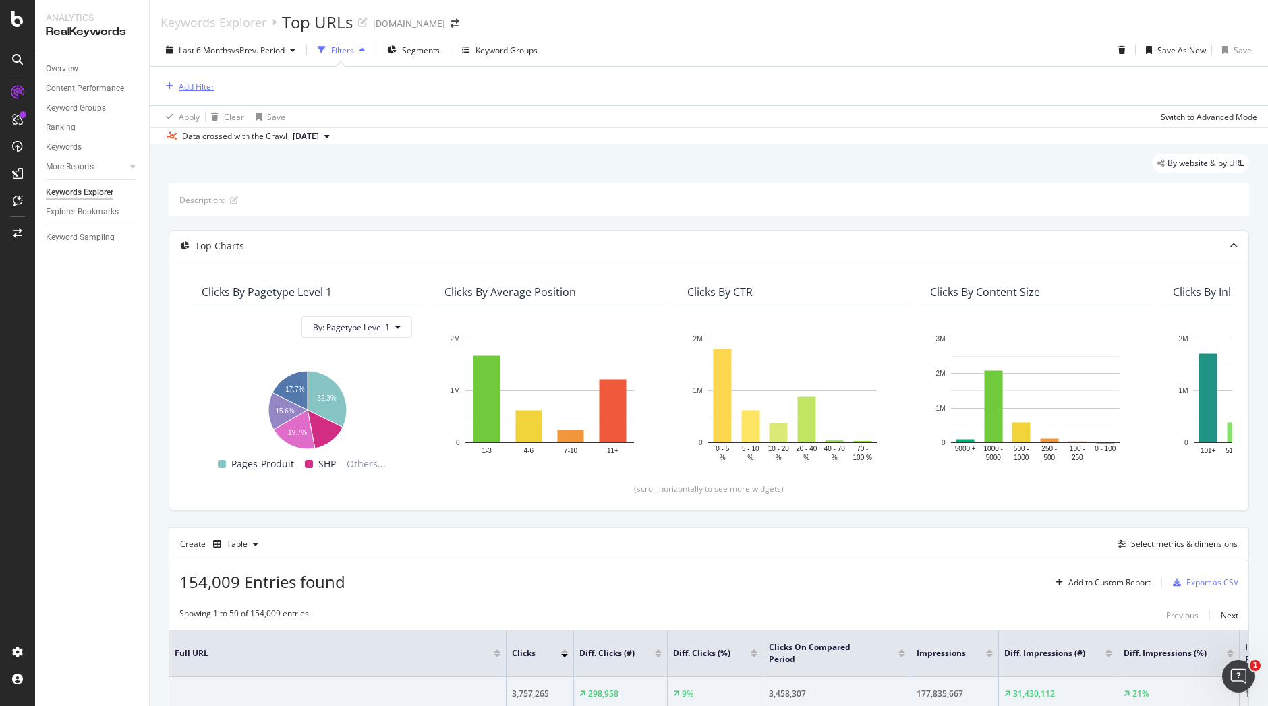
click at [192, 91] on div "Add Filter" at bounding box center [197, 86] width 36 height 11
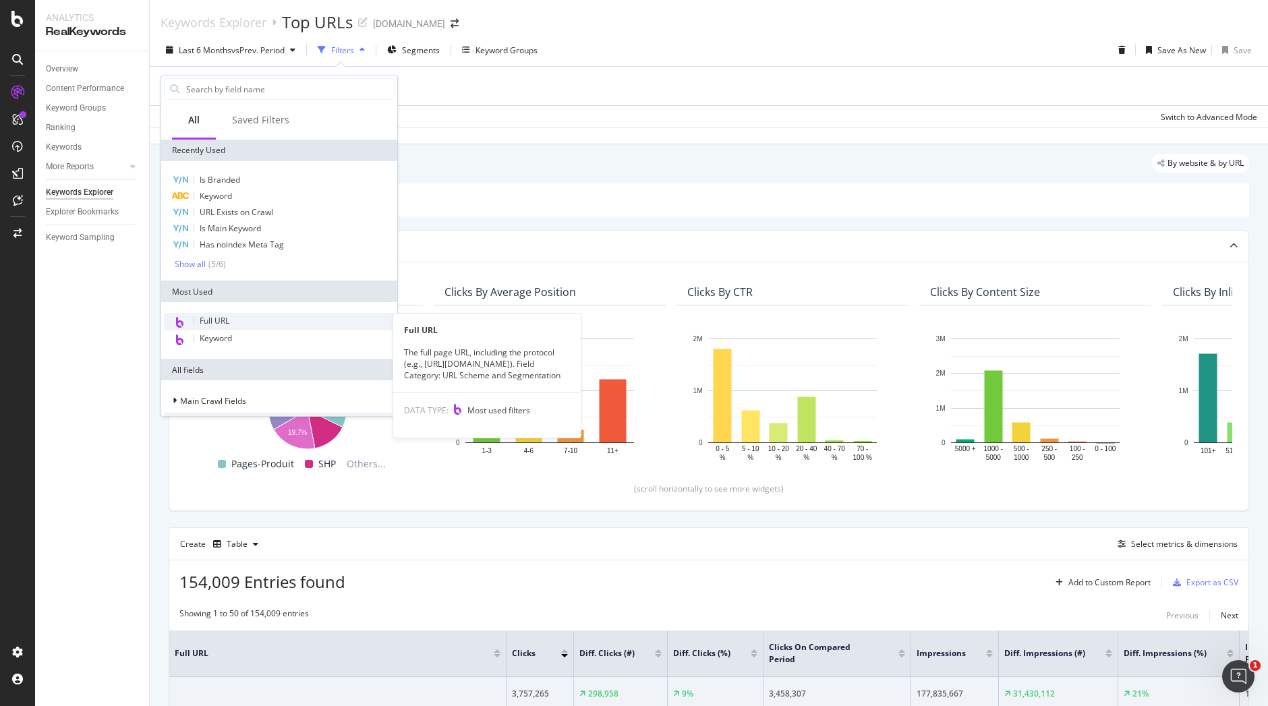
click at [222, 322] on span "Full URL" at bounding box center [215, 320] width 30 height 11
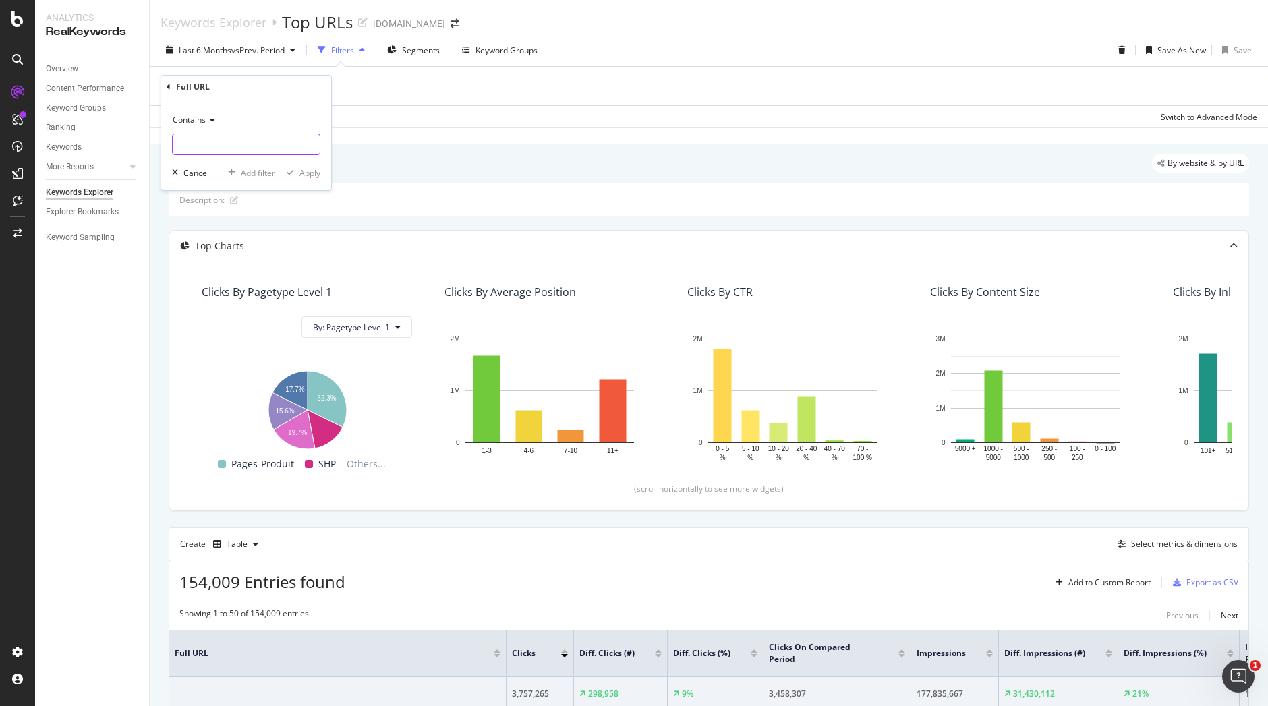
click at [252, 155] on input "text" at bounding box center [246, 145] width 147 height 22
paste input "[URL][DOMAIN_NAME]"
type input "[URL][DOMAIN_NAME]"
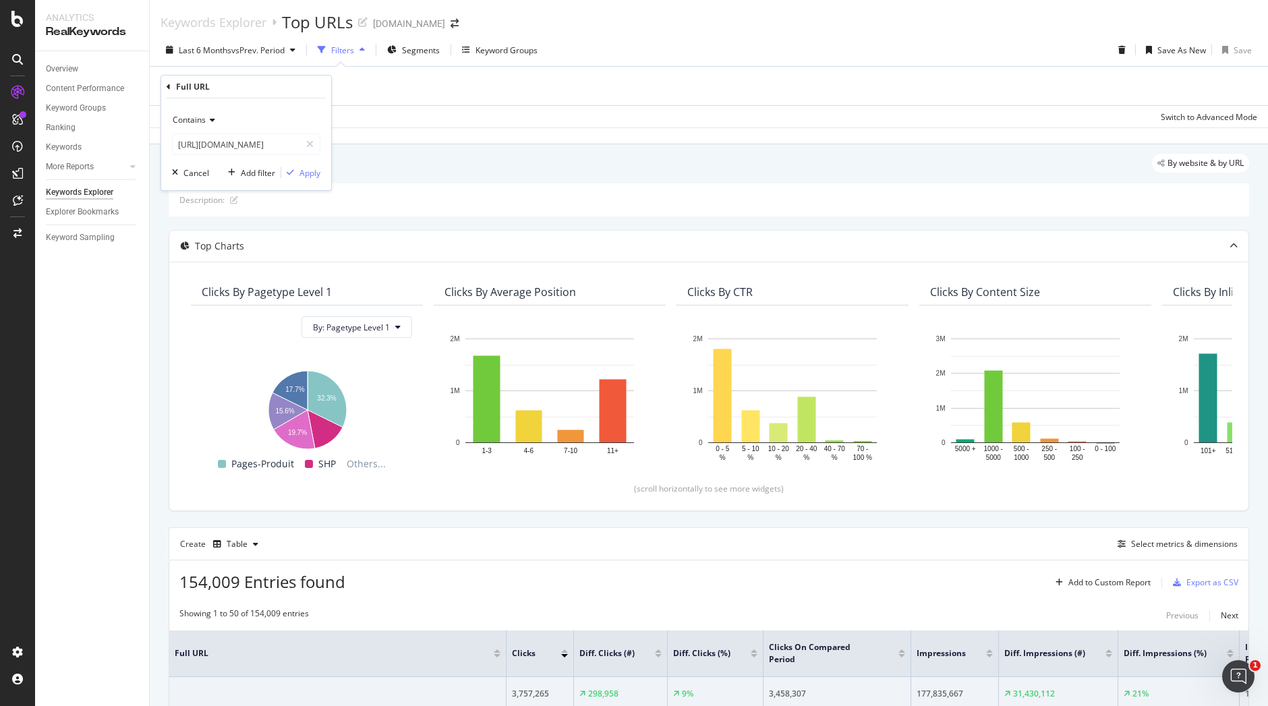
click at [320, 171] on div "Contains [URL][DOMAIN_NAME] Cancel Add filter Apply" at bounding box center [246, 144] width 170 height 92
click at [307, 171] on div "Apply" at bounding box center [309, 172] width 21 height 11
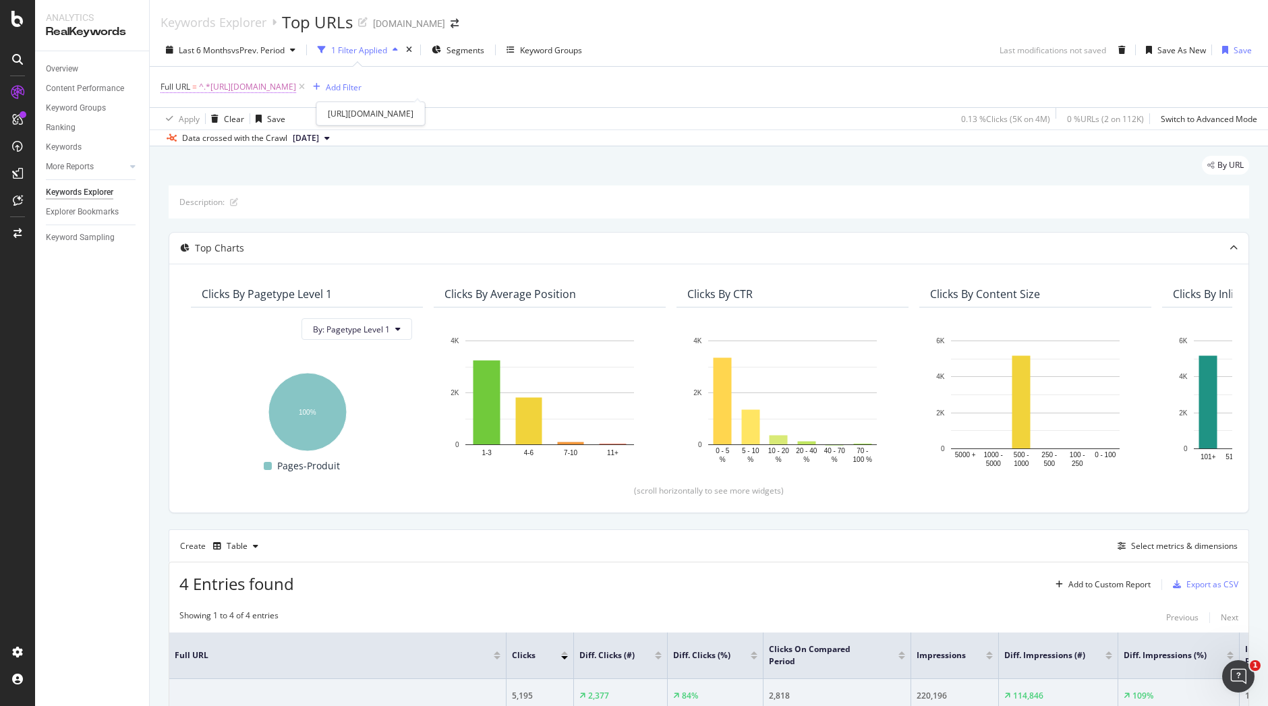
click at [296, 88] on span "^.*[URL][DOMAIN_NAME]" at bounding box center [247, 87] width 97 height 19
click at [293, 142] on input "[URL][DOMAIN_NAME]" at bounding box center [236, 143] width 127 height 22
drag, startPoint x: 183, startPoint y: 143, endPoint x: 322, endPoint y: 145, distance: 139.6
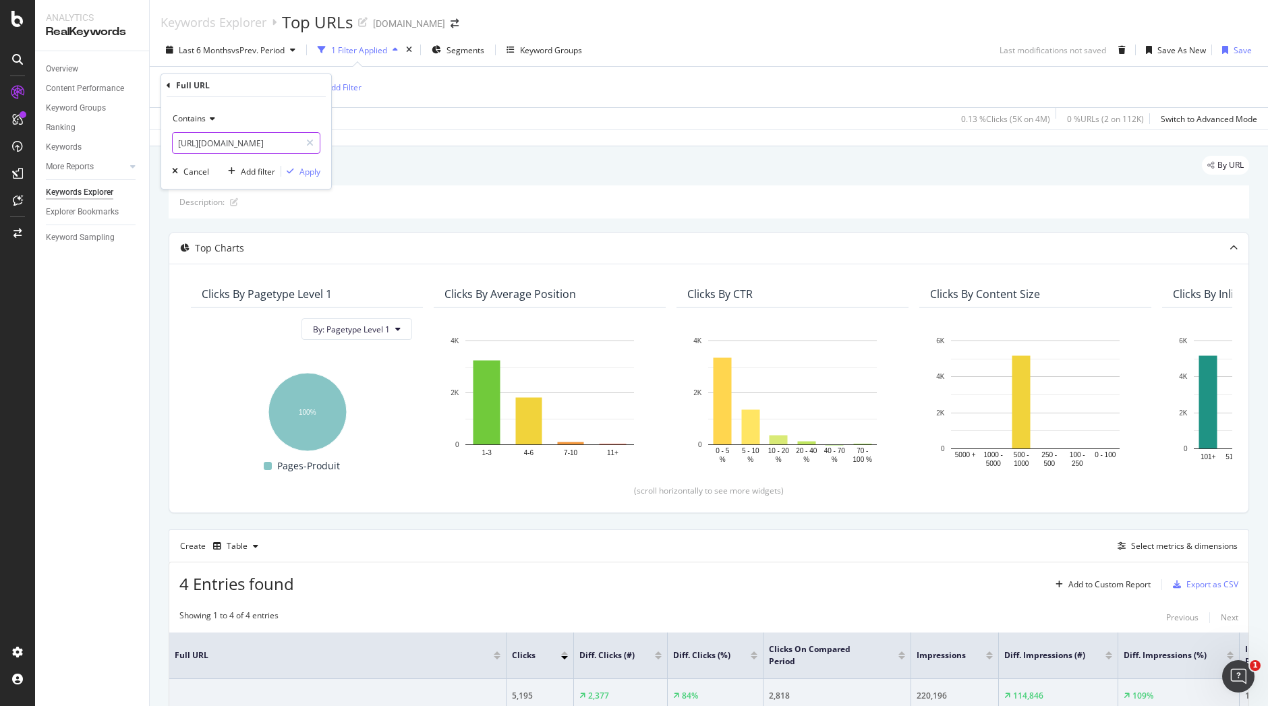
click at [322, 145] on div "Contains [URL][DOMAIN_NAME] Cancel Add filter Apply" at bounding box center [246, 143] width 170 height 92
type input "[URL][DOMAIN_NAME]"
click at [308, 164] on div "Contains [URL][DOMAIN_NAME] Cancel Add filter Apply" at bounding box center [246, 143] width 170 height 92
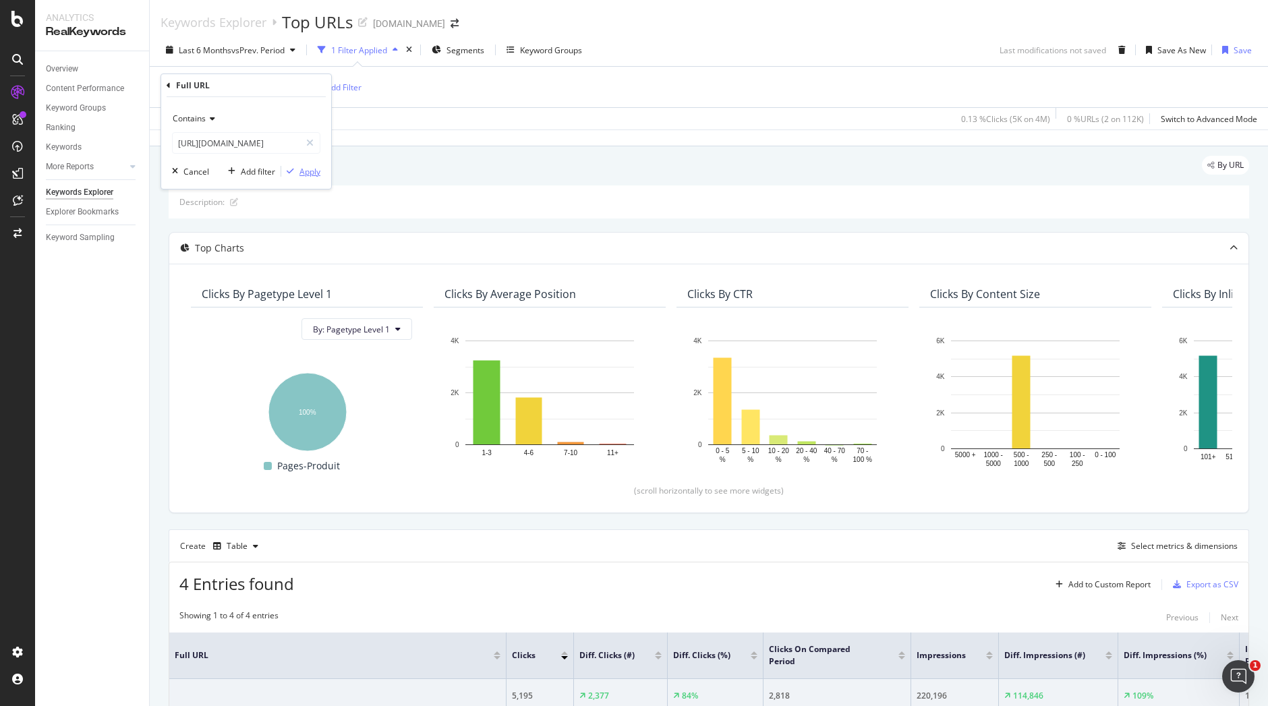
click at [309, 170] on div "Apply" at bounding box center [309, 171] width 21 height 11
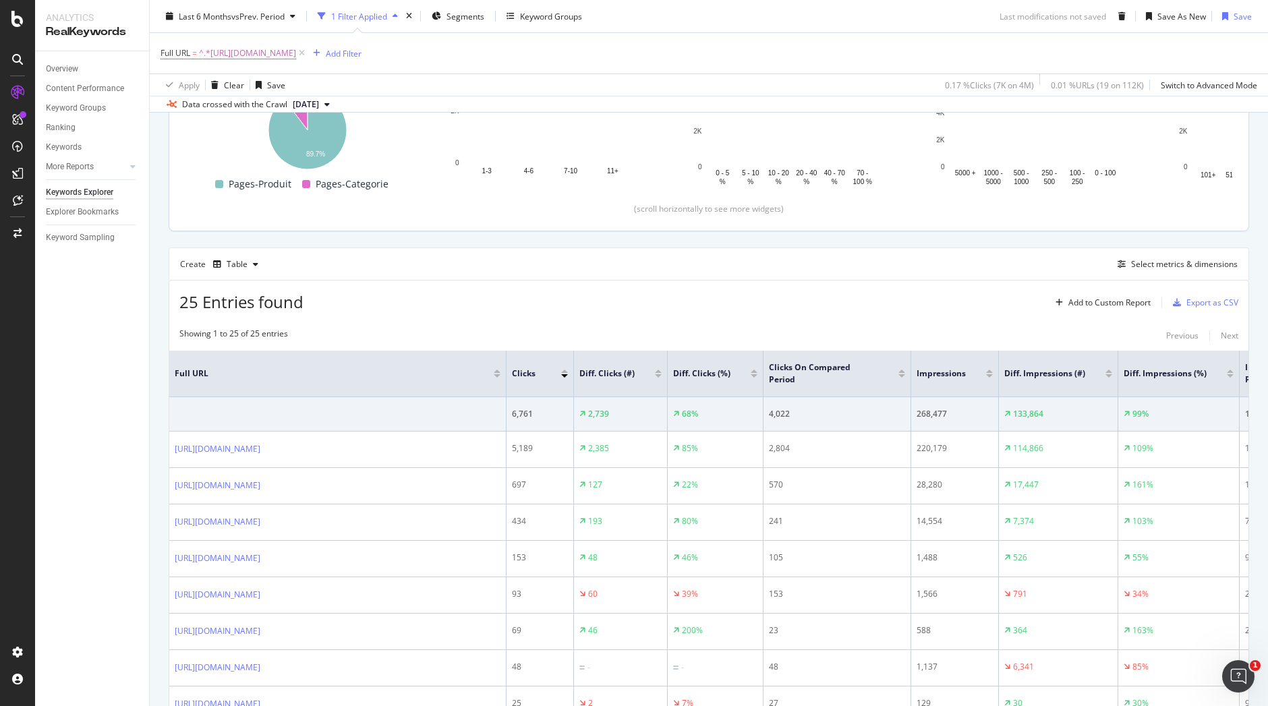
scroll to position [289, 0]
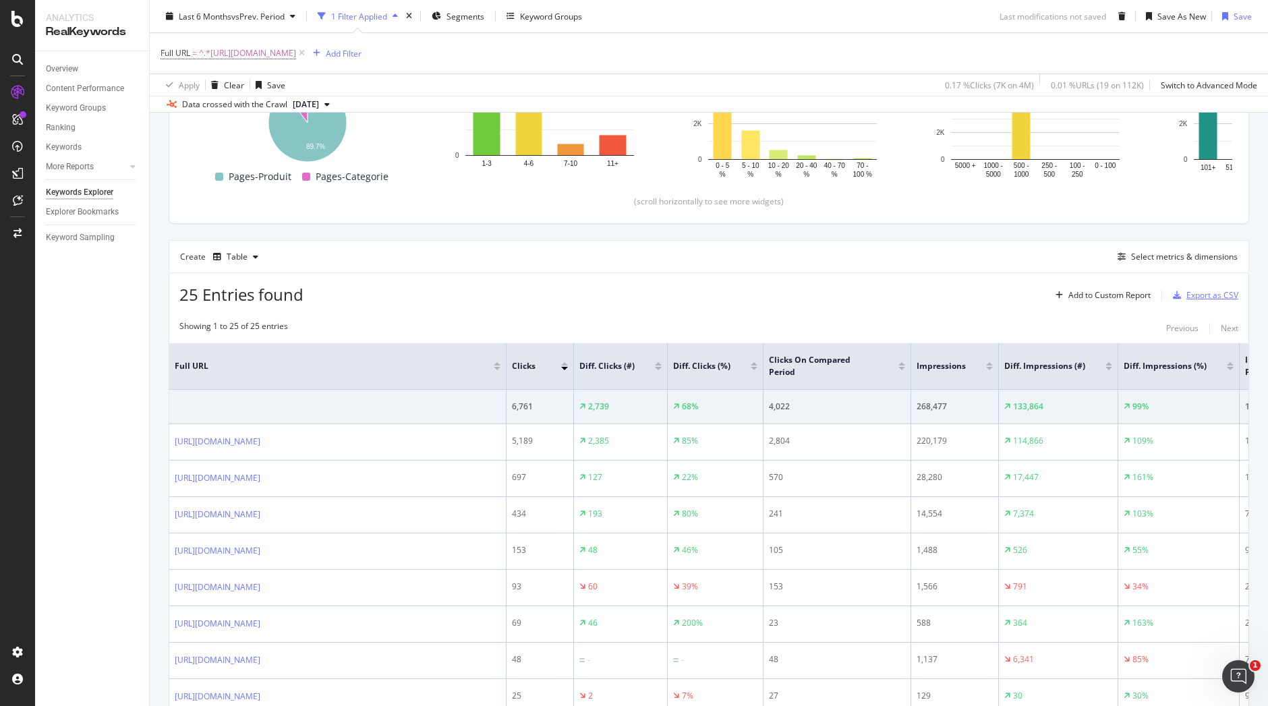
click at [1203, 303] on div "Export as CSV" at bounding box center [1202, 295] width 71 height 20
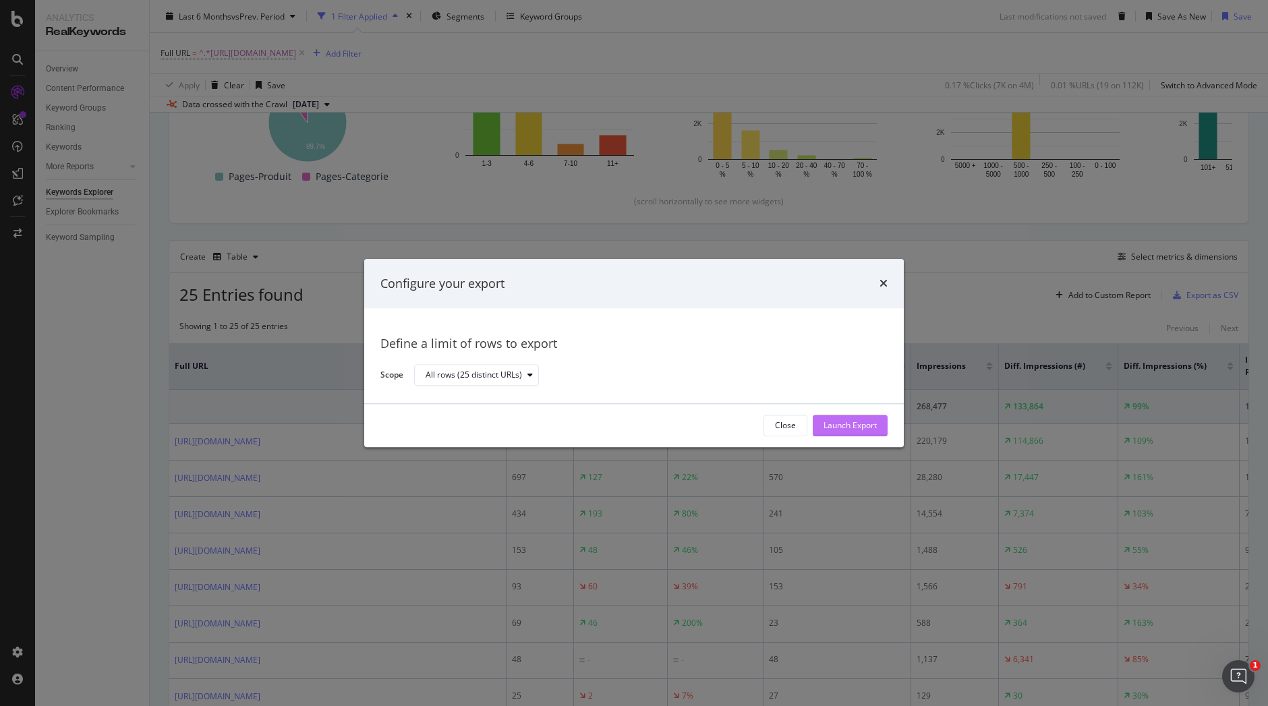
click at [848, 421] on div "Launch Export" at bounding box center [849, 425] width 53 height 11
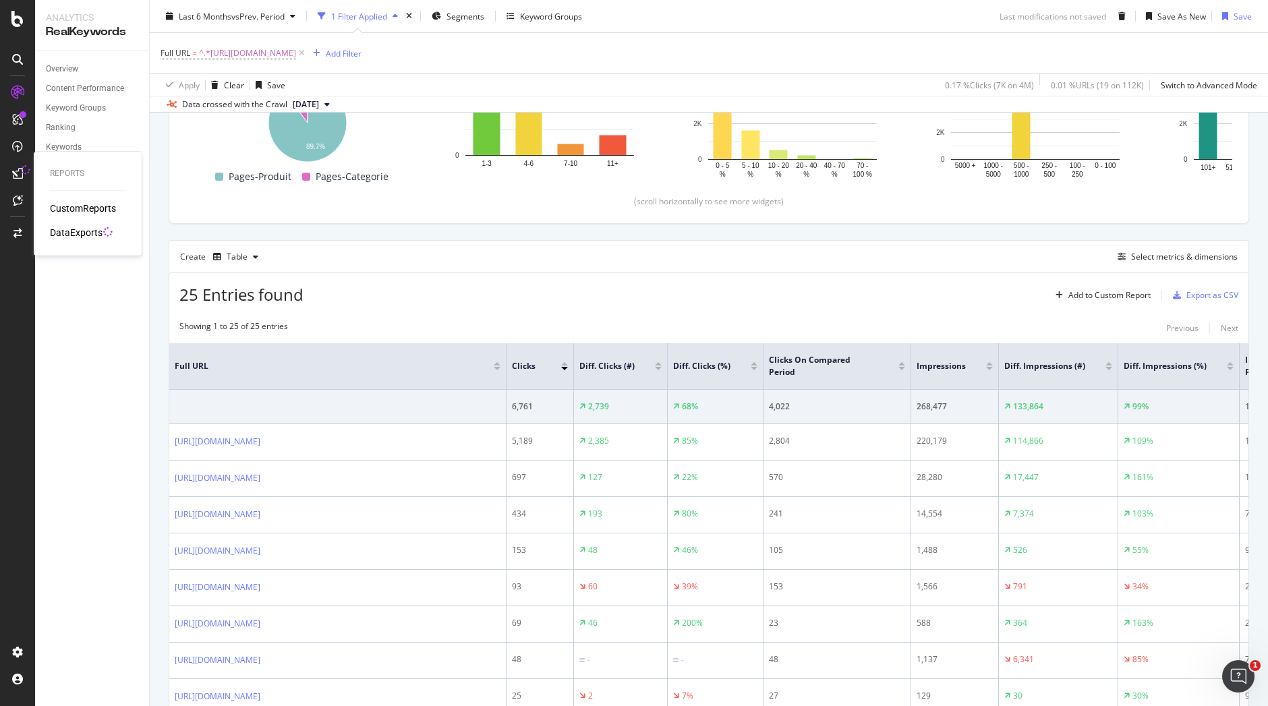
click at [99, 225] on div "CustomReports DataExports" at bounding box center [88, 221] width 76 height 38
click at [86, 234] on div "DataExports" at bounding box center [76, 232] width 53 height 13
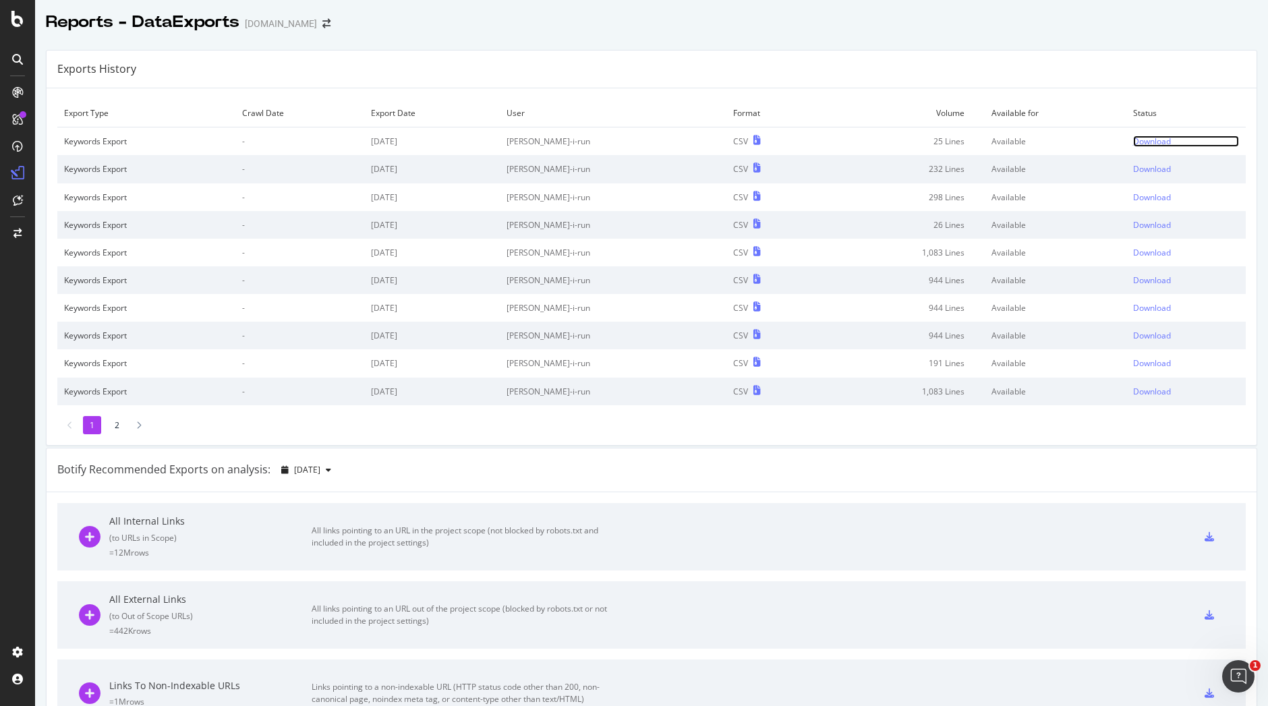
click at [1133, 139] on div "Download" at bounding box center [1152, 141] width 38 height 11
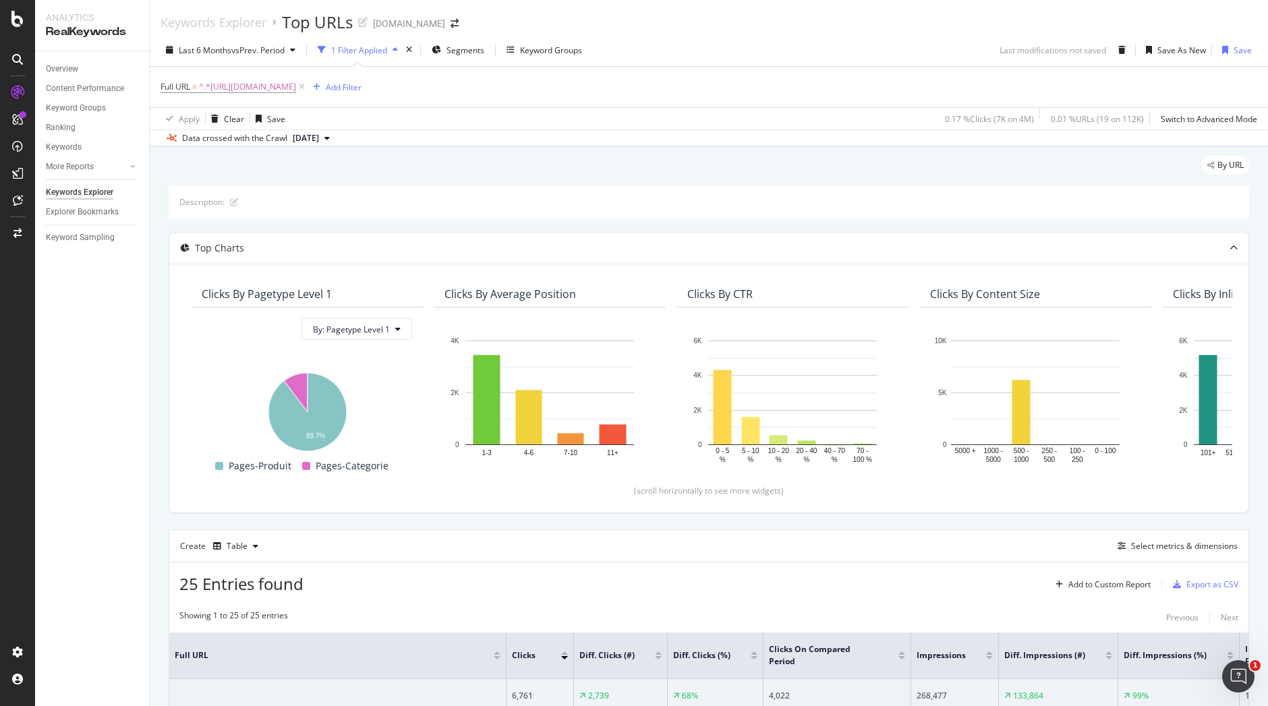
click at [296, 84] on span "^.*[URL][DOMAIN_NAME]" at bounding box center [247, 87] width 97 height 19
click at [276, 143] on input "[URL][DOMAIN_NAME]" at bounding box center [236, 143] width 127 height 22
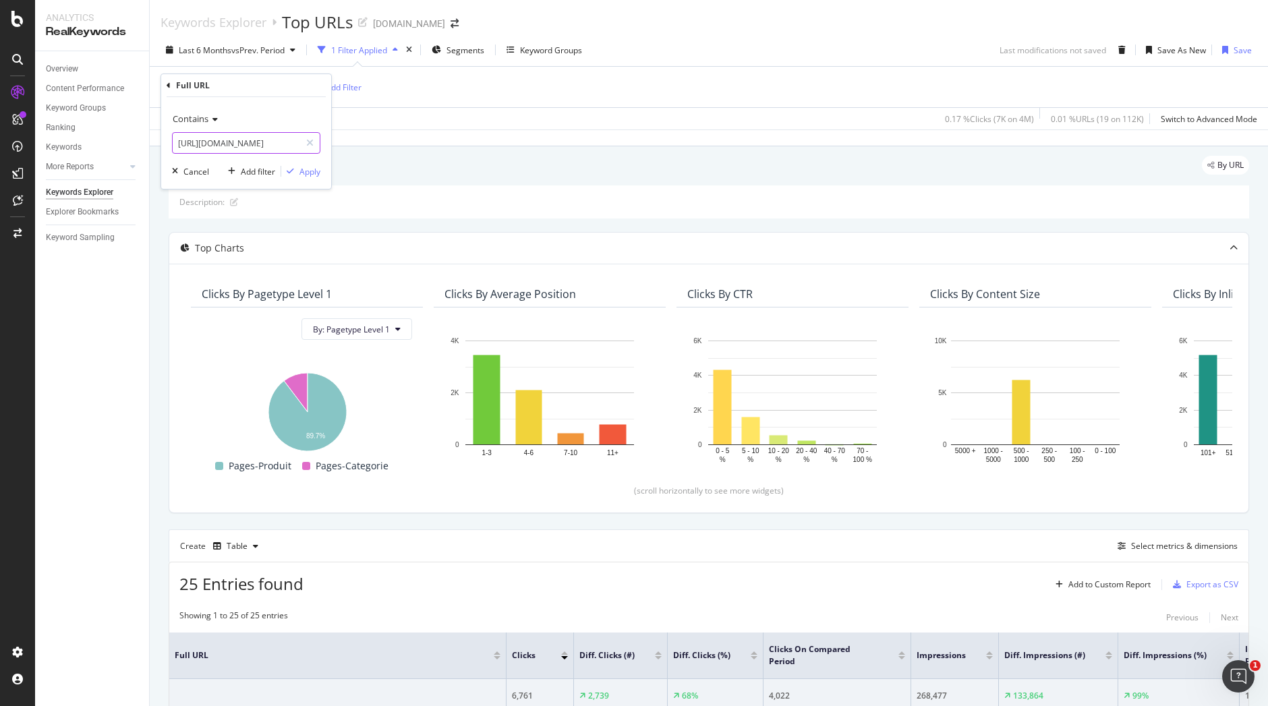
drag, startPoint x: 268, startPoint y: 141, endPoint x: 377, endPoint y: 163, distance: 110.7
click at [377, 163] on body "Analytics RealKeywords Overview Content Performance Keyword Groups Ranking Keyw…" at bounding box center [634, 353] width 1268 height 706
type input "[URL][DOMAIN_NAME]"
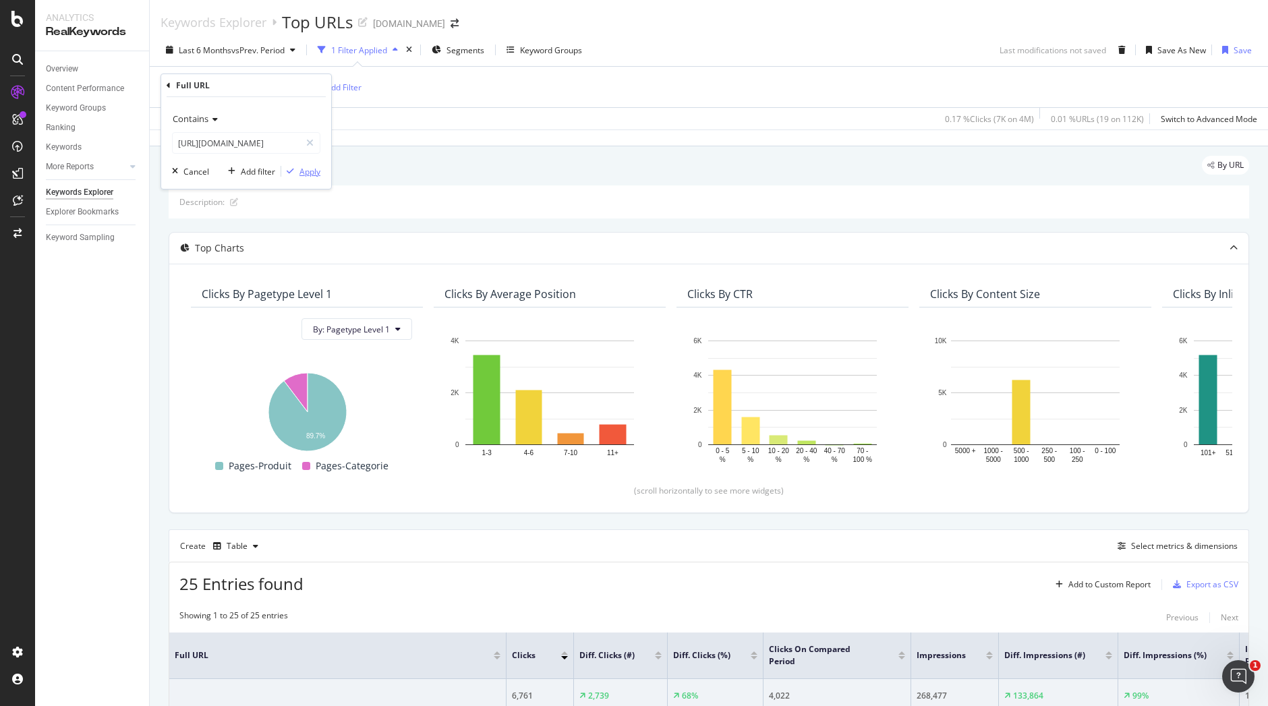
click at [316, 169] on div "Apply" at bounding box center [309, 171] width 21 height 11
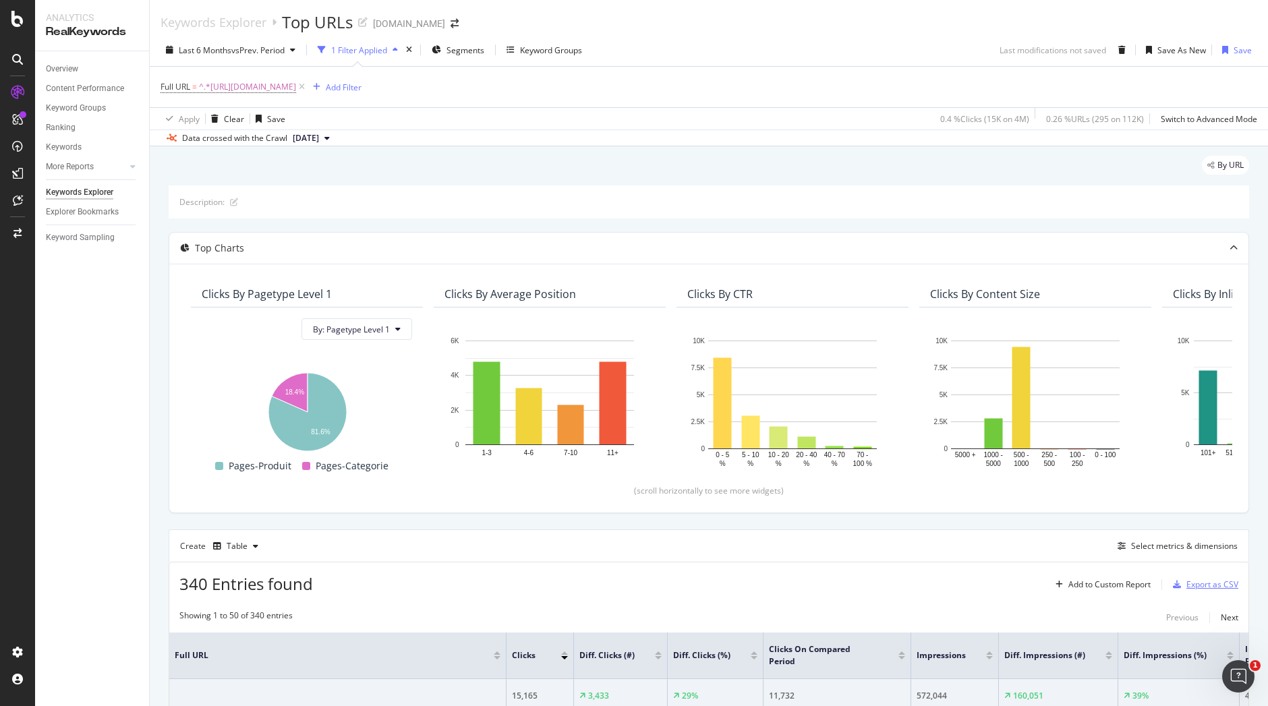
click at [1189, 581] on div "Export as CSV" at bounding box center [1212, 584] width 52 height 11
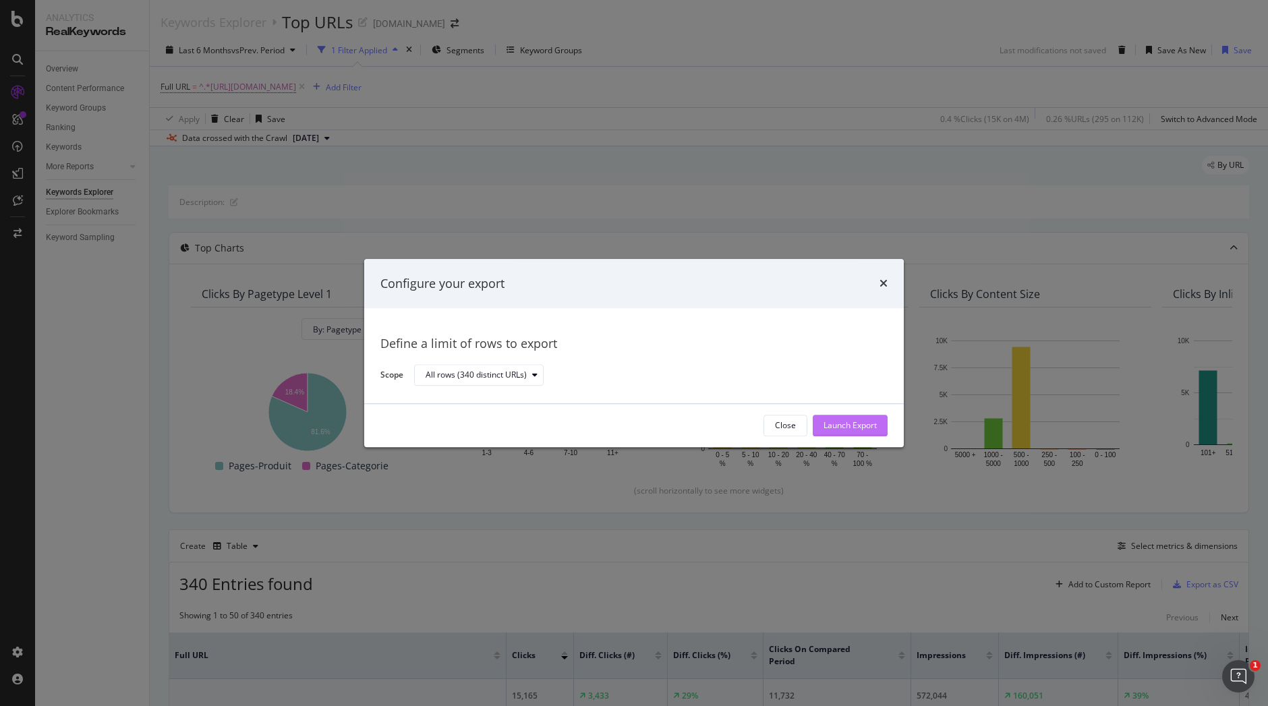
click at [843, 424] on div "Launch Export" at bounding box center [849, 425] width 53 height 11
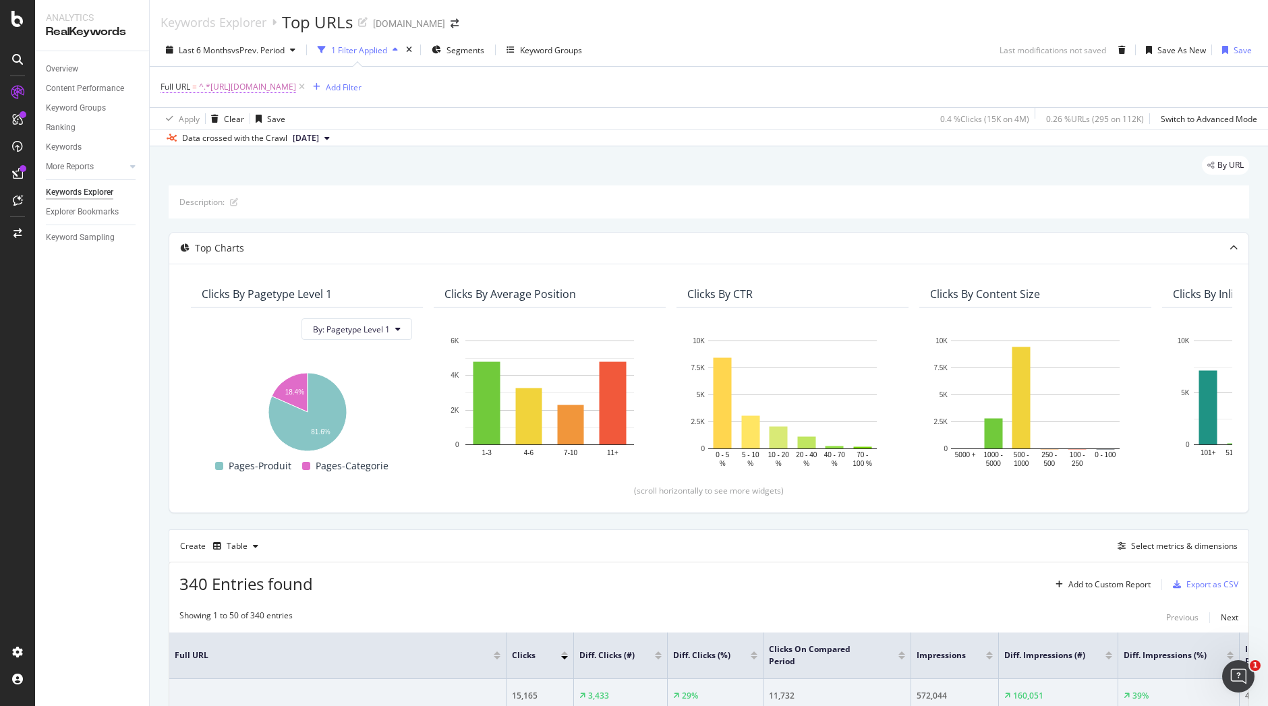
click at [296, 88] on span "^.*[URL][DOMAIN_NAME]" at bounding box center [247, 87] width 97 height 19
click at [311, 178] on button "Apply" at bounding box center [300, 171] width 39 height 13
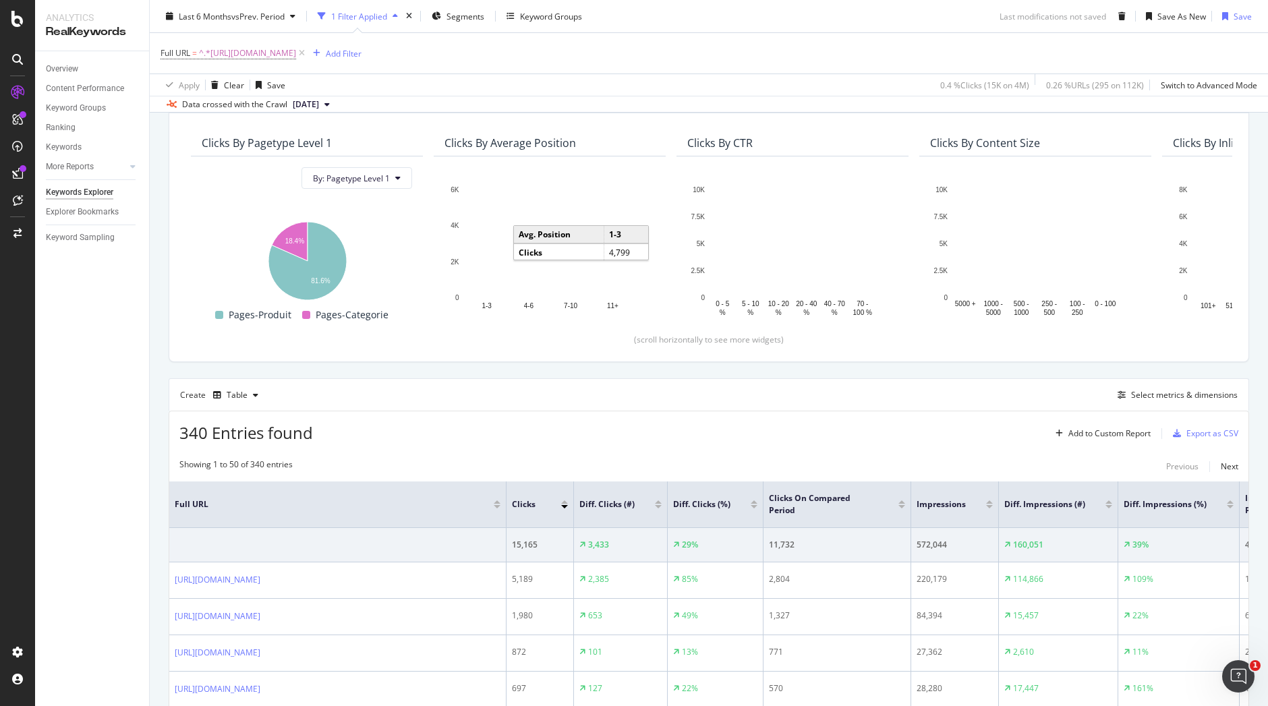
scroll to position [146, 0]
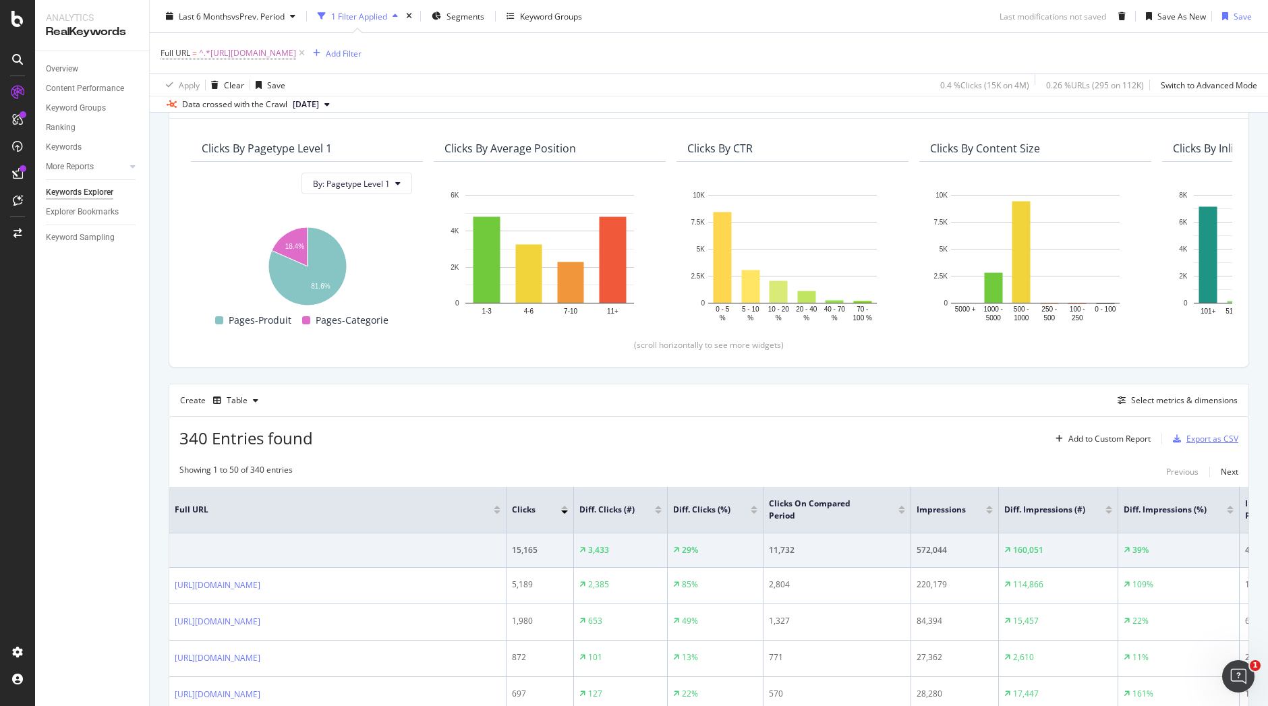
click at [1186, 438] on div "Export as CSV" at bounding box center [1212, 438] width 52 height 11
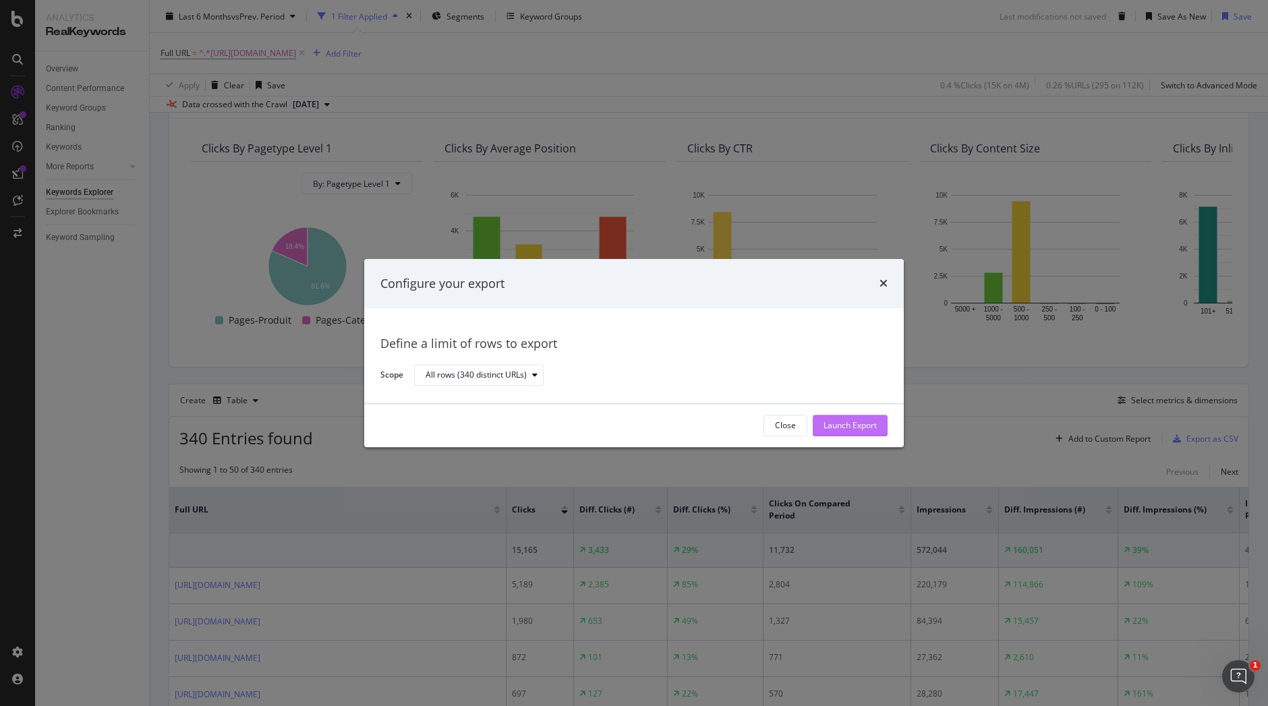
click at [831, 429] on div "Launch Export" at bounding box center [849, 425] width 53 height 11
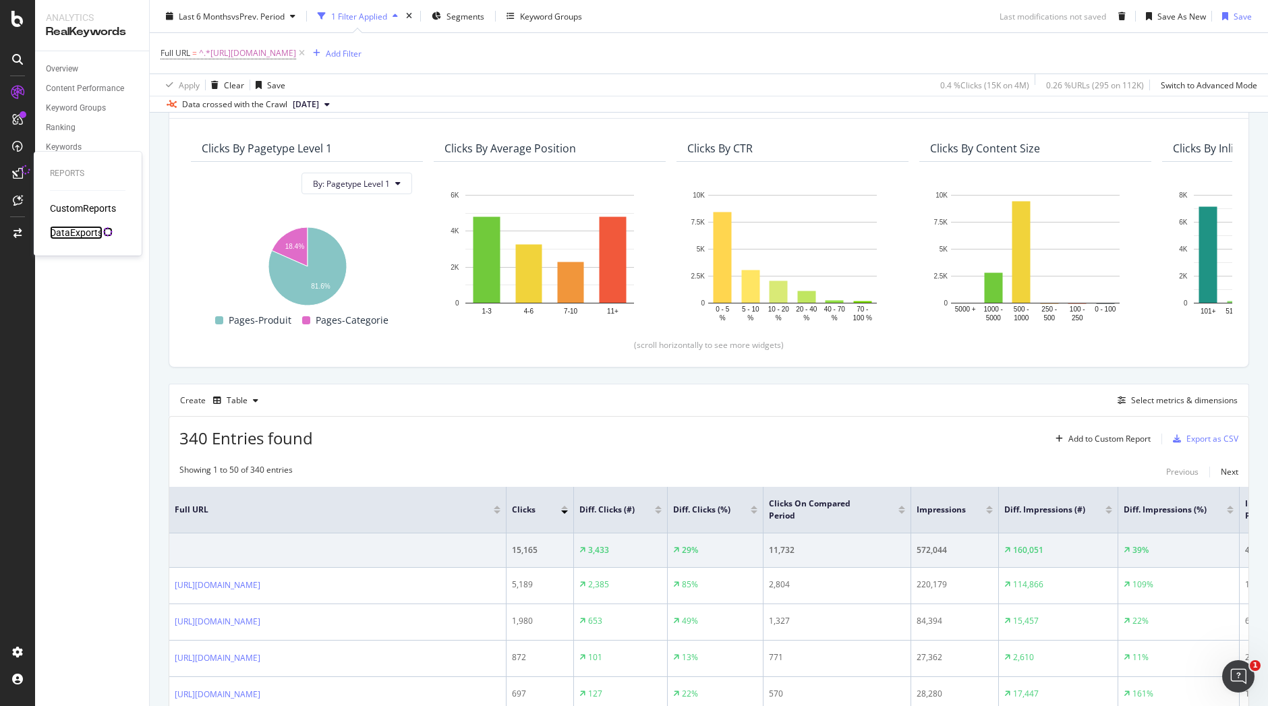
click at [74, 233] on div "DataExports" at bounding box center [76, 232] width 53 height 13
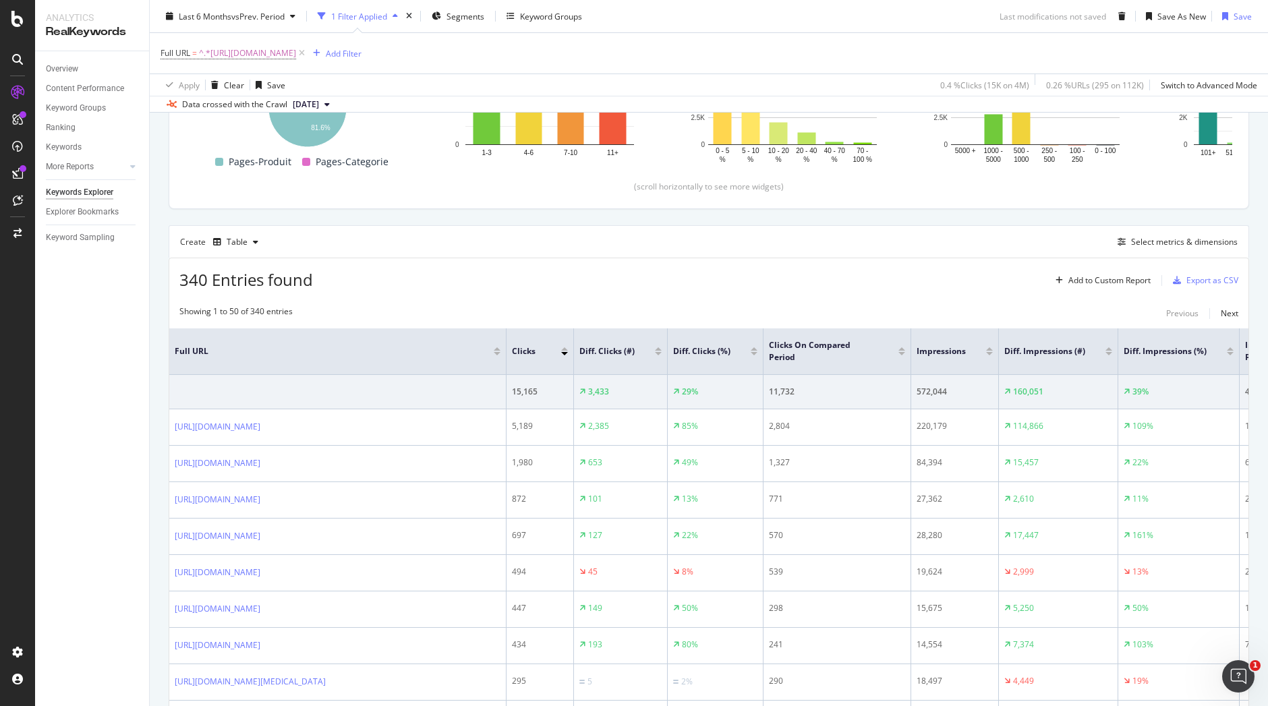
scroll to position [0, 0]
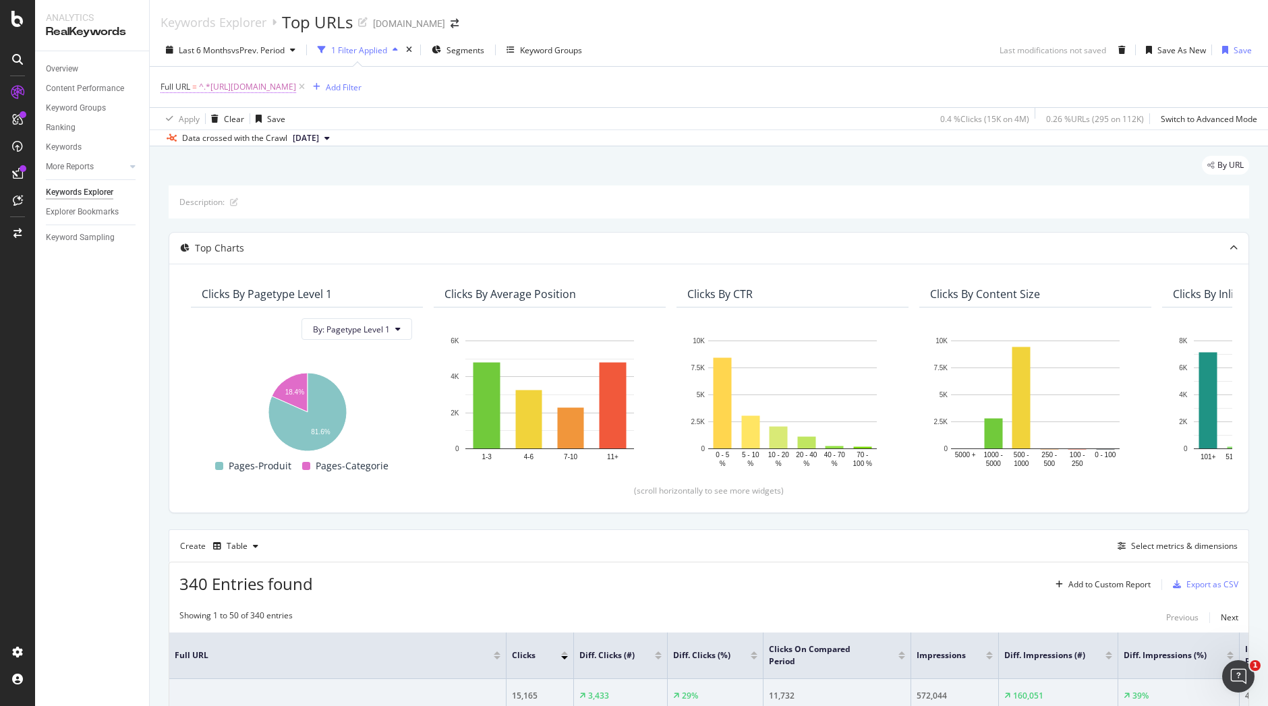
click at [296, 82] on span "^.*[URL][DOMAIN_NAME]" at bounding box center [247, 87] width 97 height 19
click at [272, 145] on input "[URL][DOMAIN_NAME]" at bounding box center [236, 143] width 127 height 22
paste input "text"
paste input "[URL][DOMAIN_NAME]"
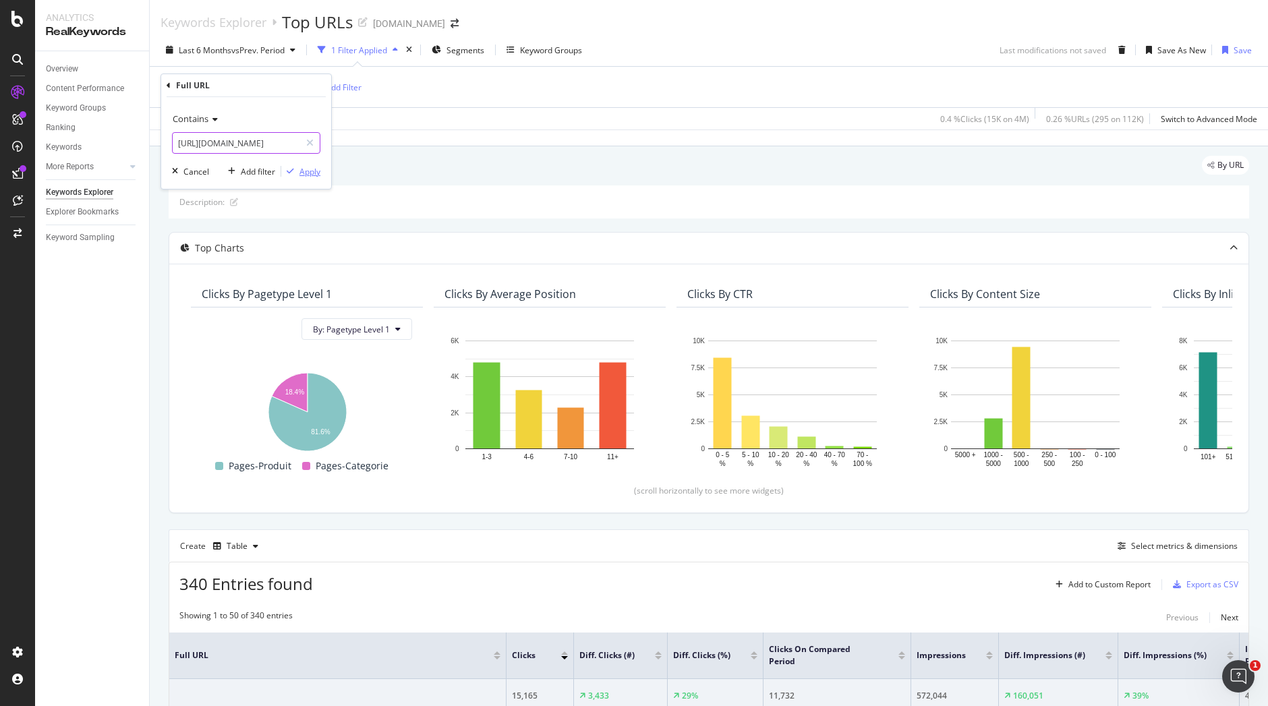
type input "[URL][DOMAIN_NAME]"
click at [312, 169] on div "Apply" at bounding box center [309, 171] width 21 height 11
